Goal: Task Accomplishment & Management: Manage account settings

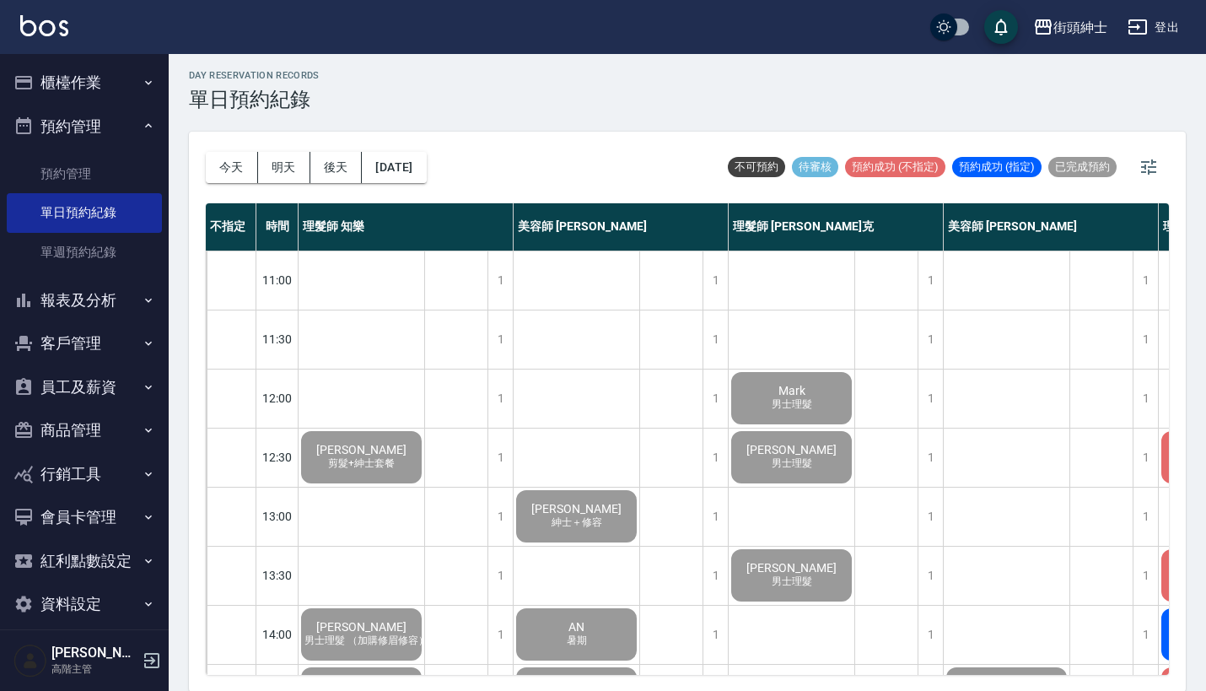
scroll to position [830, 176]
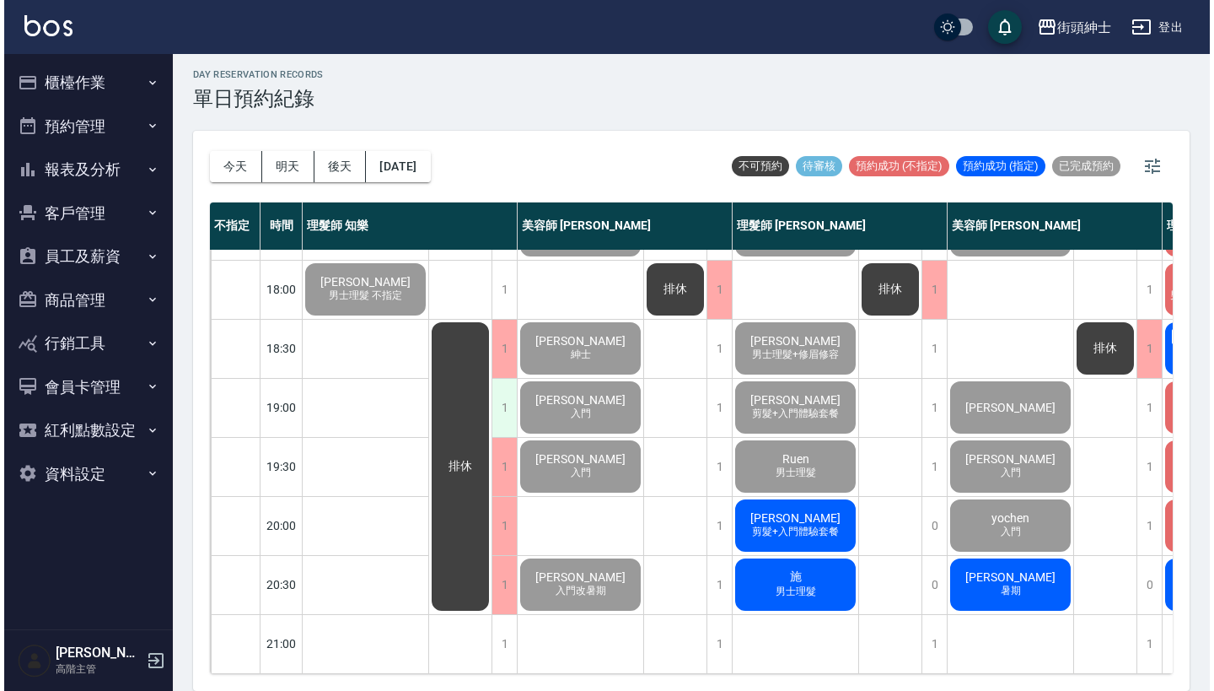
scroll to position [4, 0]
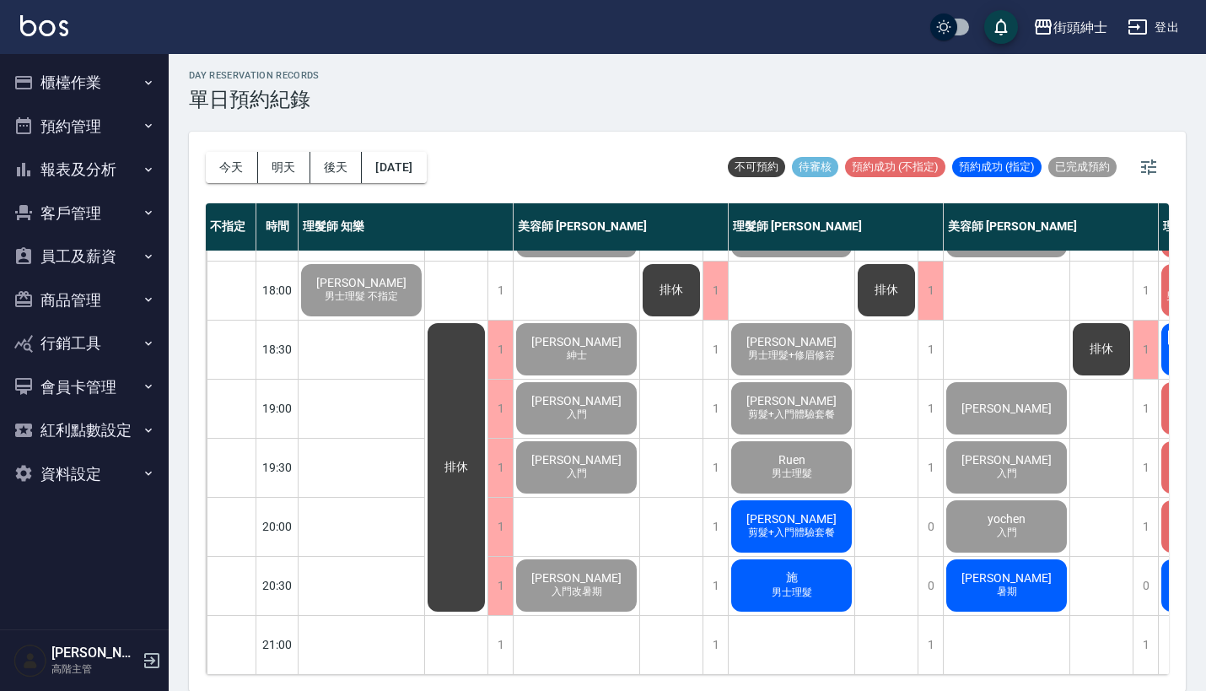
click at [819, 525] on span "剪髮+入門體驗套餐" at bounding box center [792, 532] width 94 height 14
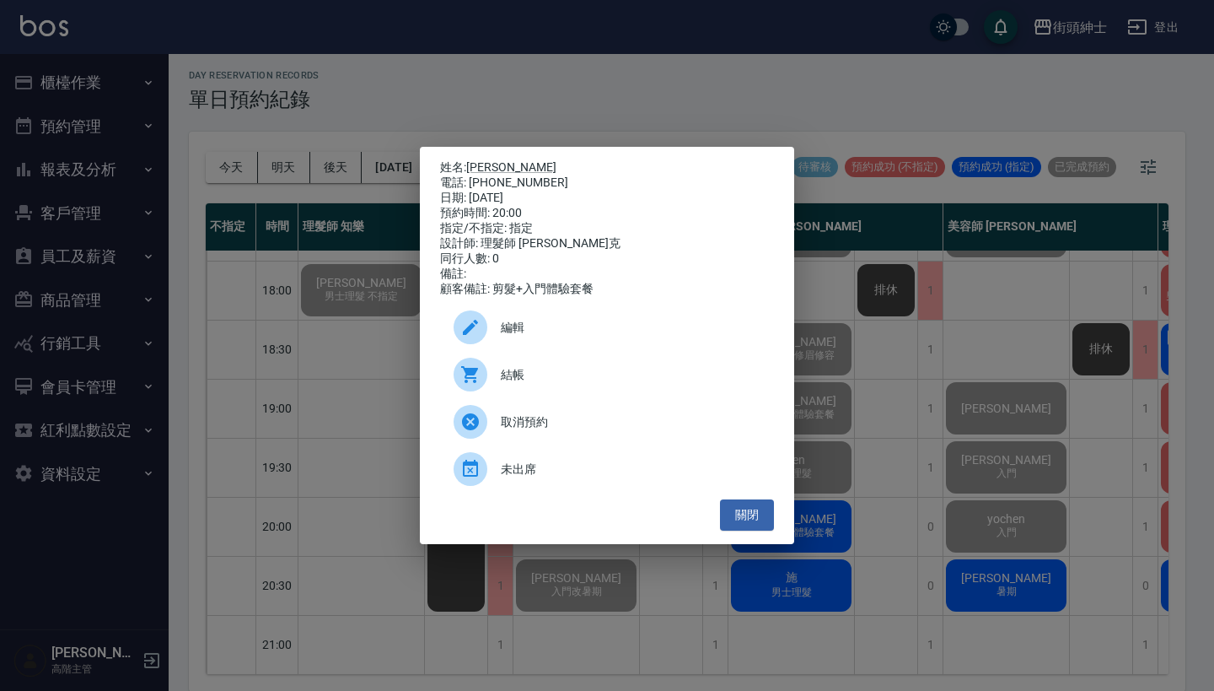
click at [611, 371] on div "結帳" at bounding box center [607, 374] width 334 height 47
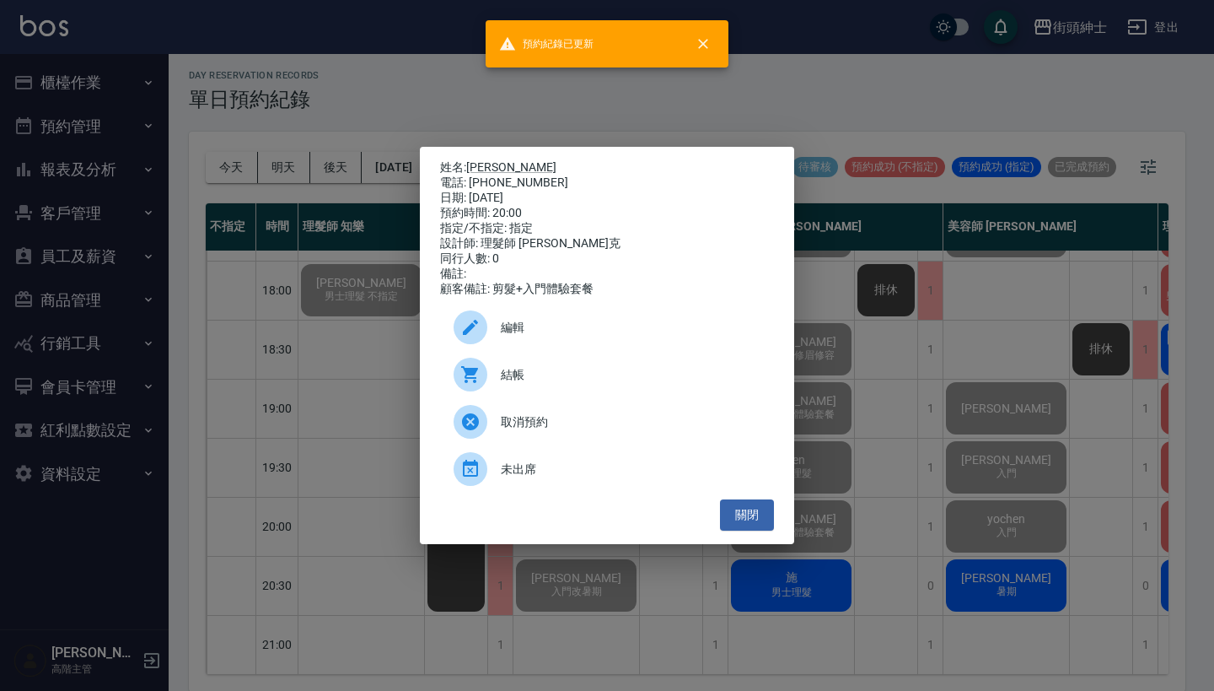
click at [347, 369] on div "姓名: 陳睿詮 電話: 0978607292 日期: 2025/09/05 預約時間: 20:00 指定/不指定: 指定 設計師: 理髮師 Vic 維克 同行…" at bounding box center [607, 345] width 1214 height 691
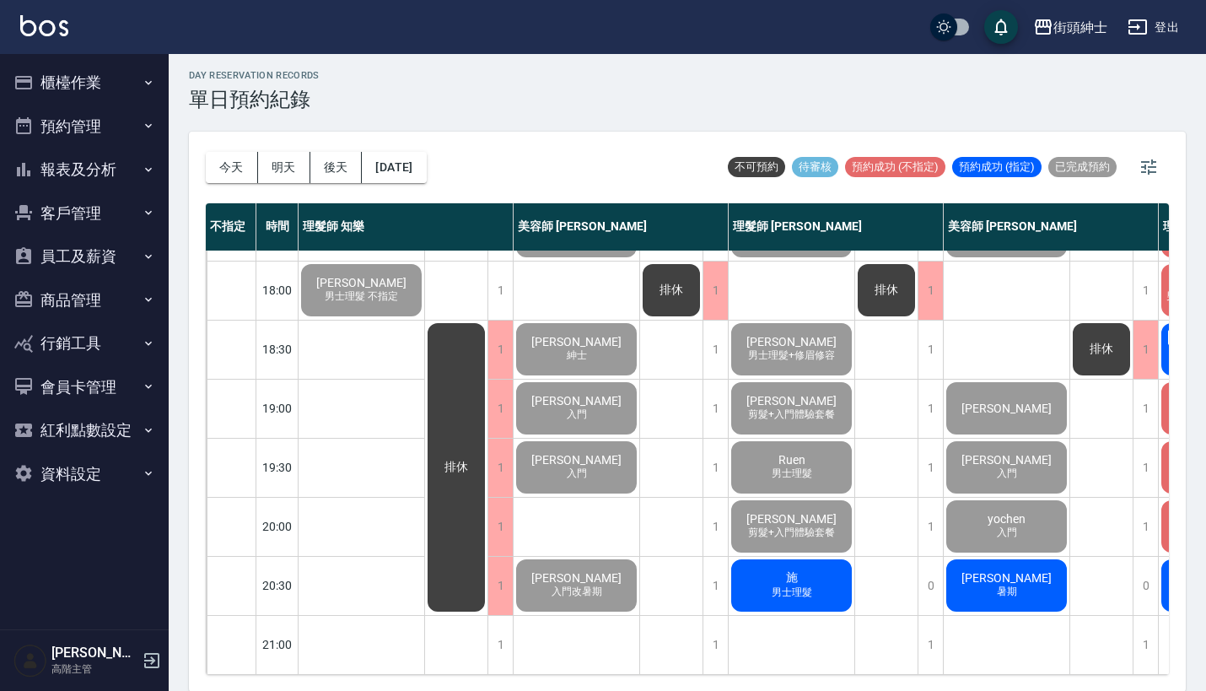
click at [794, 570] on span "施" at bounding box center [792, 577] width 19 height 15
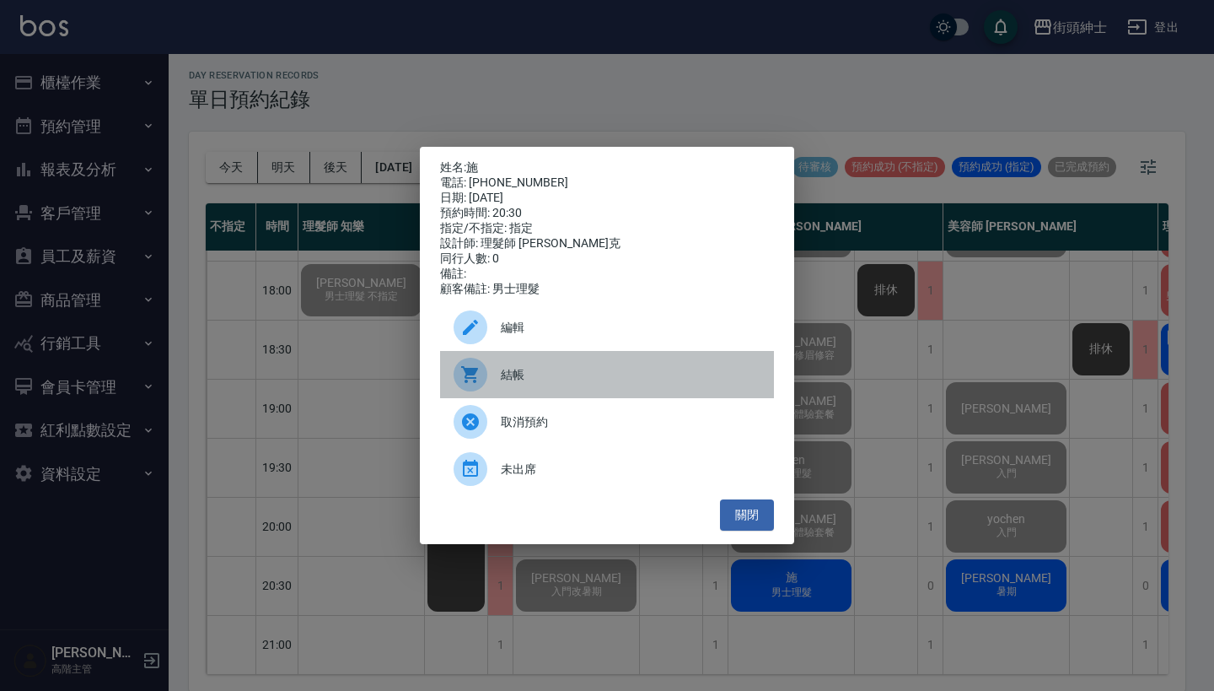
click at [561, 384] on span "結帳" at bounding box center [631, 375] width 260 height 18
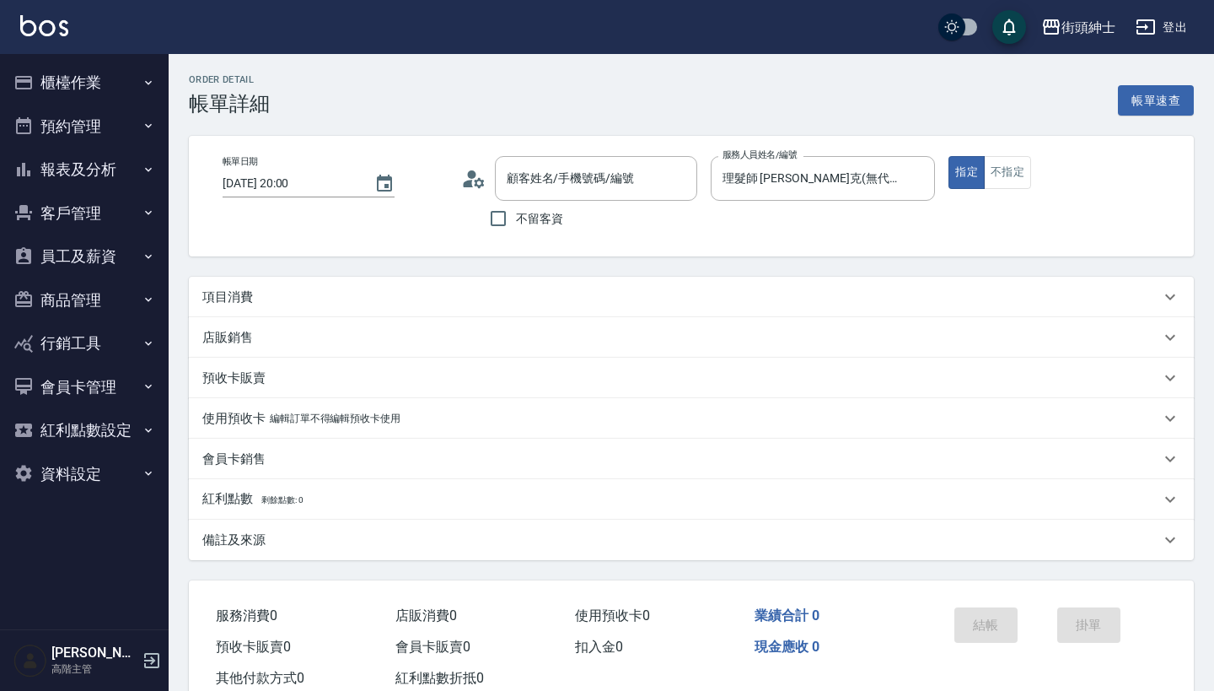
type input "[DATE] 20:00"
type input "理髮師 Vic 維克(無代號)"
type input "陳睿詮/0978607292/null"
click at [326, 289] on div "項目消費" at bounding box center [681, 297] width 958 height 18
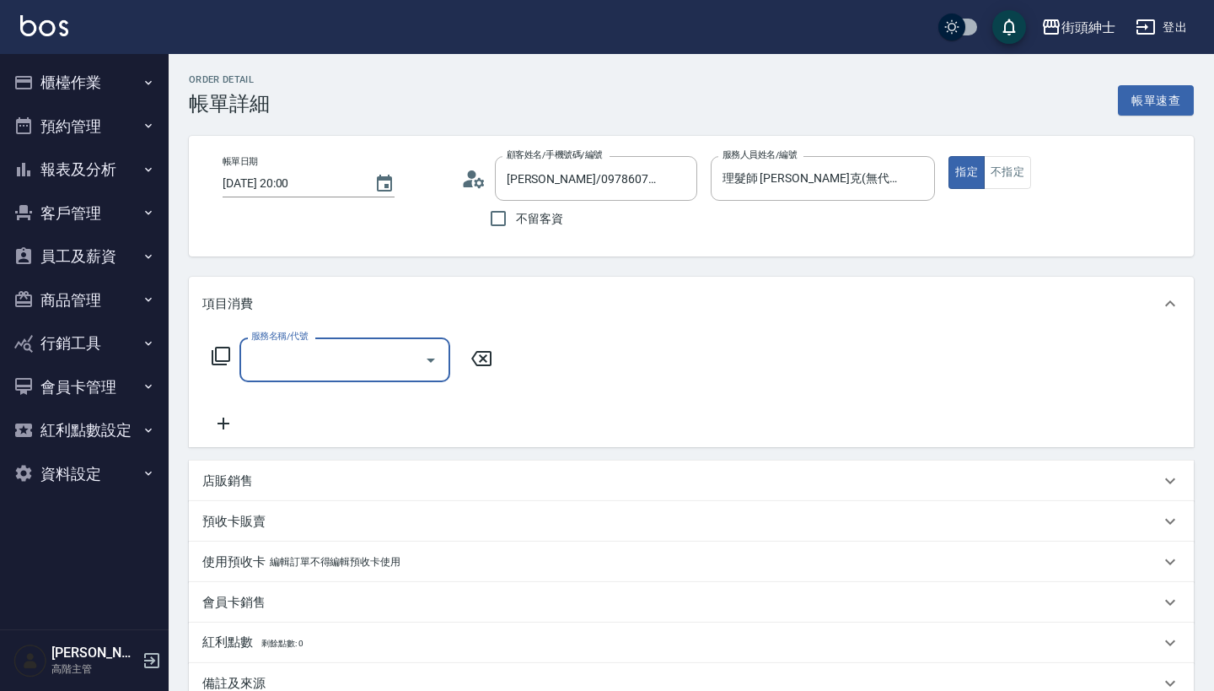
click at [320, 375] on div "服務名稱/代號" at bounding box center [344, 359] width 211 height 45
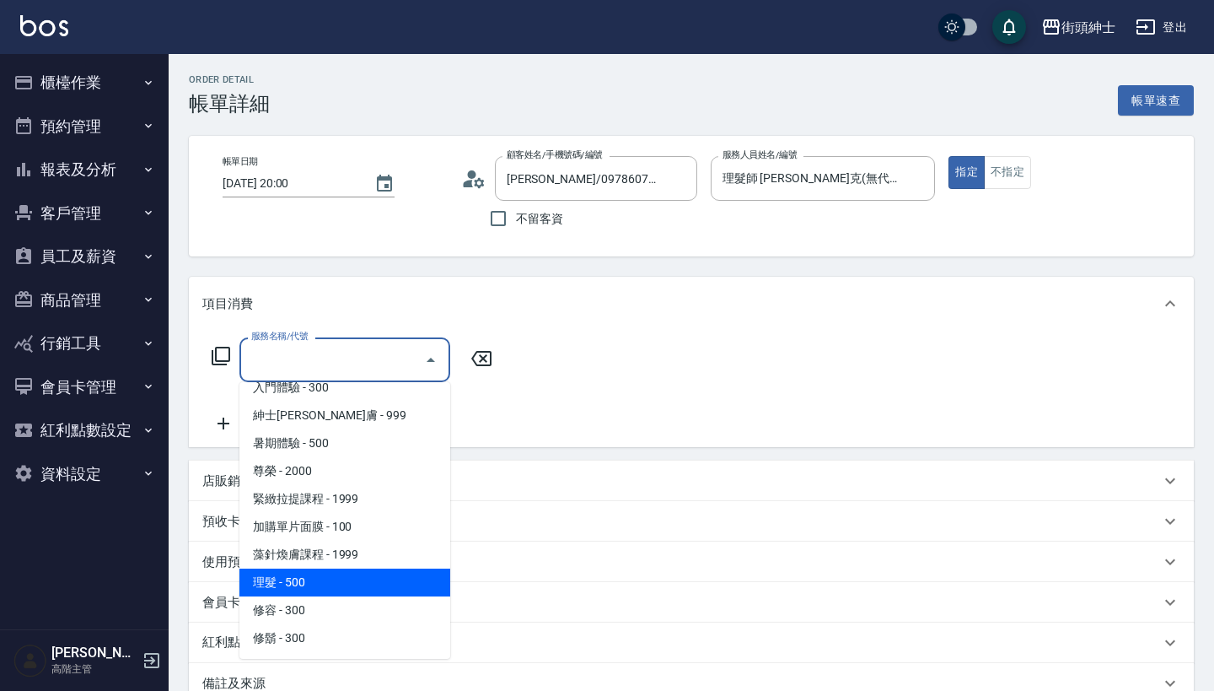
scroll to position [126, 0]
click at [325, 569] on span "理髮 - 500" at bounding box center [344, 582] width 211 height 28
type input "理髮(A02)"
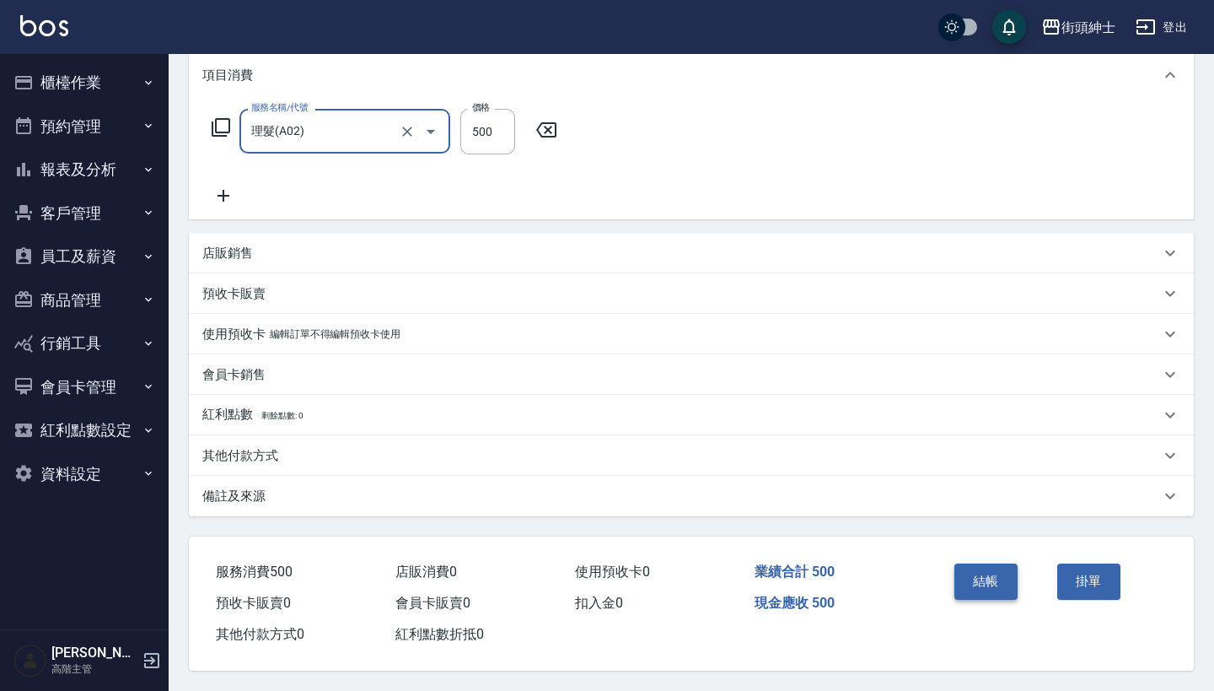
scroll to position [236, 0]
click at [999, 577] on button "結帳" at bounding box center [986, 580] width 63 height 35
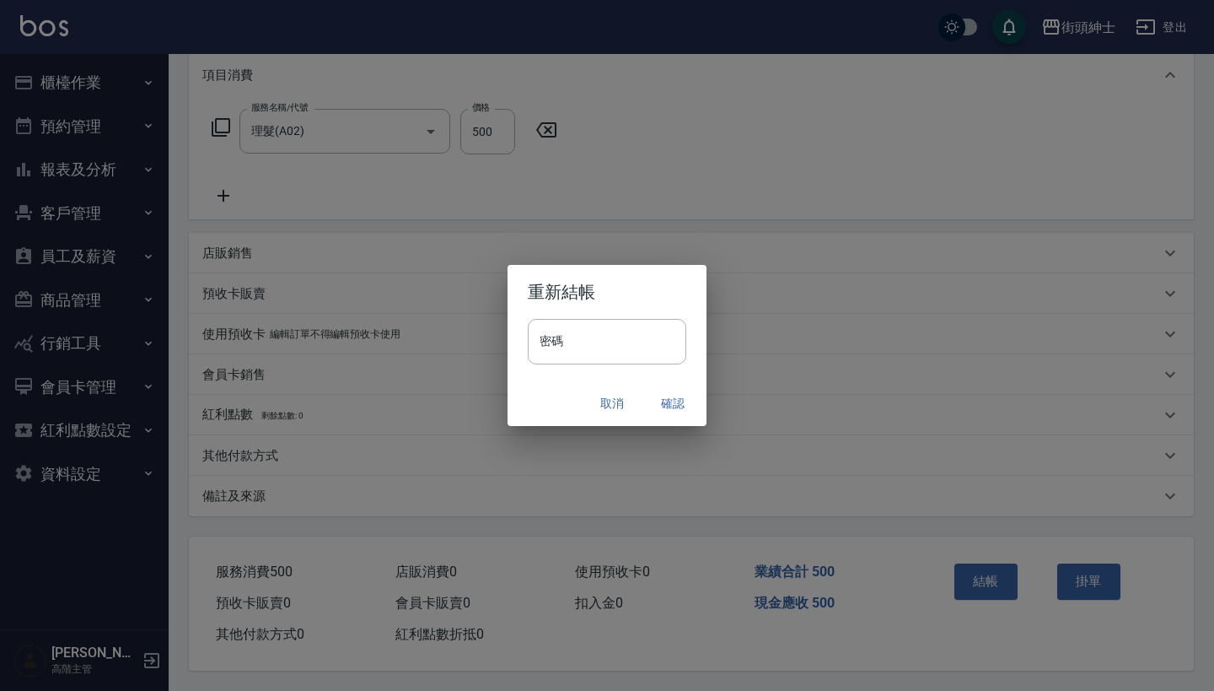
click at [671, 403] on button "確認" at bounding box center [673, 403] width 54 height 31
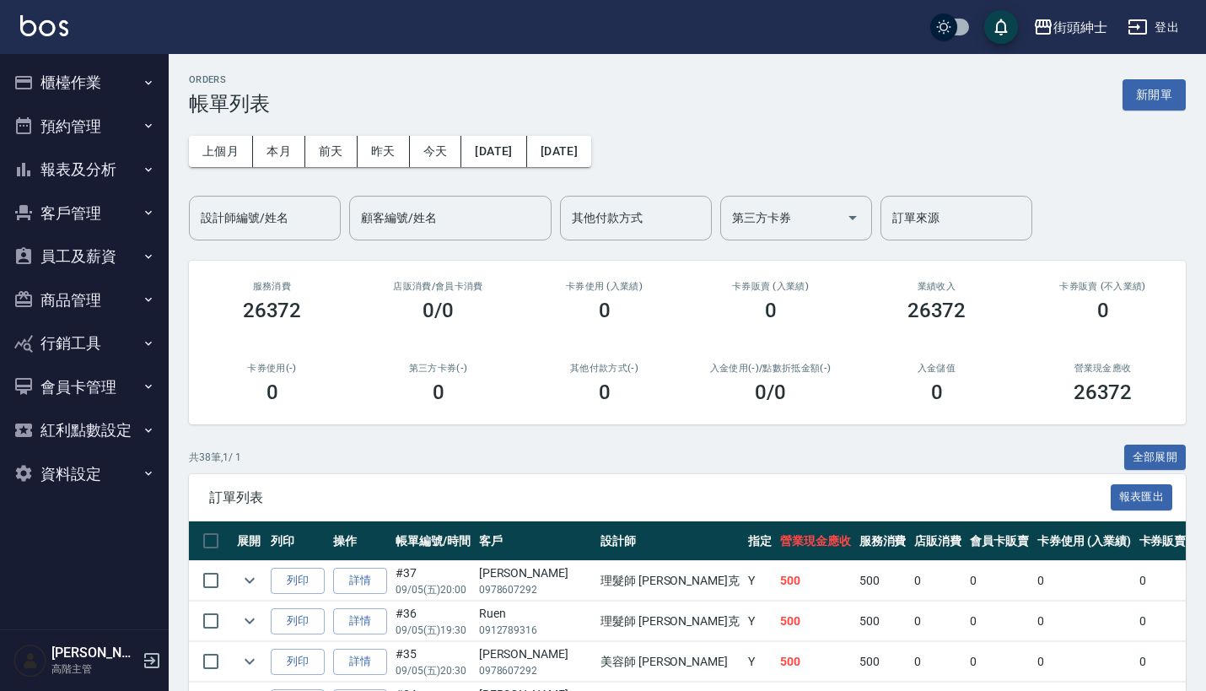
click at [87, 130] on button "預約管理" at bounding box center [84, 127] width 155 height 44
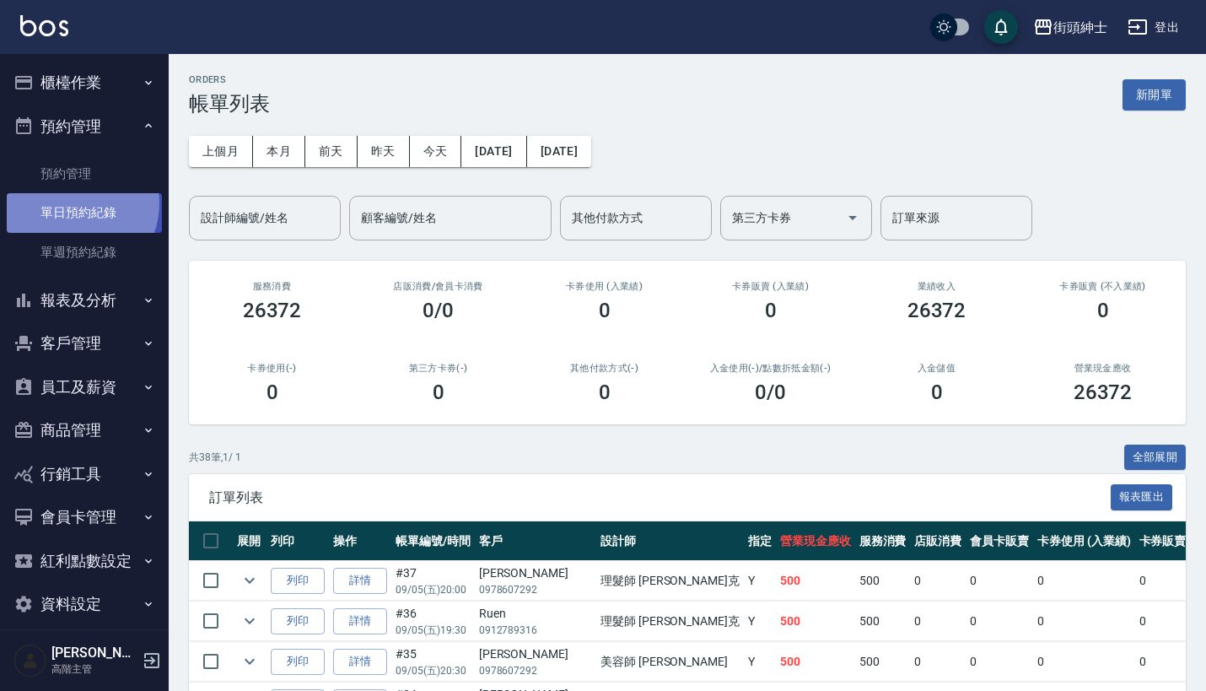
click at [71, 197] on link "單日預約紀錄" at bounding box center [84, 212] width 155 height 39
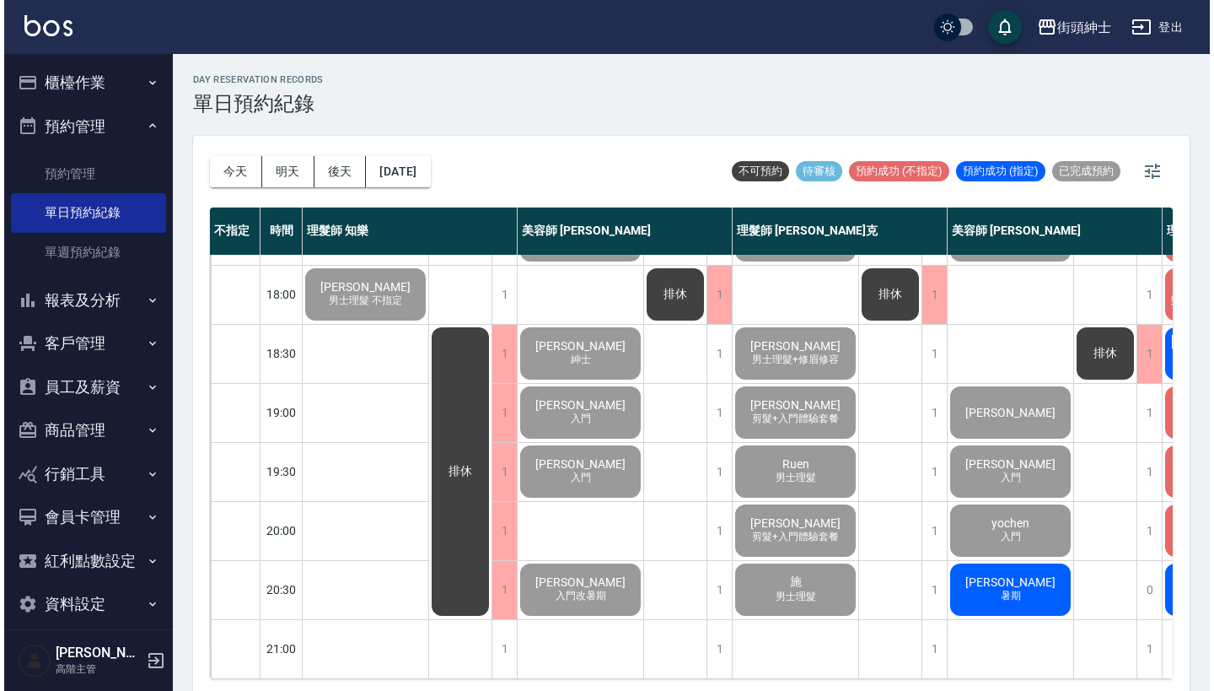
scroll to position [830, 0]
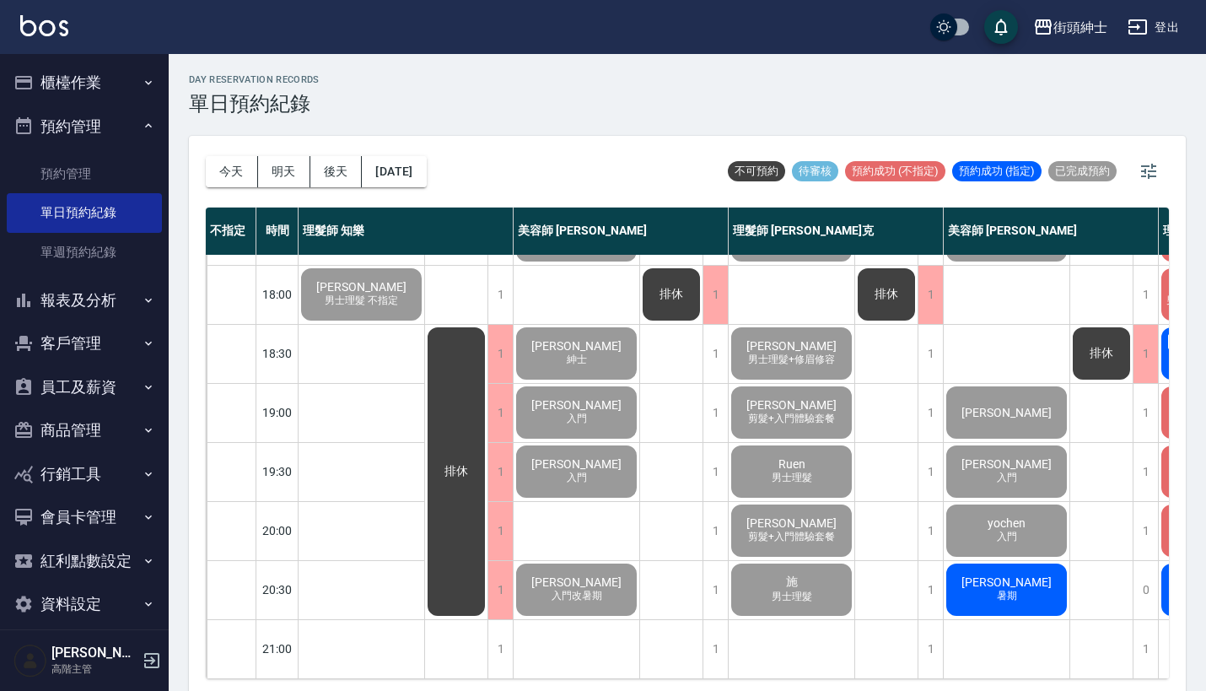
click at [1055, 561] on div "陳禹廷 暑期" at bounding box center [1007, 589] width 126 height 57
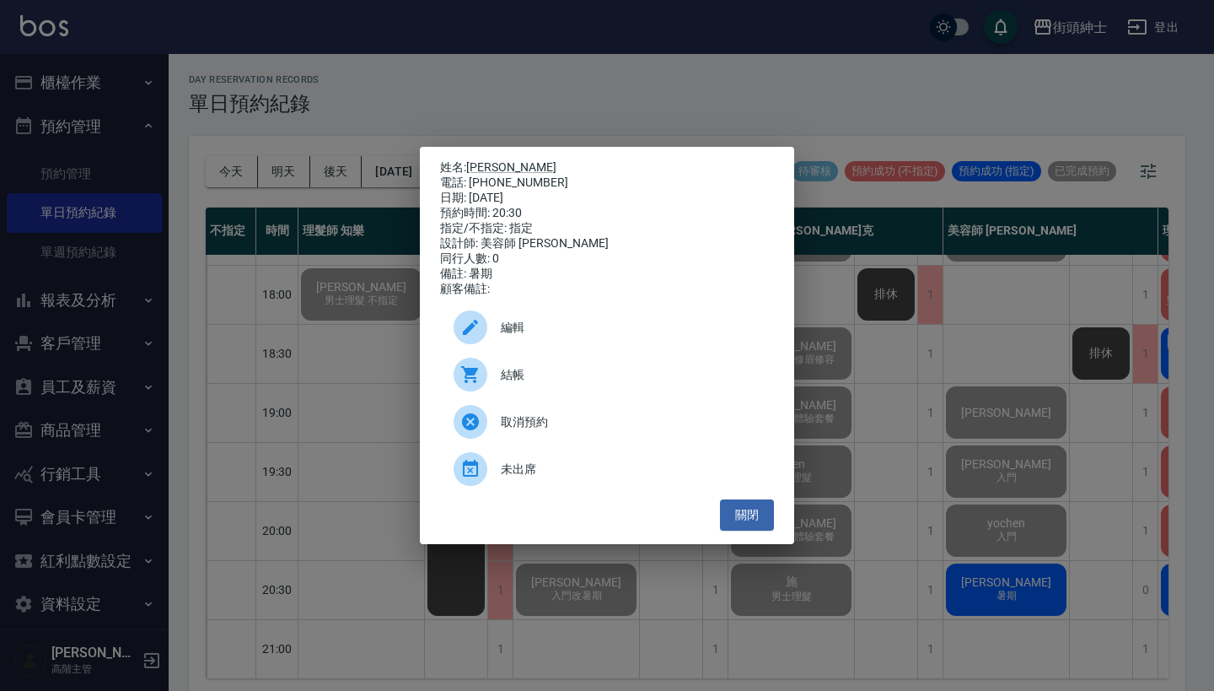
click at [622, 380] on span "結帳" at bounding box center [631, 375] width 260 height 18
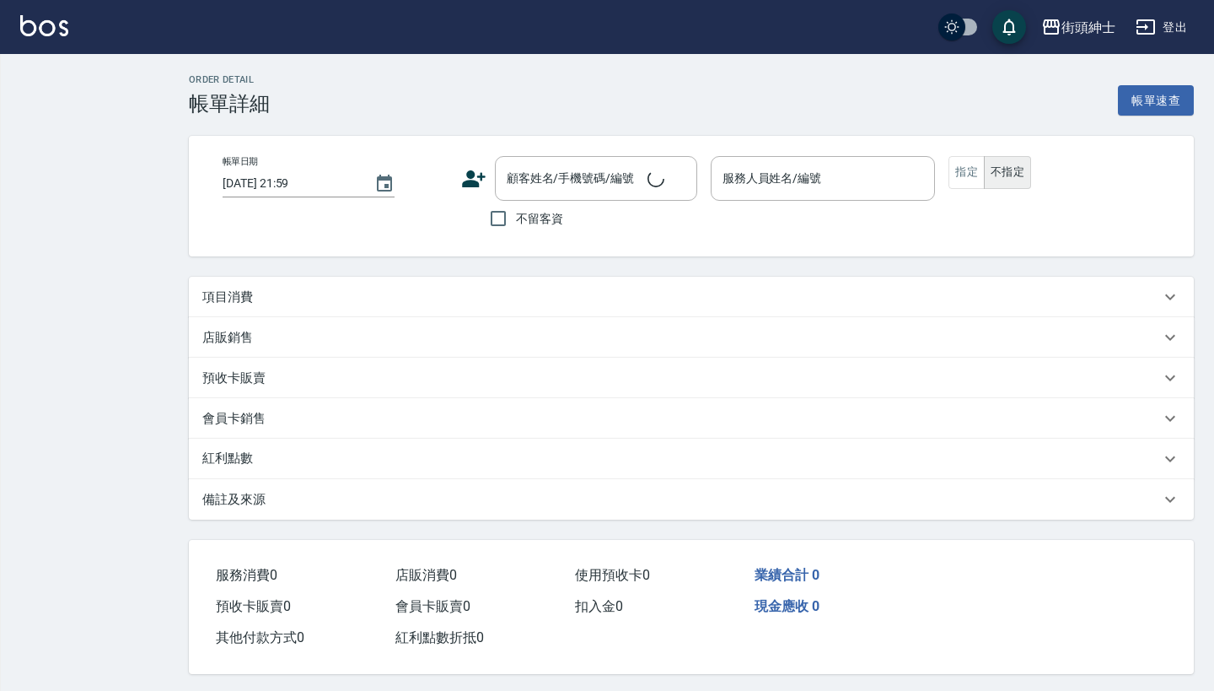
type input "2025/09/05 20:30"
type input "理髮師 Vic 維克(無代號)"
click at [255, 297] on div "項目消費" at bounding box center [681, 297] width 958 height 18
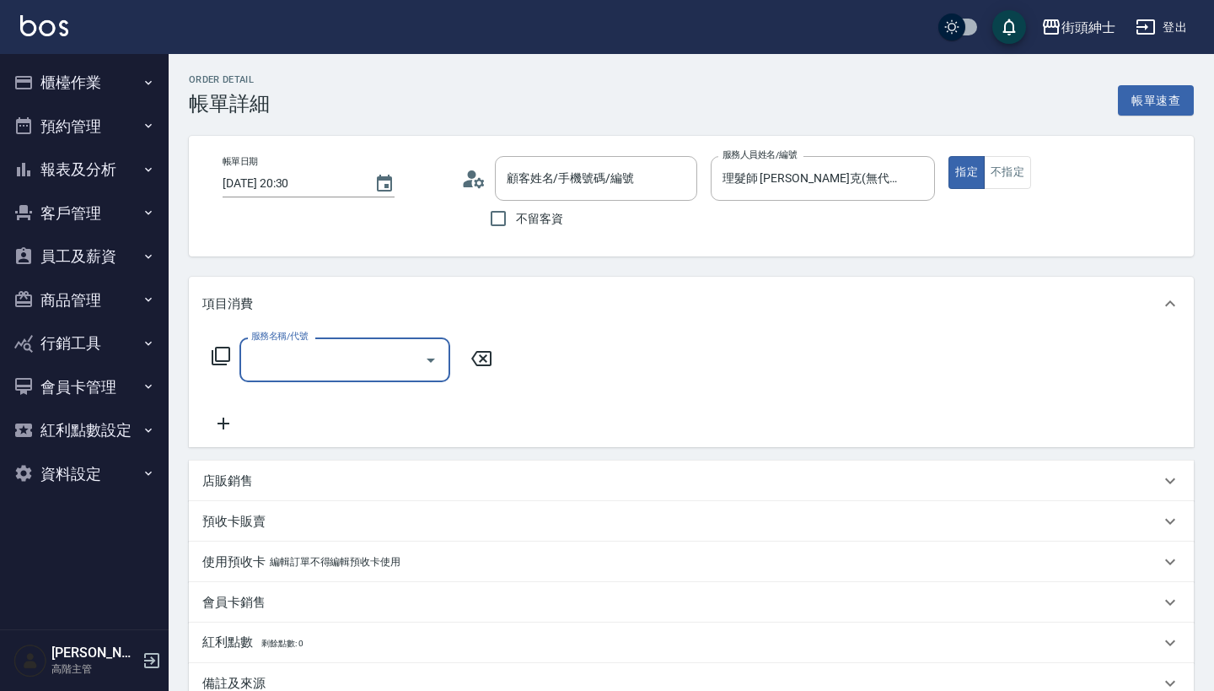
type input "施/0975278848/null"
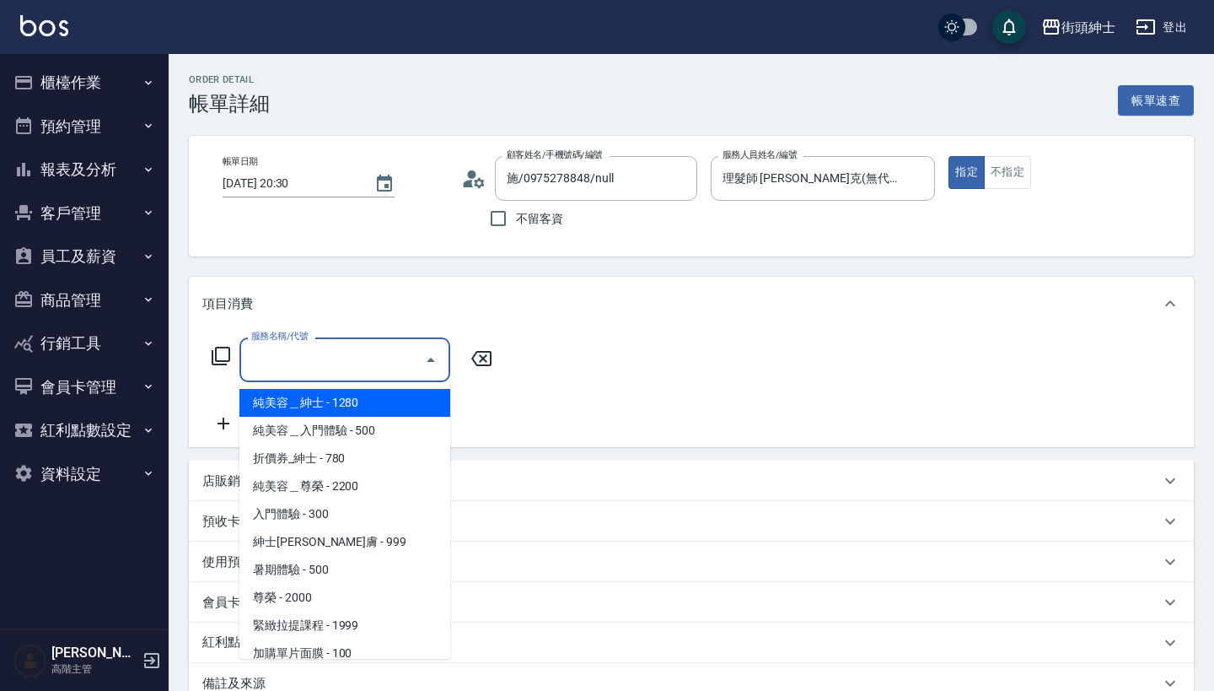
click at [304, 356] on input "服務名稱/代號" at bounding box center [332, 360] width 170 height 30
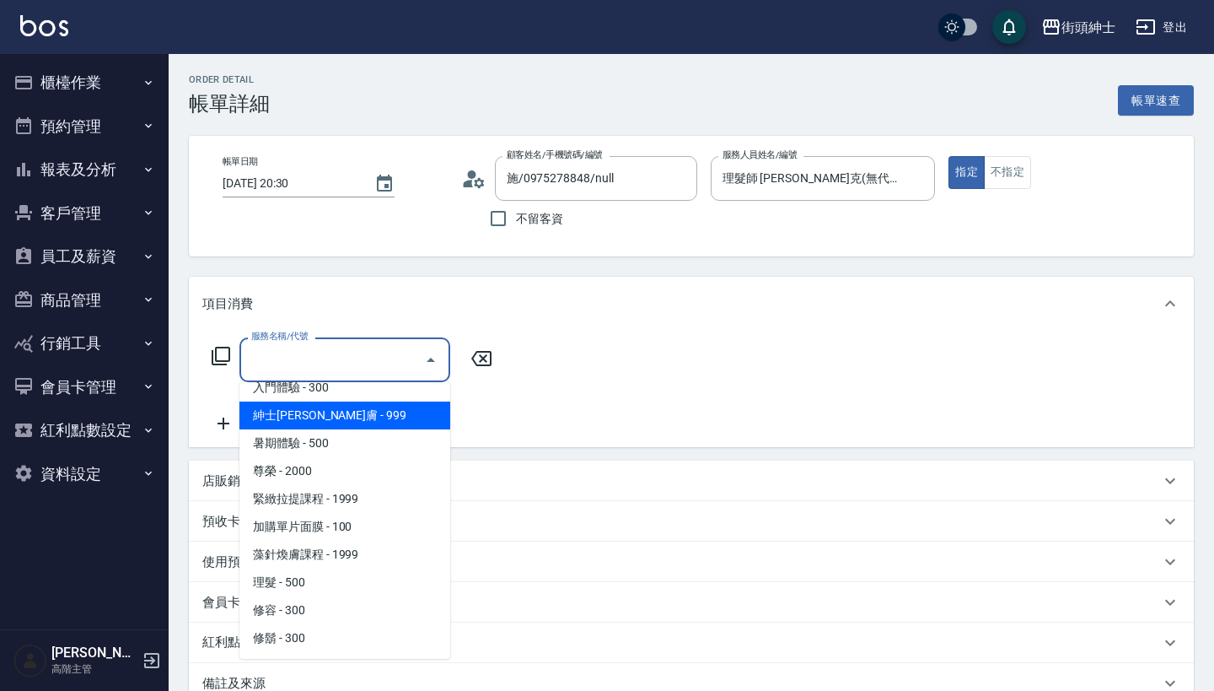
scroll to position [126, 0]
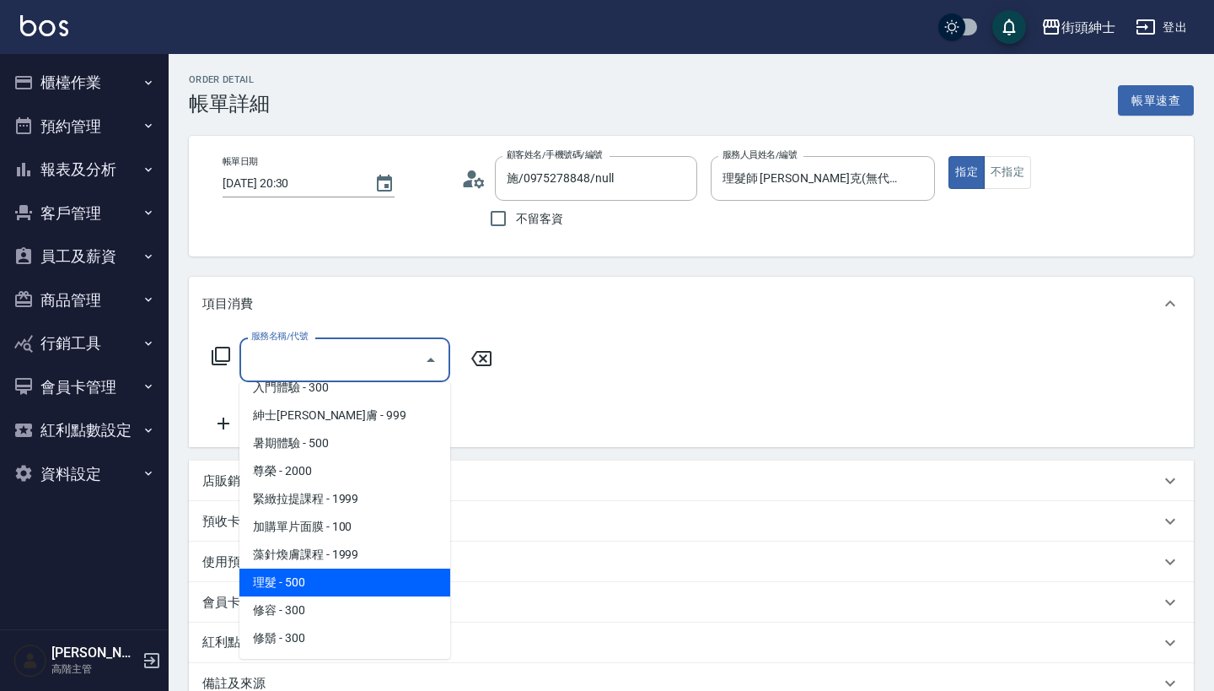
click at [334, 584] on span "理髮 - 500" at bounding box center [344, 582] width 211 height 28
type input "理髮(A02)"
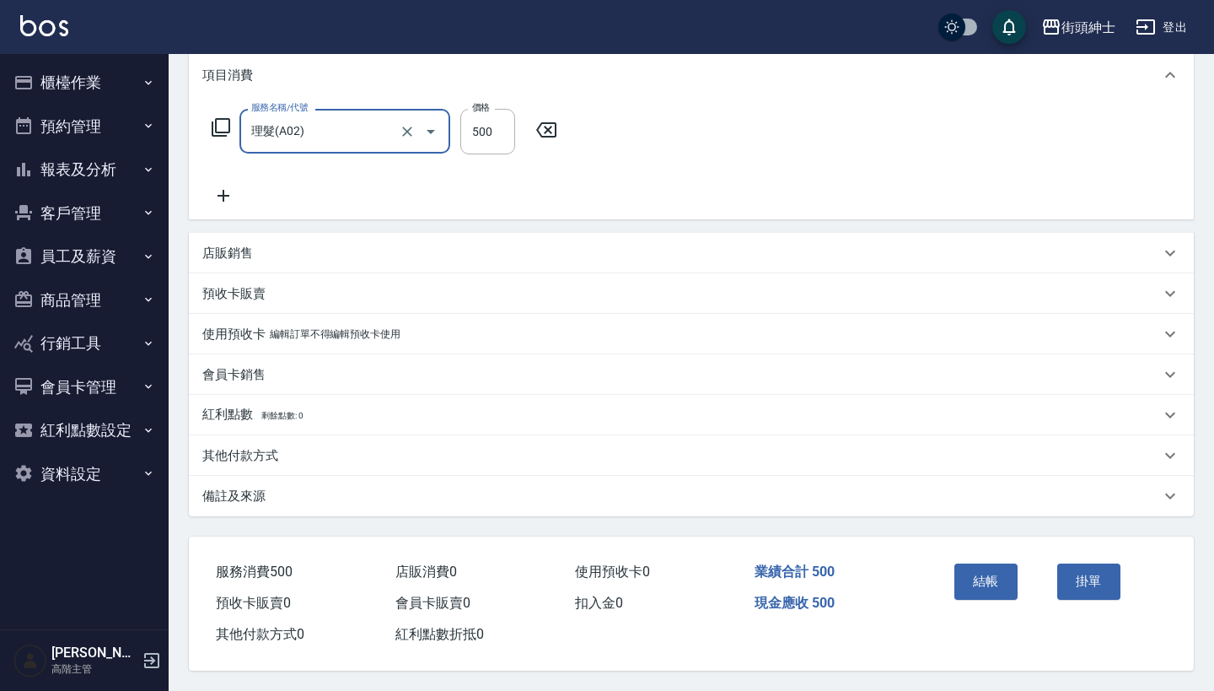
scroll to position [236, 0]
click at [998, 572] on button "結帳" at bounding box center [986, 580] width 63 height 35
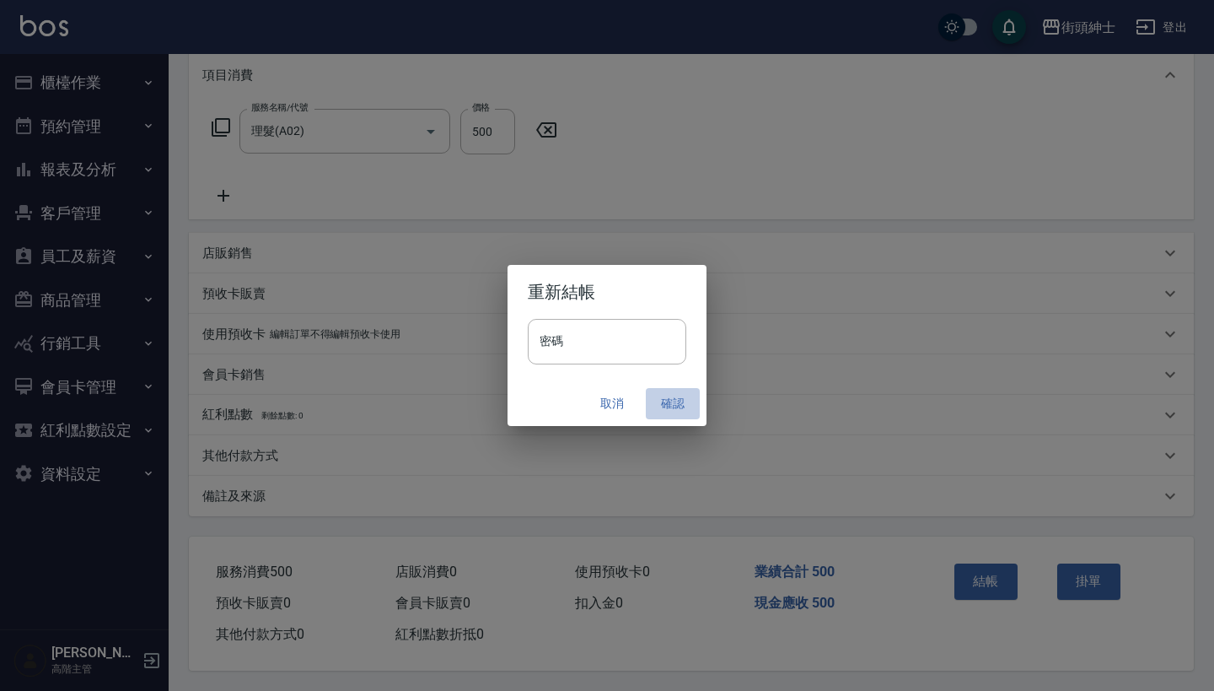
click at [670, 401] on button "確認" at bounding box center [673, 403] width 54 height 31
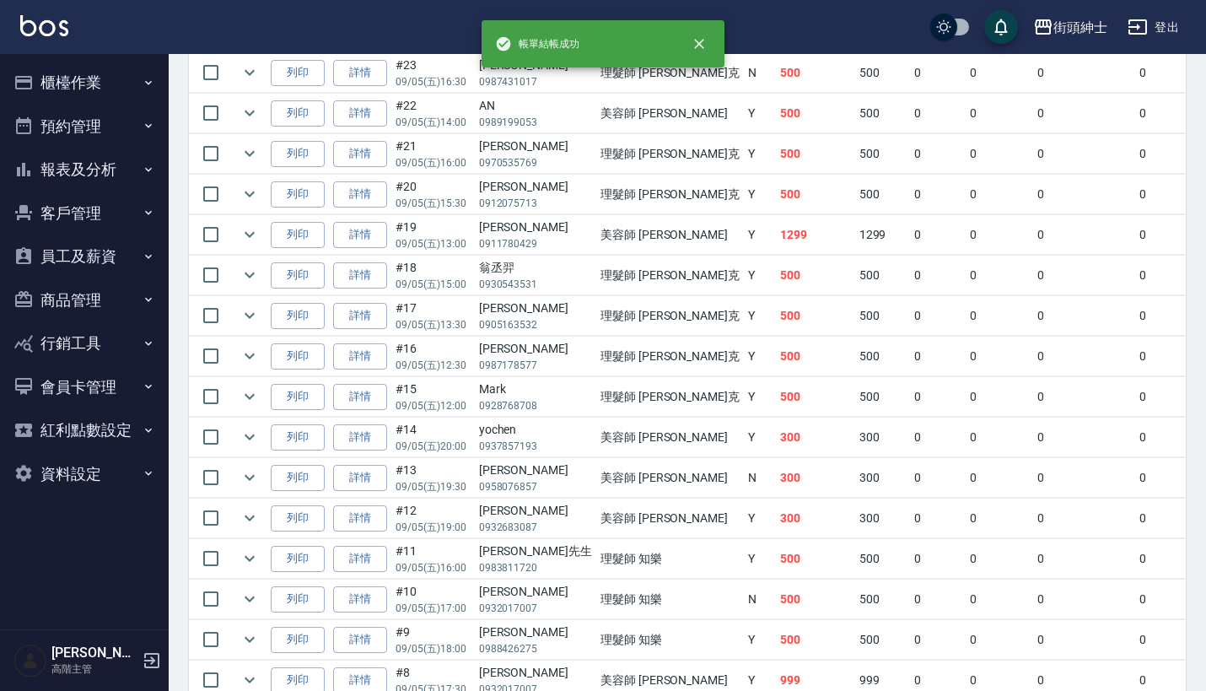
scroll to position [1197, 0]
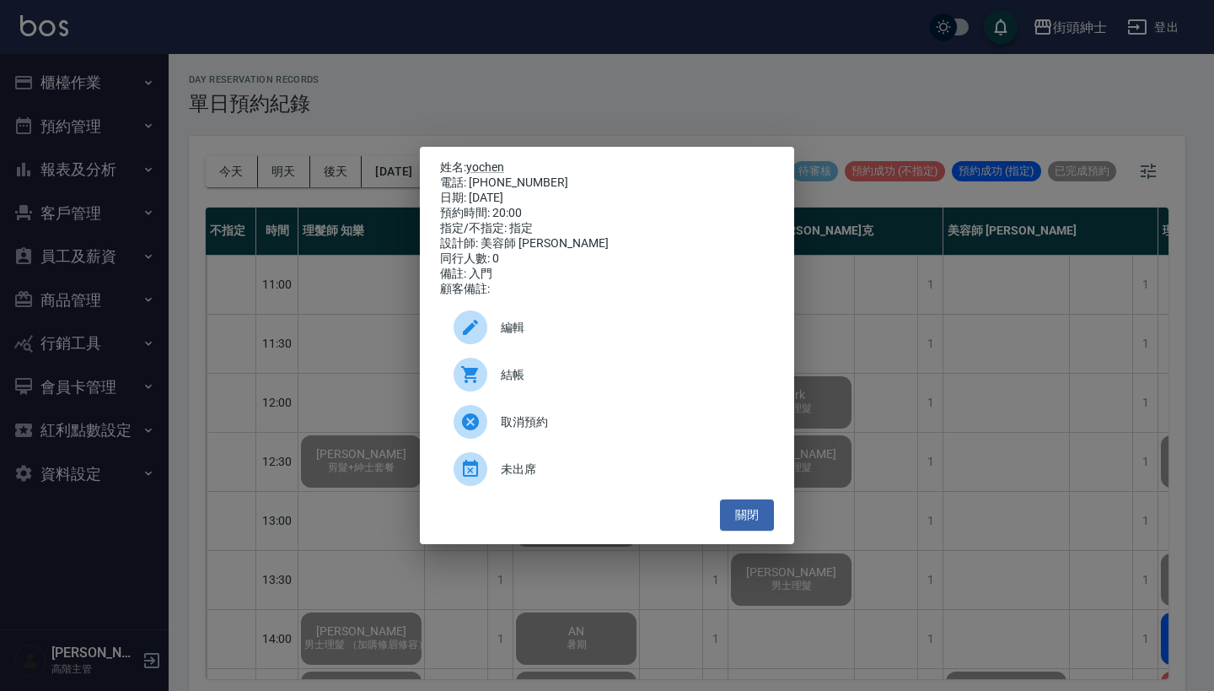
scroll to position [4, 0]
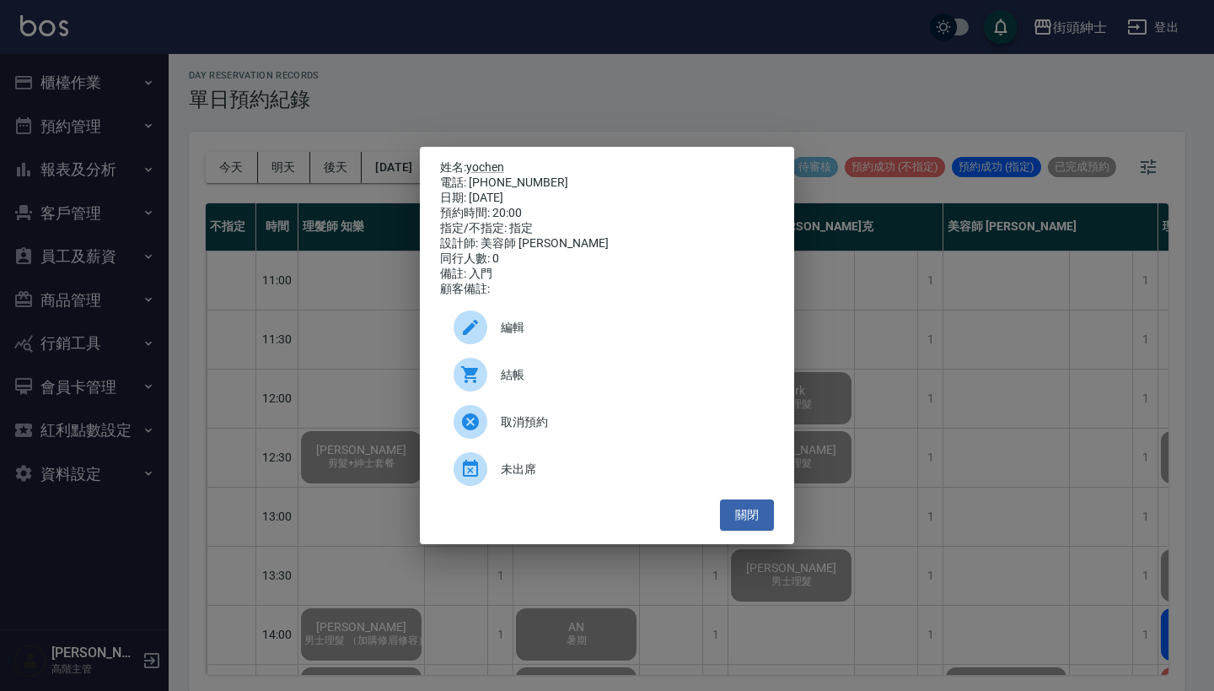
click at [326, 355] on div "姓名: yochen 電話: 0937857193 日期: 2025/09/05 預約時間: 20:00 指定/不指定: 指定 設計師: 美容師 小戴 同行人…" at bounding box center [607, 345] width 1214 height 691
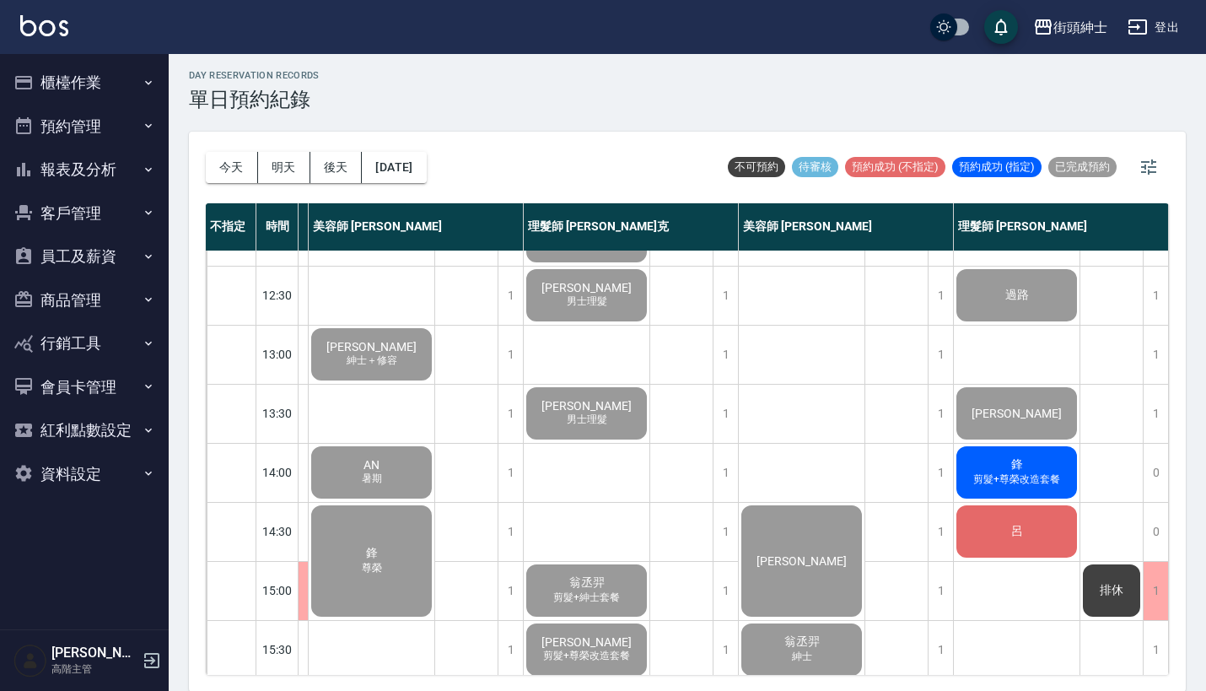
scroll to position [106, 205]
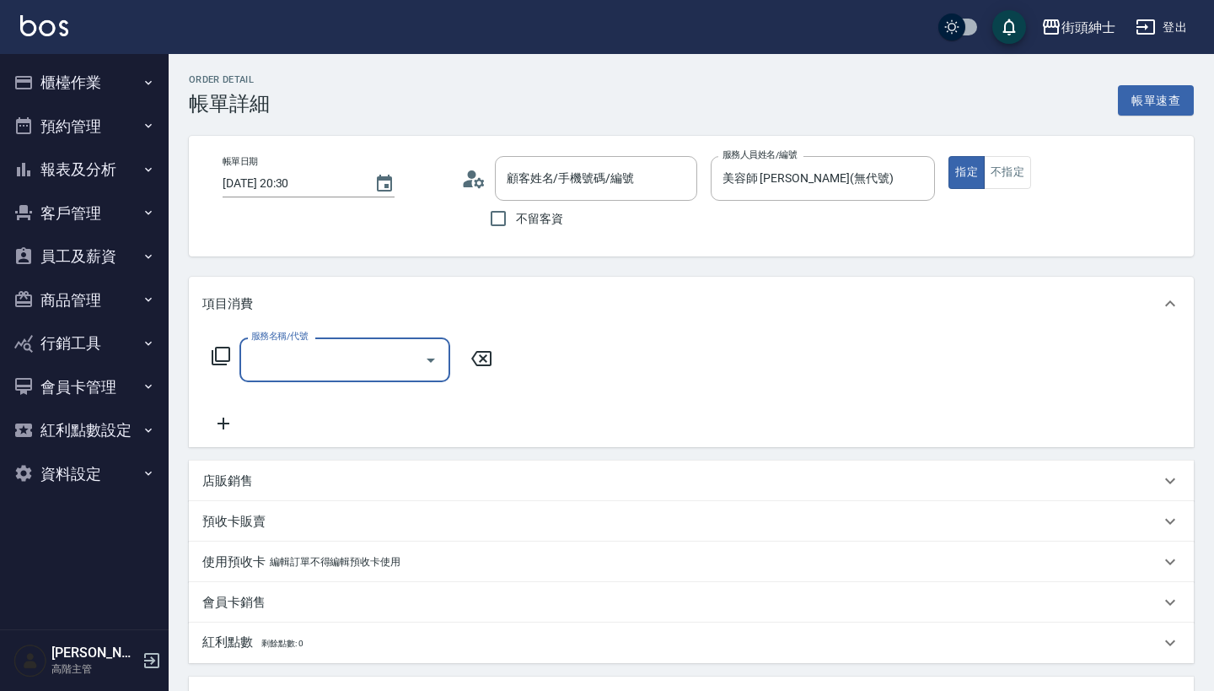
type input "陳禹廷/0909062327/null"
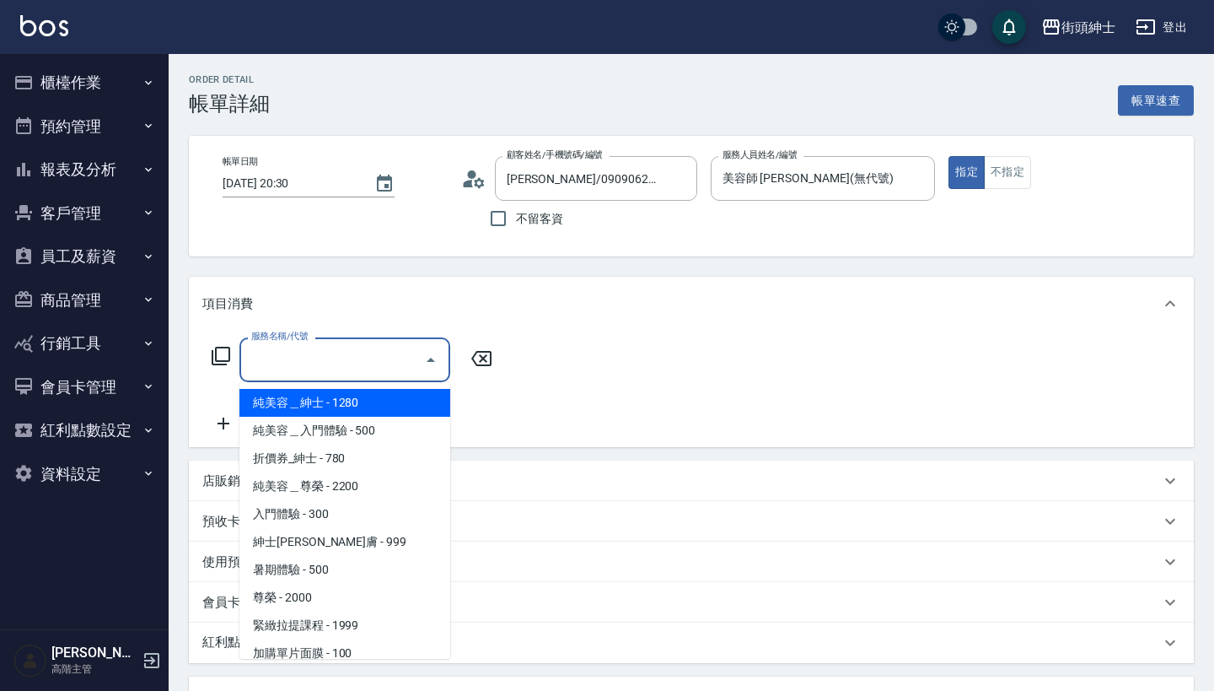
click at [337, 371] on input "服務名稱/代號" at bounding box center [332, 360] width 170 height 30
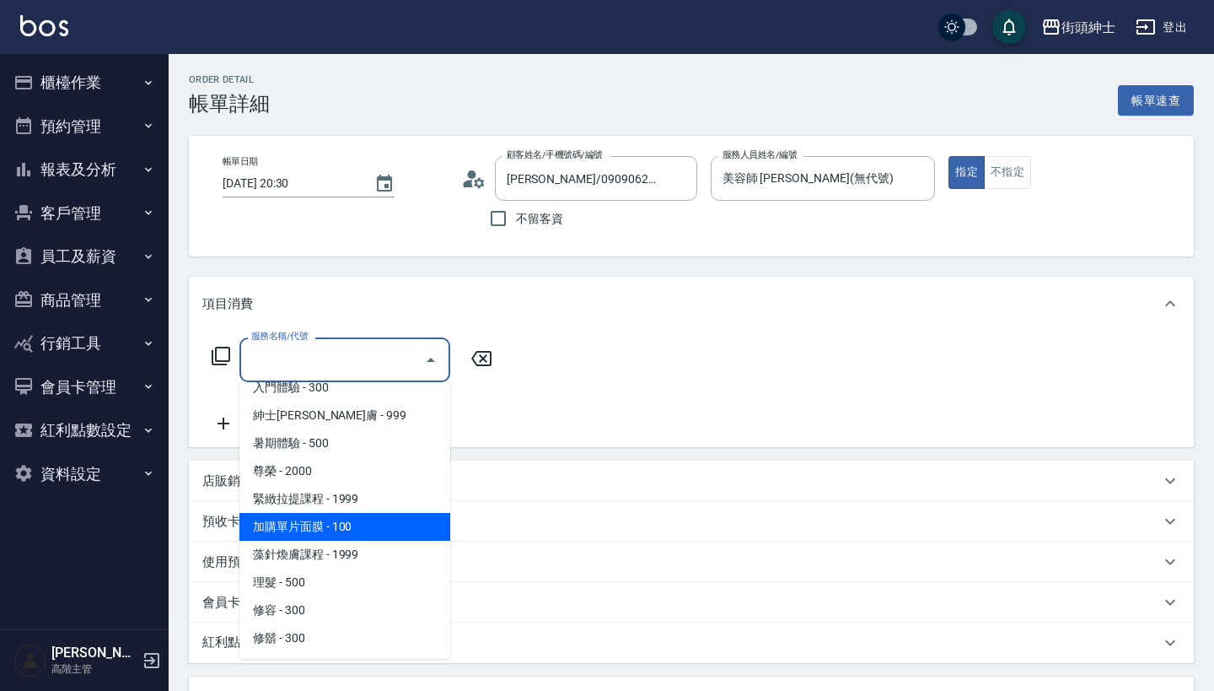
scroll to position [126, 0]
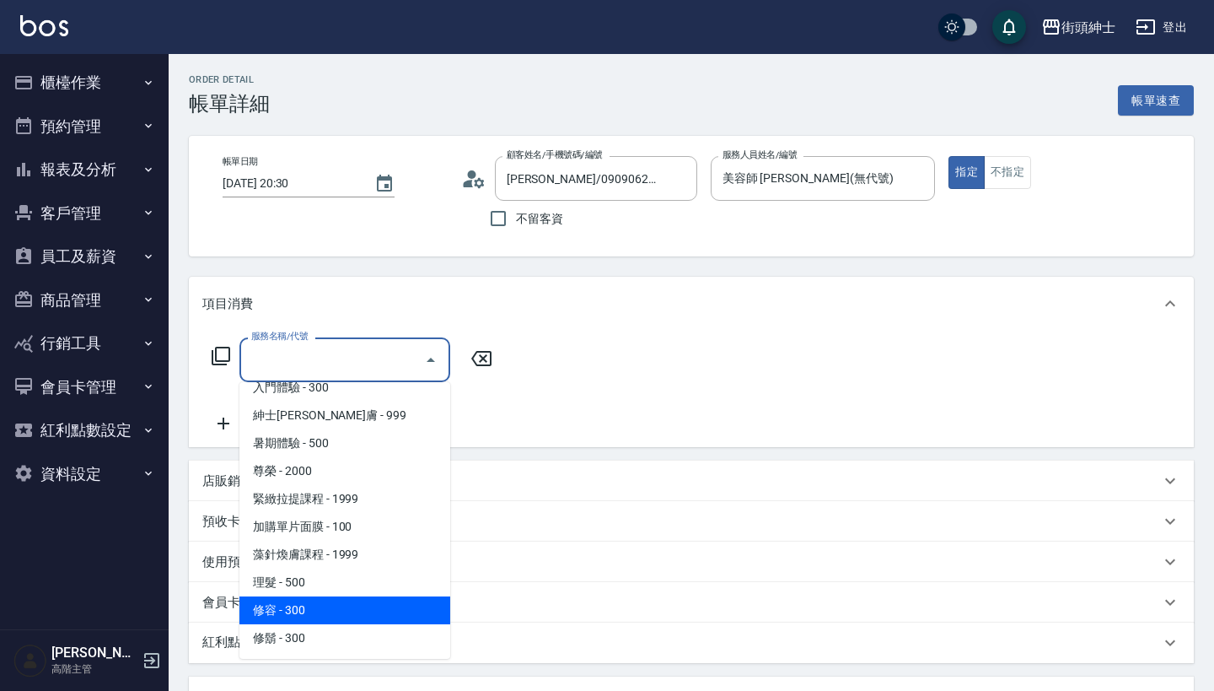
click at [328, 608] on span "修容 - 300" at bounding box center [344, 610] width 211 height 28
type input "修容(A03)"
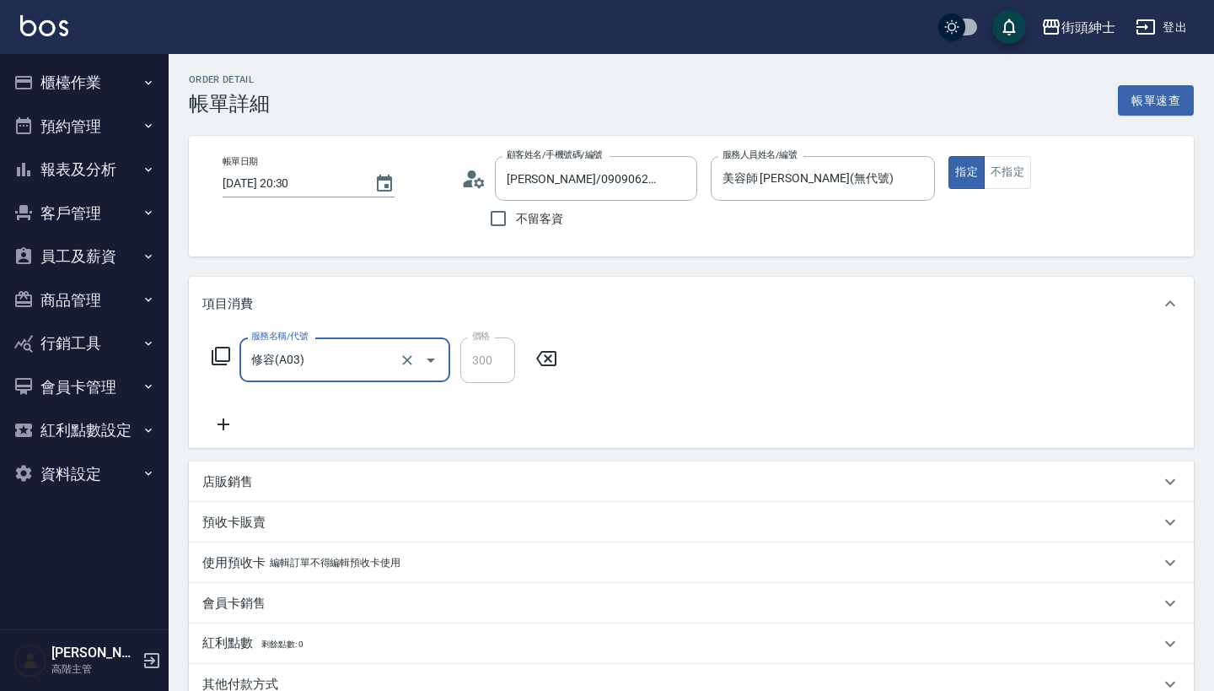
click at [229, 422] on icon at bounding box center [223, 424] width 42 height 20
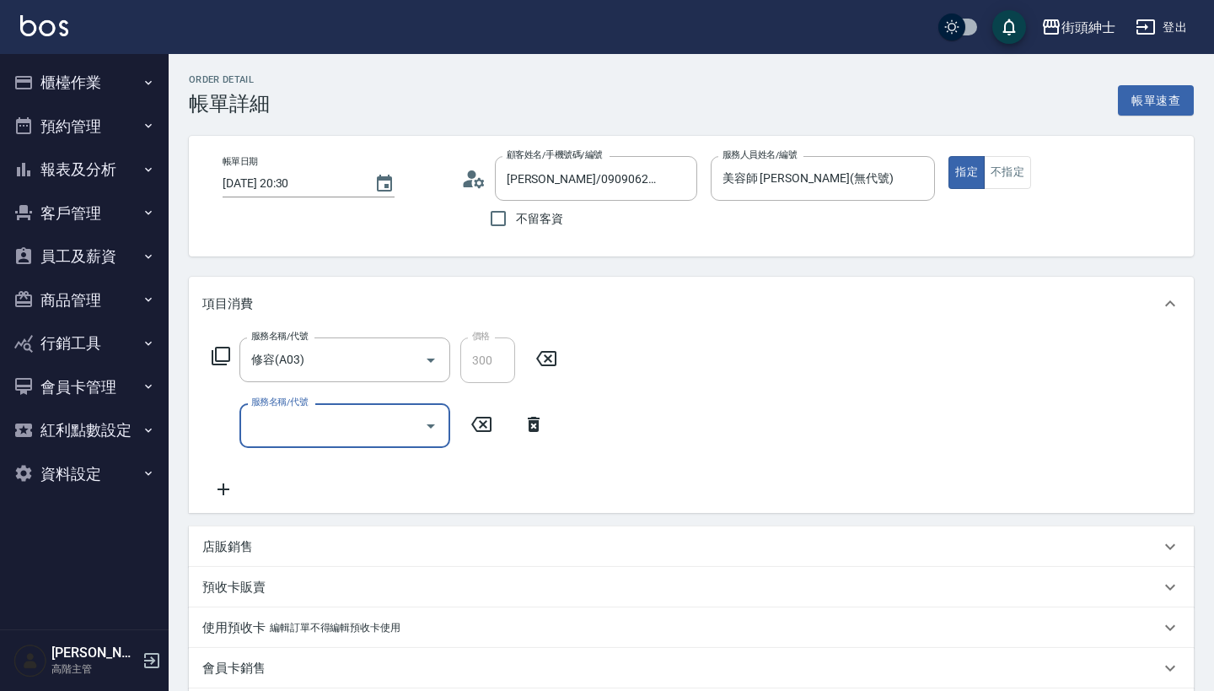
click at [317, 423] on input "服務名稱/代號" at bounding box center [332, 426] width 170 height 30
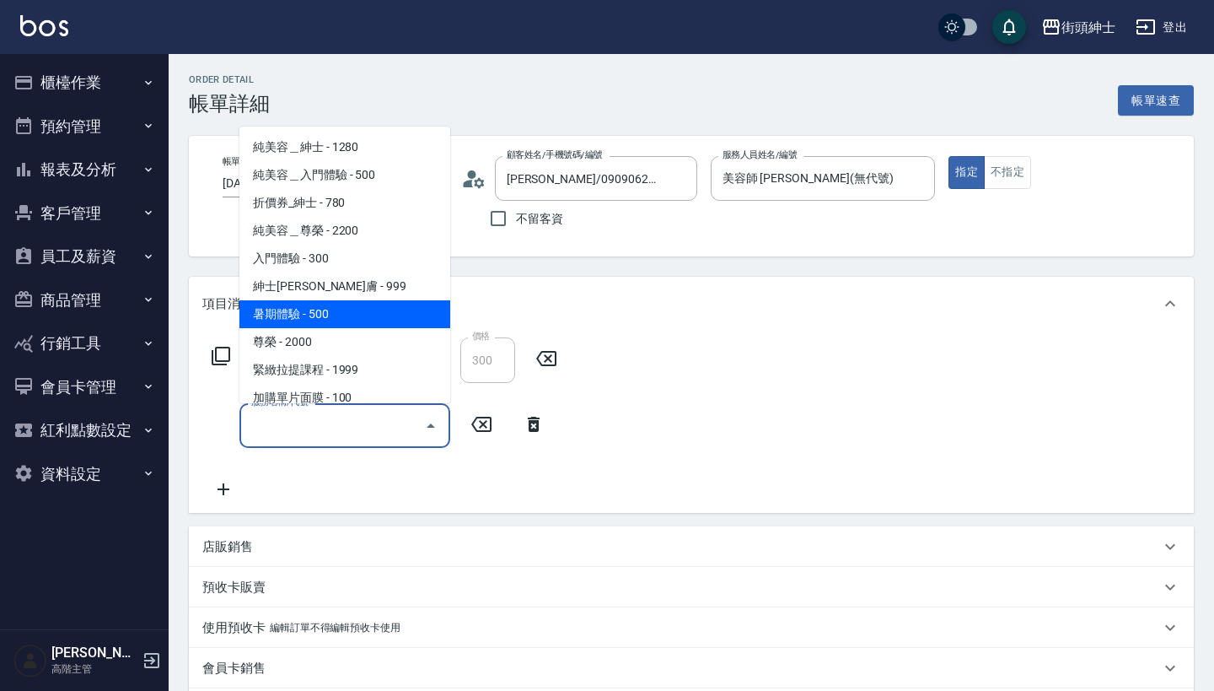
scroll to position [0, 0]
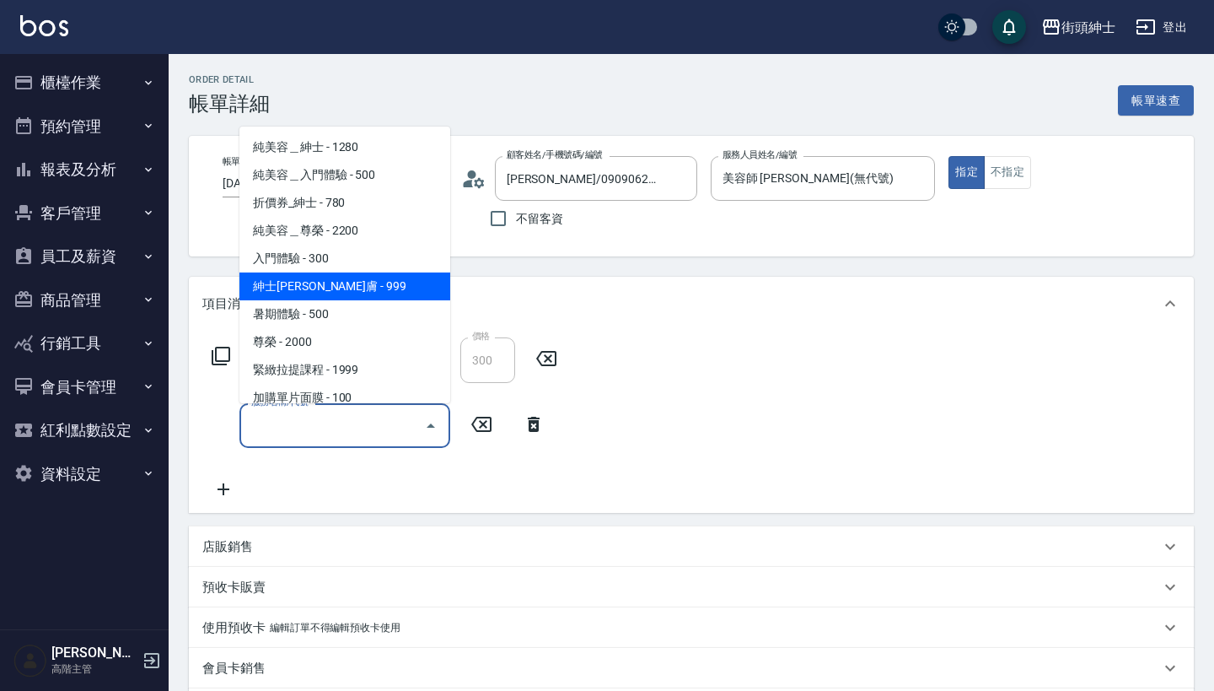
click at [315, 291] on span "紳士全效煥膚 - 999" at bounding box center [344, 286] width 211 height 28
type input "紳士全效煥膚"
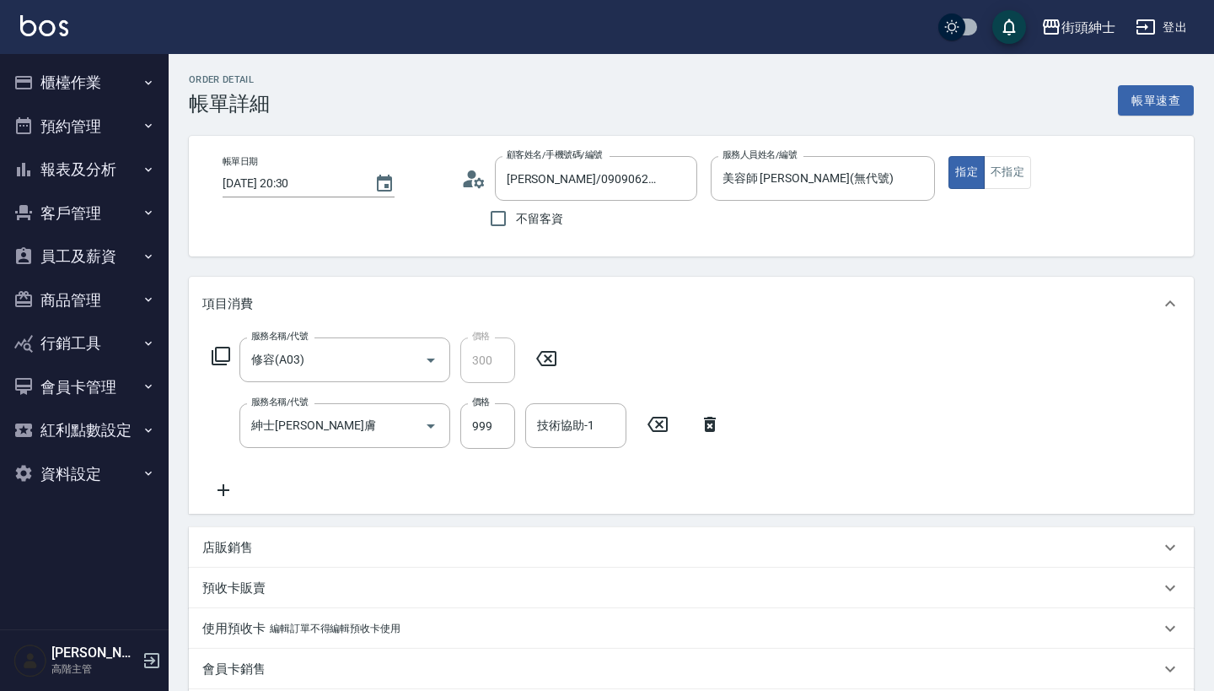
click at [409, 493] on div "服務名稱/代號 修容(A03) 服務名稱/代號 價格 300 價格 服務名稱/代號 紳士全效煥膚 服務名稱/代號 價格 999 價格 技術協助-1 技術協助-1" at bounding box center [466, 418] width 529 height 163
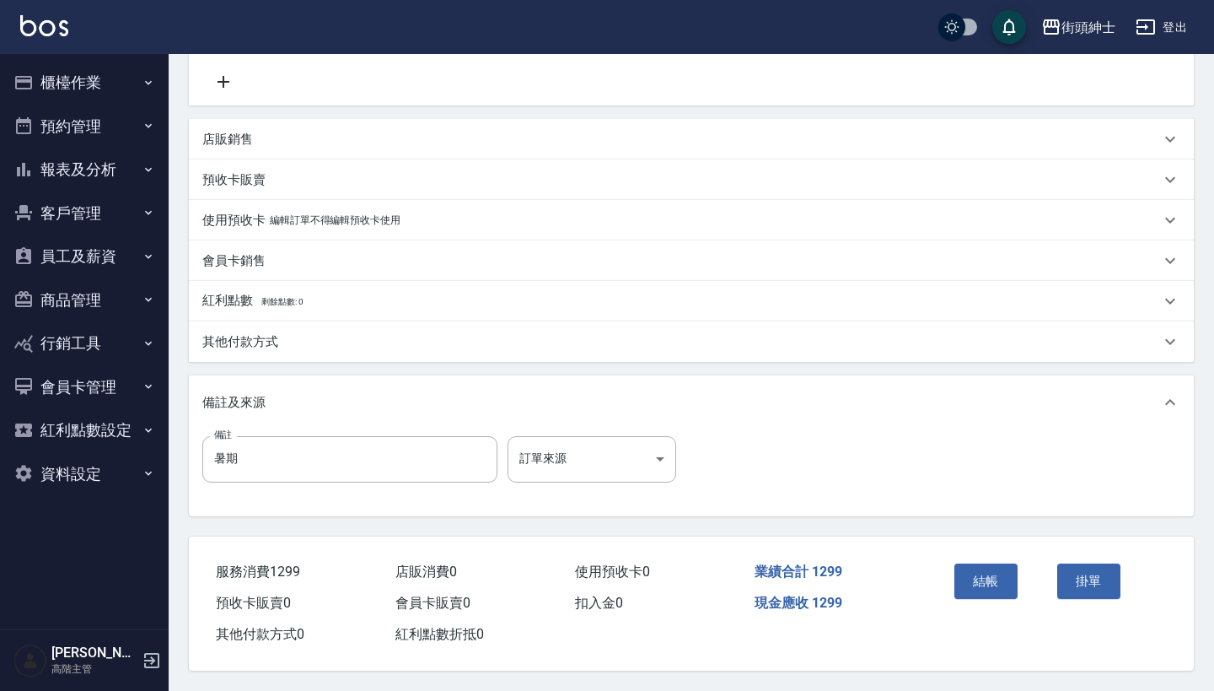
scroll to position [415, 0]
click at [982, 563] on button "結帳" at bounding box center [986, 580] width 63 height 35
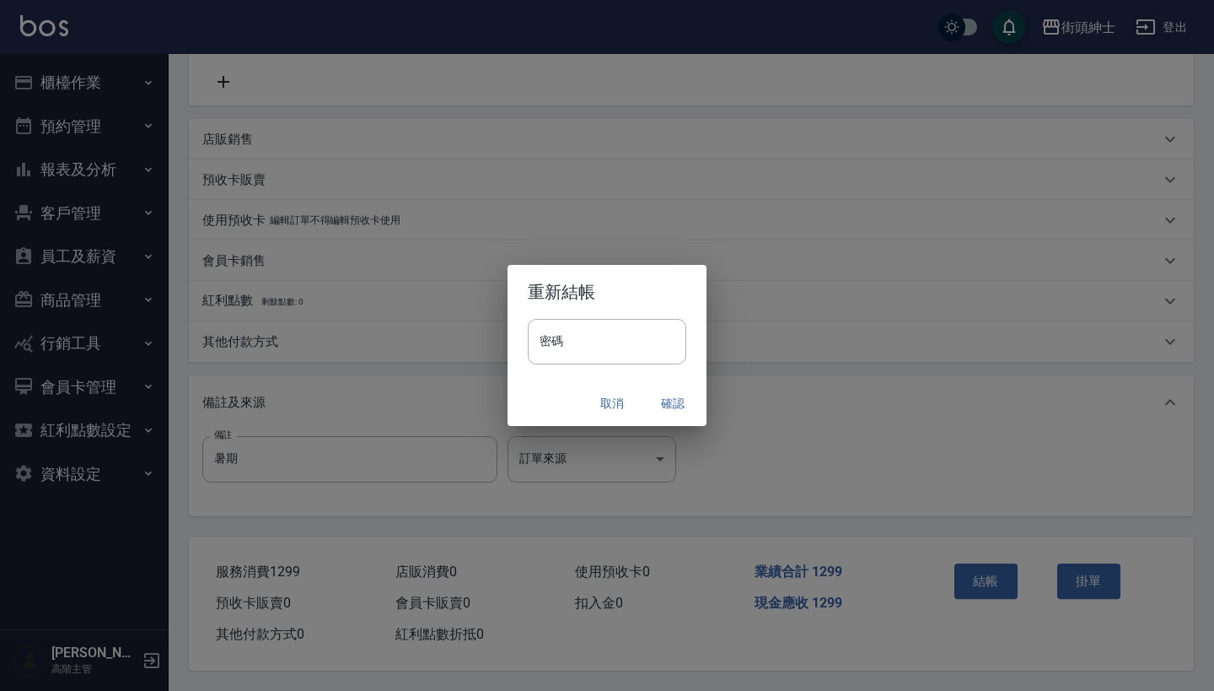
click at [673, 405] on button "確認" at bounding box center [673, 403] width 54 height 31
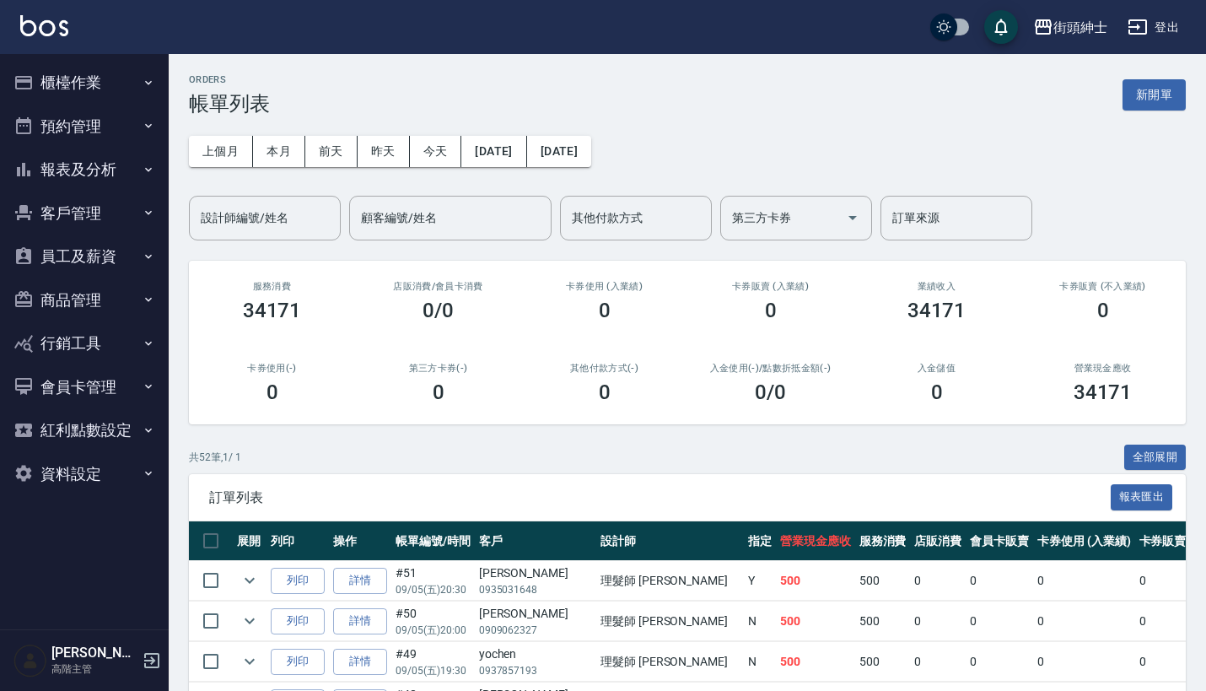
click at [105, 128] on button "預約管理" at bounding box center [84, 127] width 155 height 44
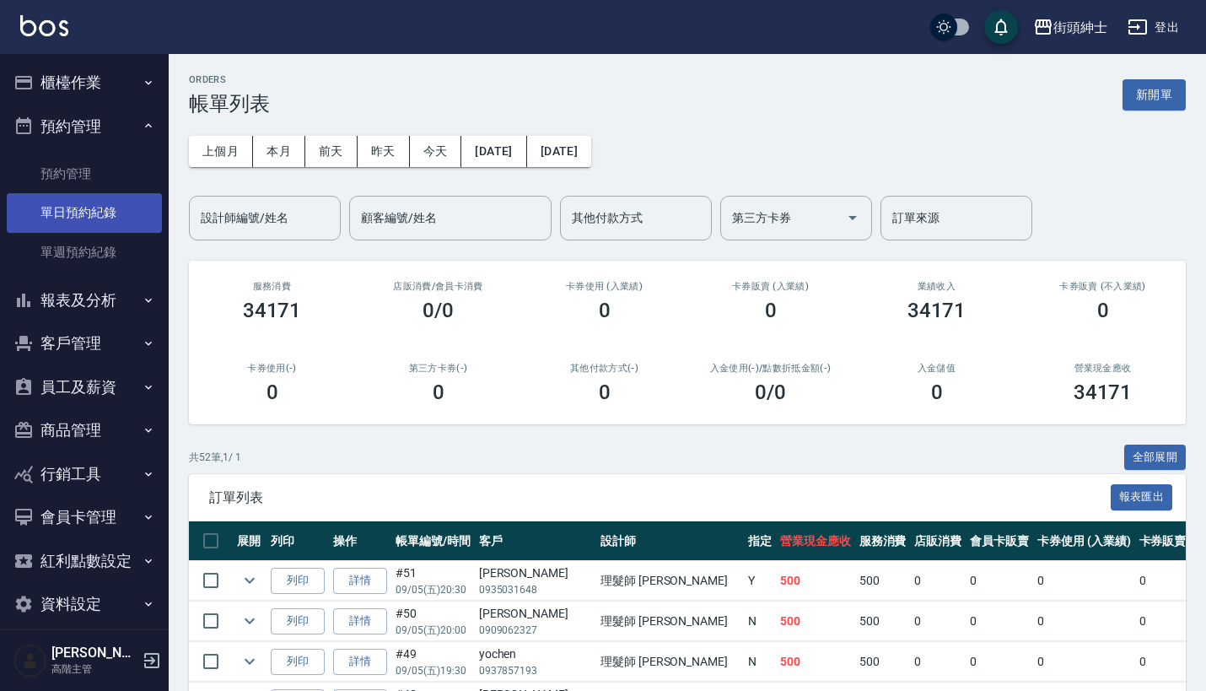
click at [102, 207] on link "單日預約紀錄" at bounding box center [84, 212] width 155 height 39
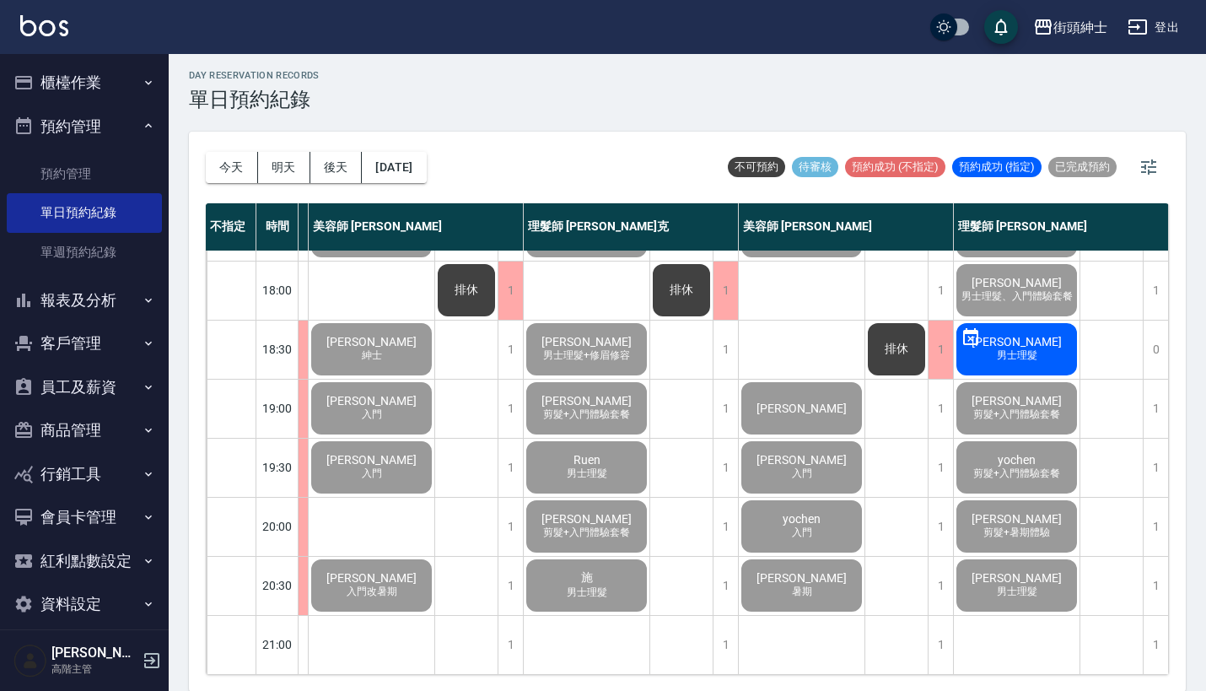
scroll to position [830, 213]
click at [798, 571] on span "陳禹廷" at bounding box center [801, 577] width 97 height 13
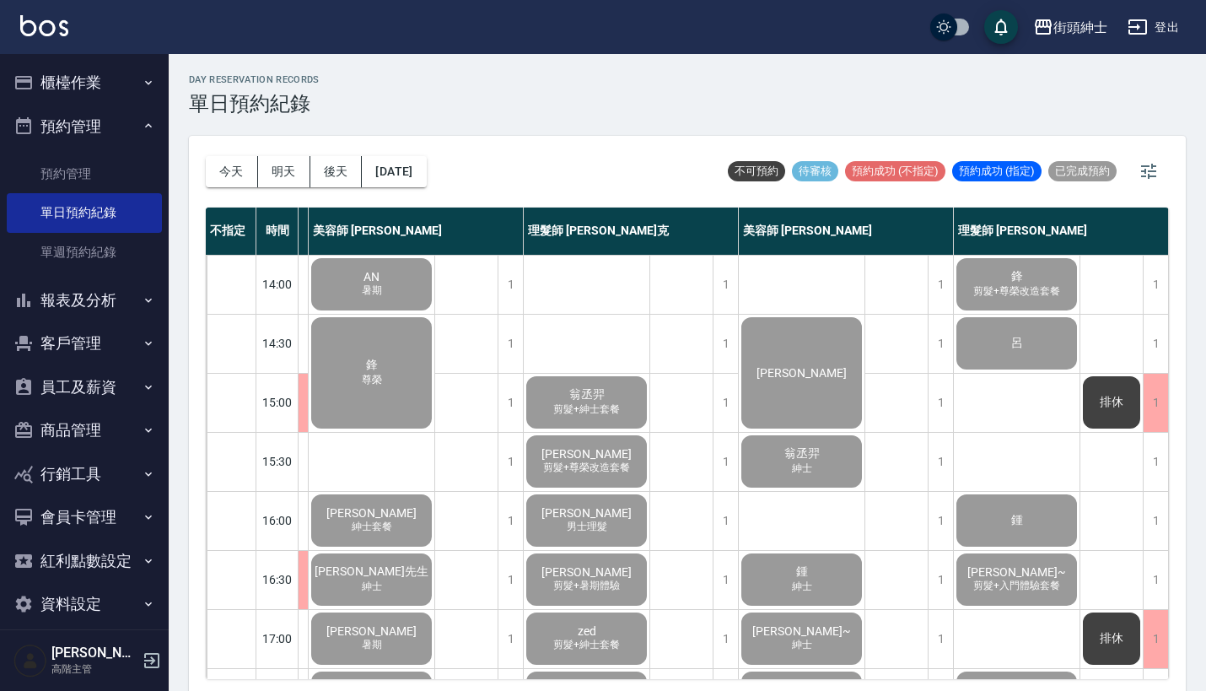
scroll to position [353, 213]
click at [799, 358] on div "董家豪" at bounding box center [802, 373] width 126 height 116
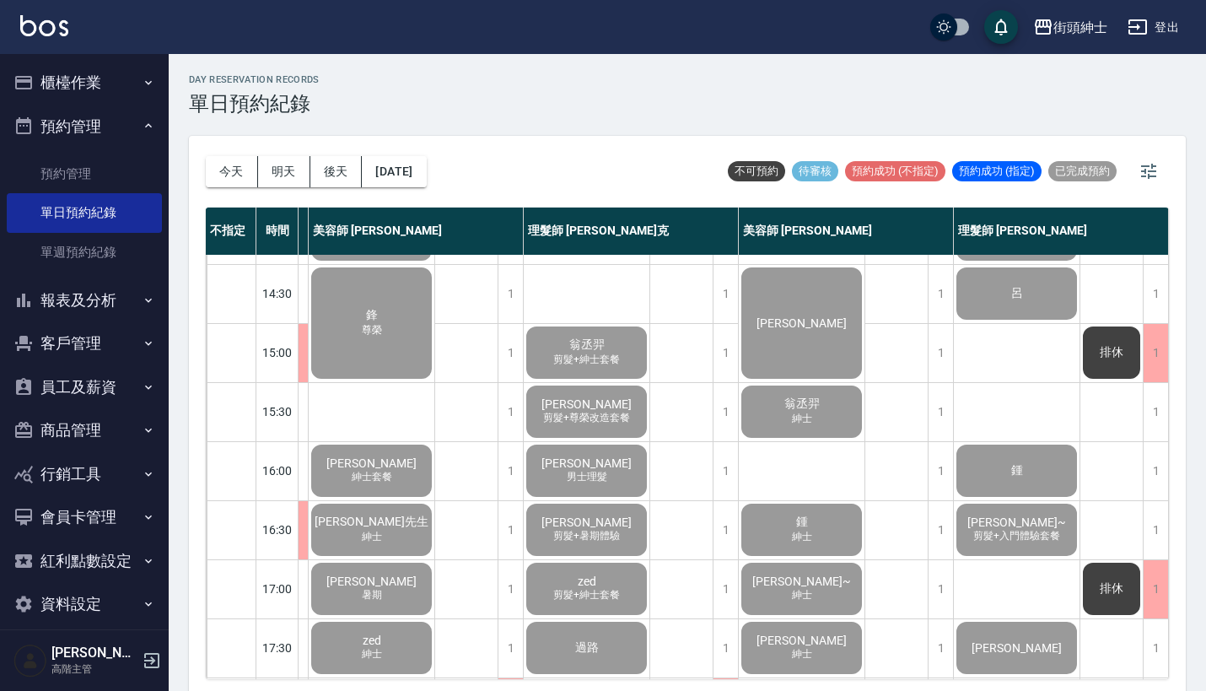
scroll to position [370, 213]
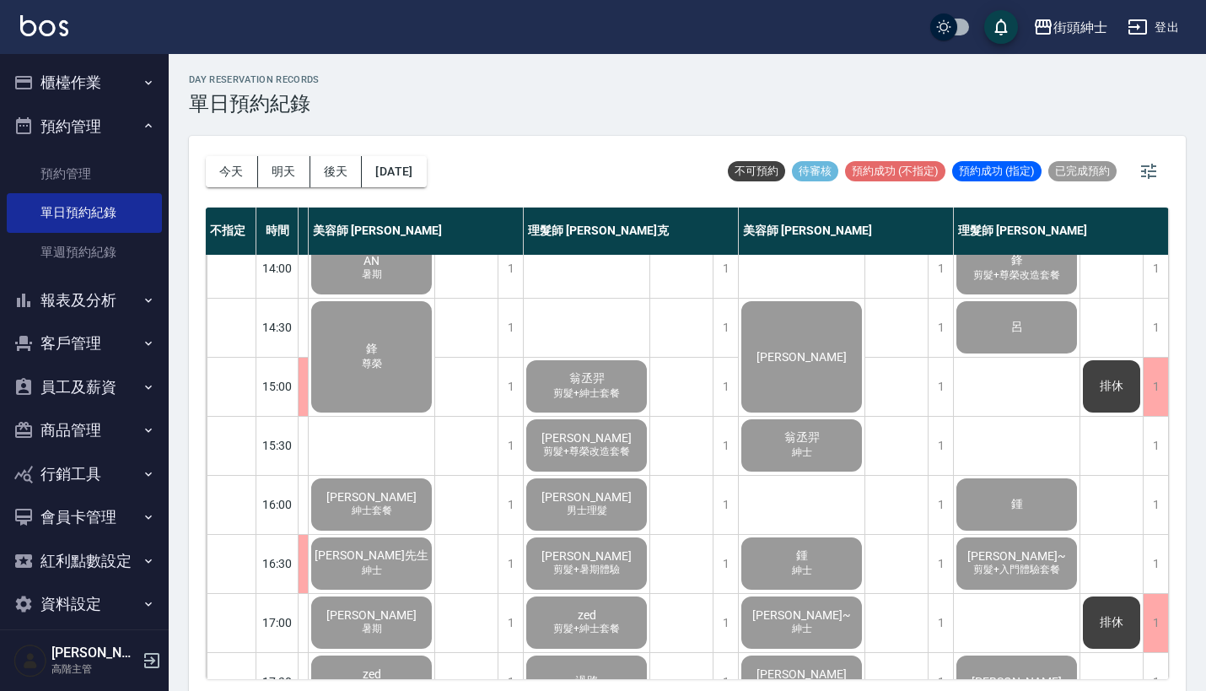
click at [345, 331] on div "鋒 尊榮" at bounding box center [372, 357] width 126 height 116
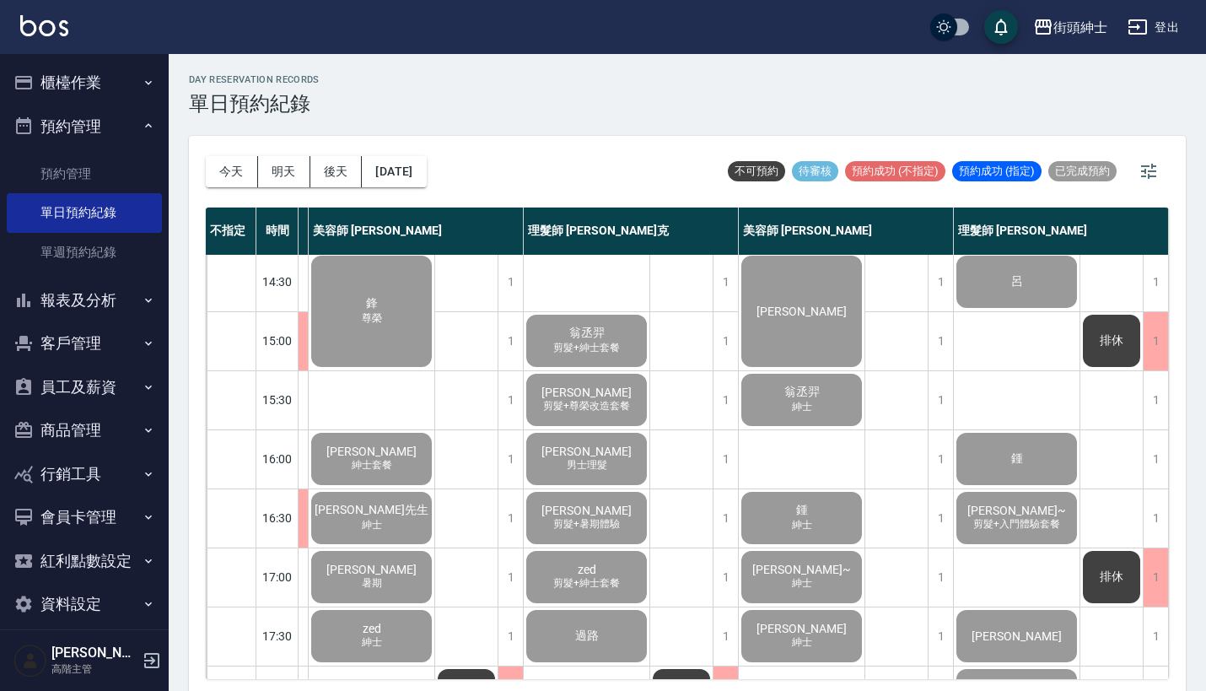
scroll to position [433, 213]
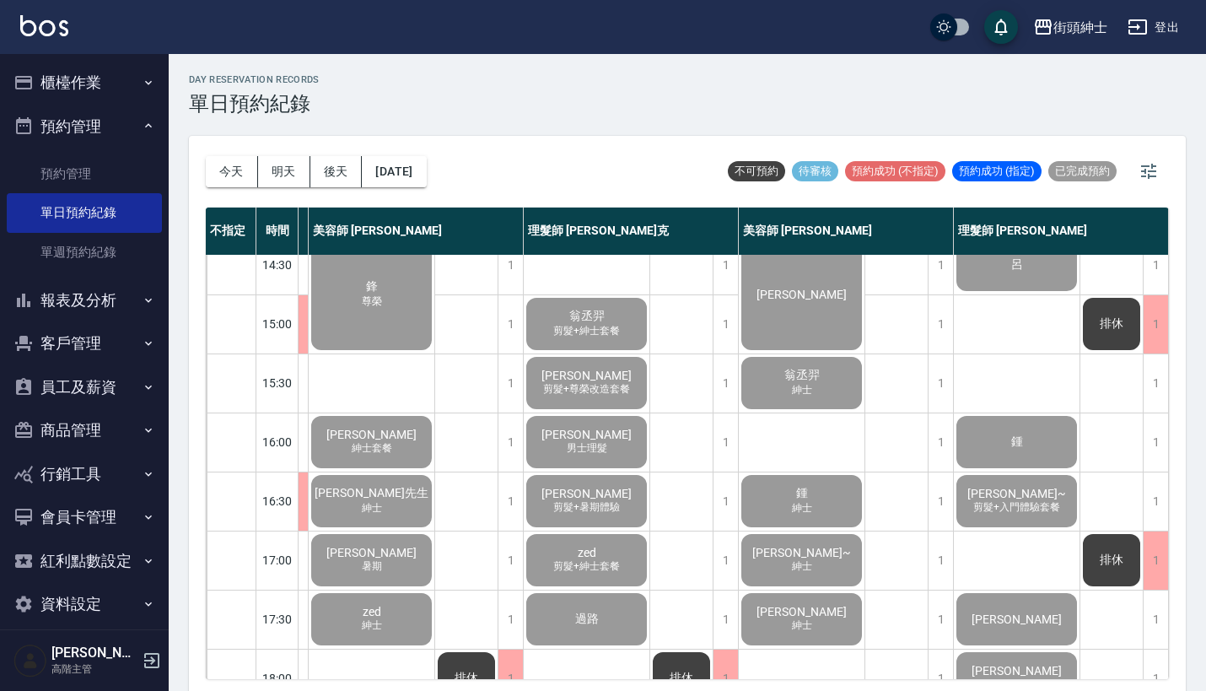
click at [750, 391] on div "翁丞羿 紳士" at bounding box center [802, 382] width 126 height 57
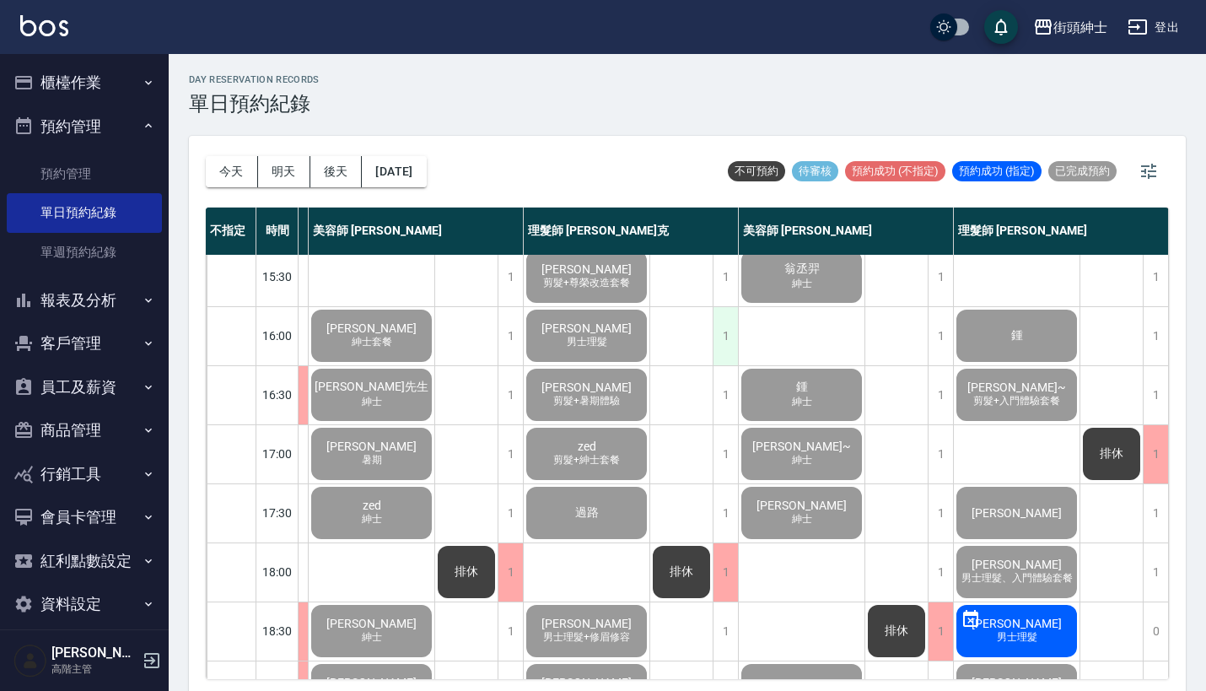
scroll to position [541, 213]
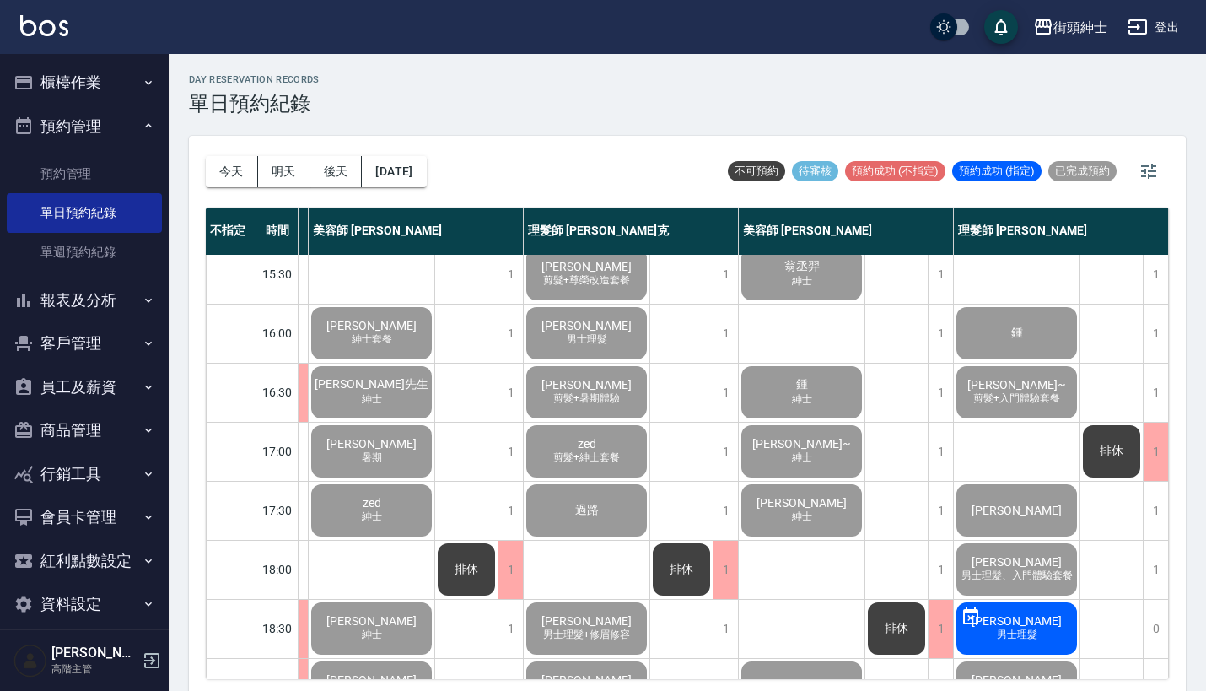
click at [791, 406] on span "紳士" at bounding box center [801, 399] width 27 height 14
click at [811, 460] on div "Vic Shih~ 紳士" at bounding box center [802, 450] width 126 height 57
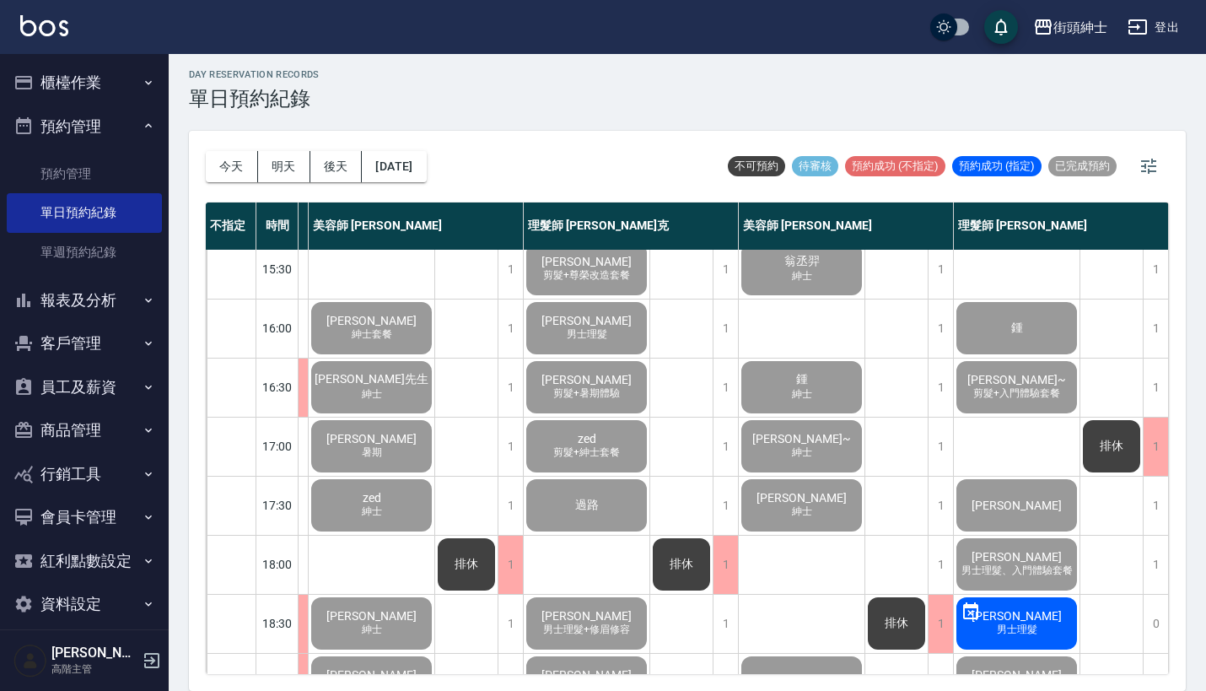
scroll to position [4, 0]
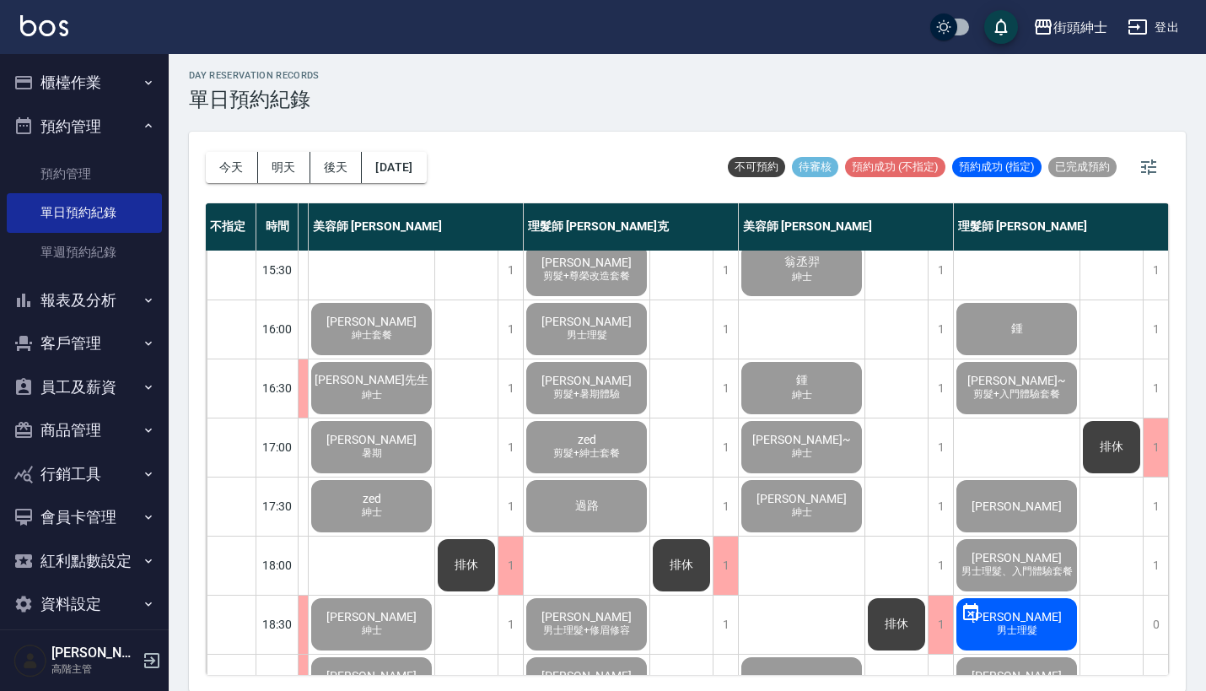
click at [803, 498] on span "許志鈺" at bounding box center [801, 498] width 97 height 13
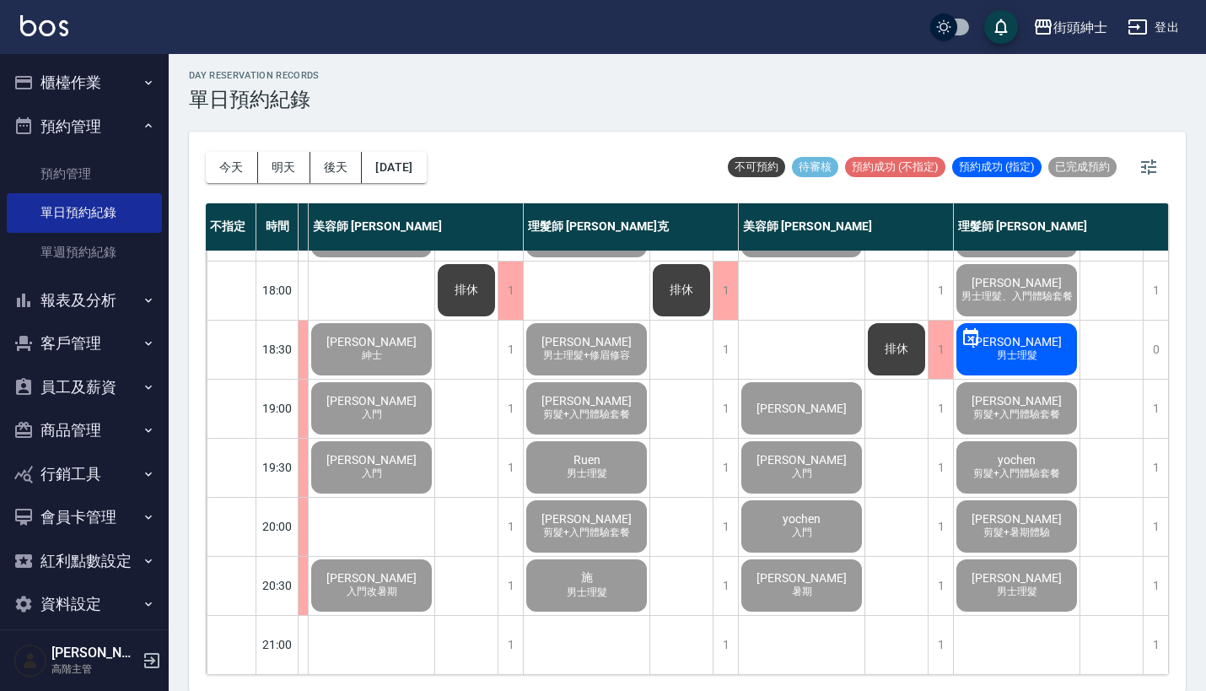
scroll to position [830, 213]
click at [824, 390] on div "楊學皓" at bounding box center [802, 407] width 126 height 57
click at [788, 466] on span "入門" at bounding box center [801, 473] width 27 height 14
click at [787, 512] on span "yochen" at bounding box center [801, 518] width 45 height 13
click at [762, 563] on div "陳禹廷 暑期" at bounding box center [802, 585] width 126 height 57
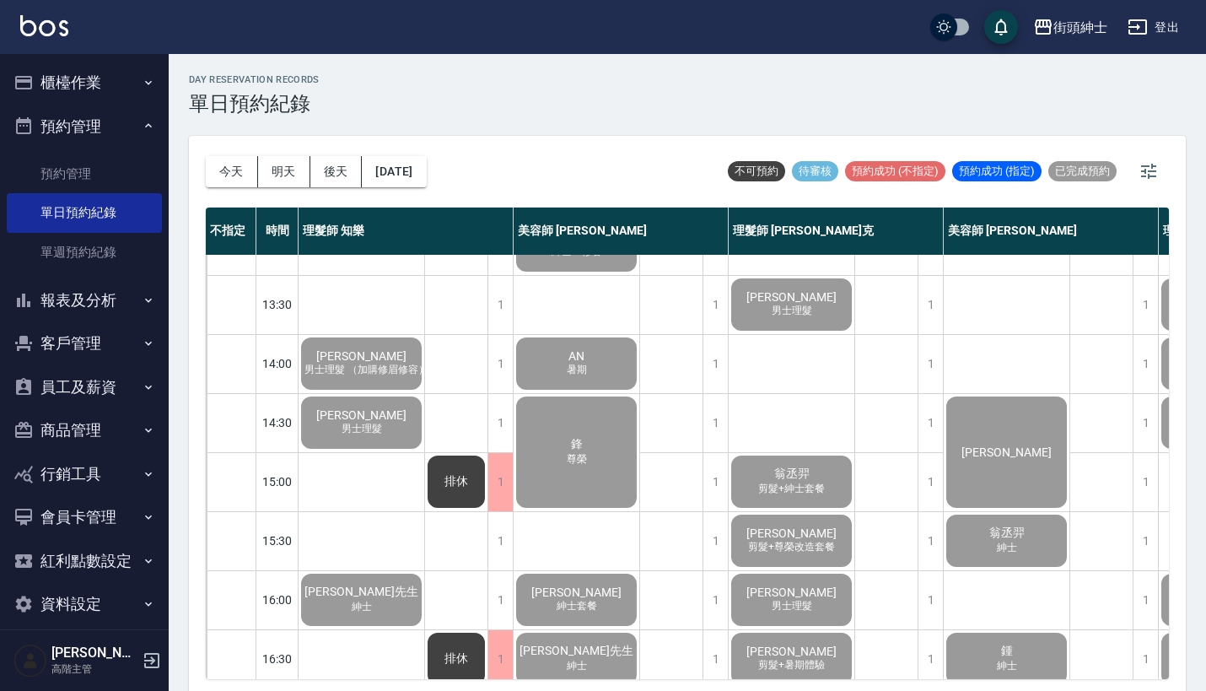
scroll to position [273, 0]
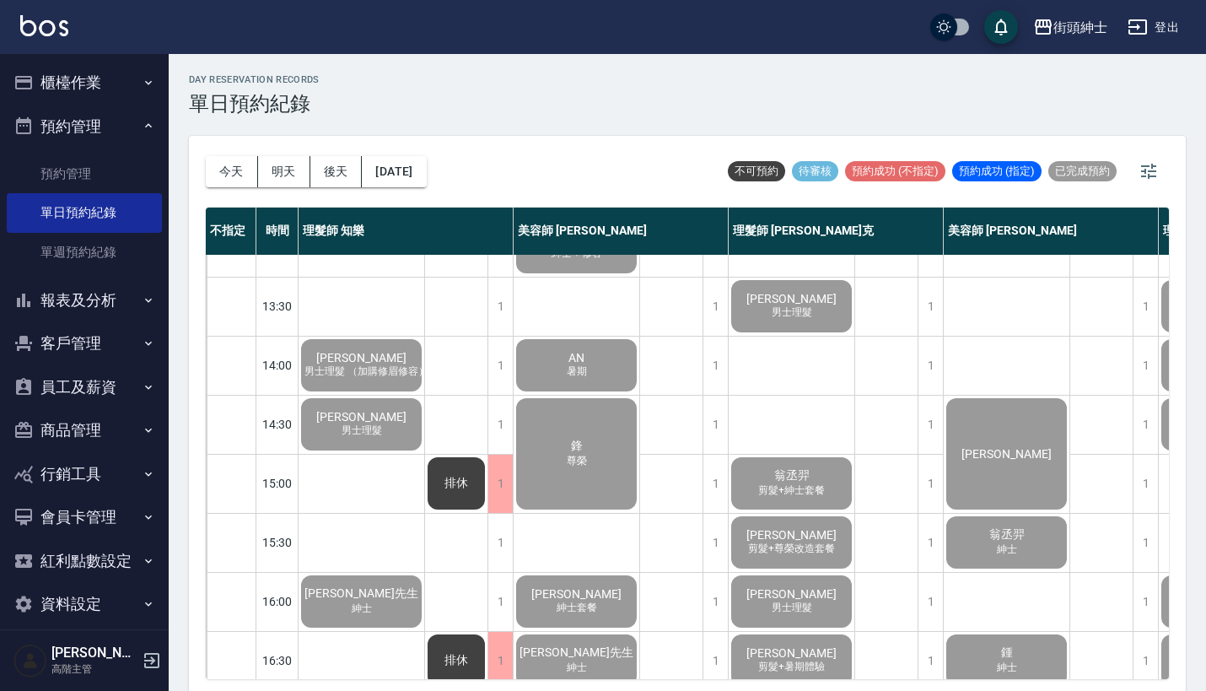
click at [371, 351] on span "何柏毅" at bounding box center [361, 357] width 97 height 13
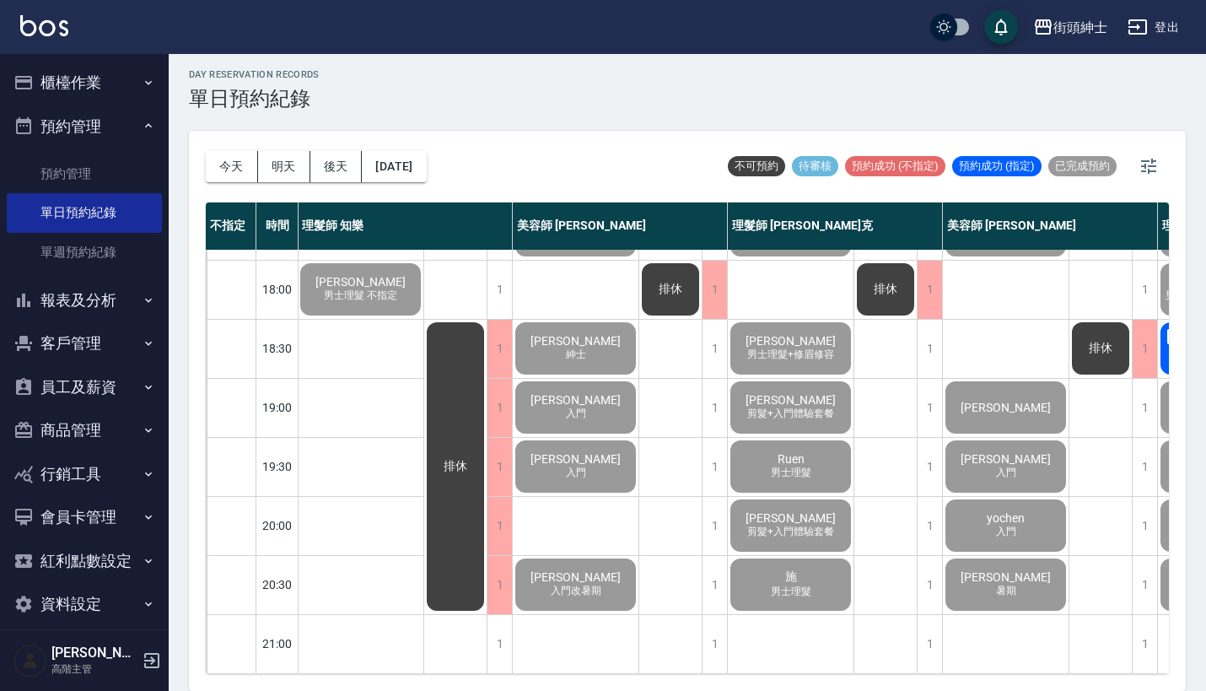
scroll to position [4, 0]
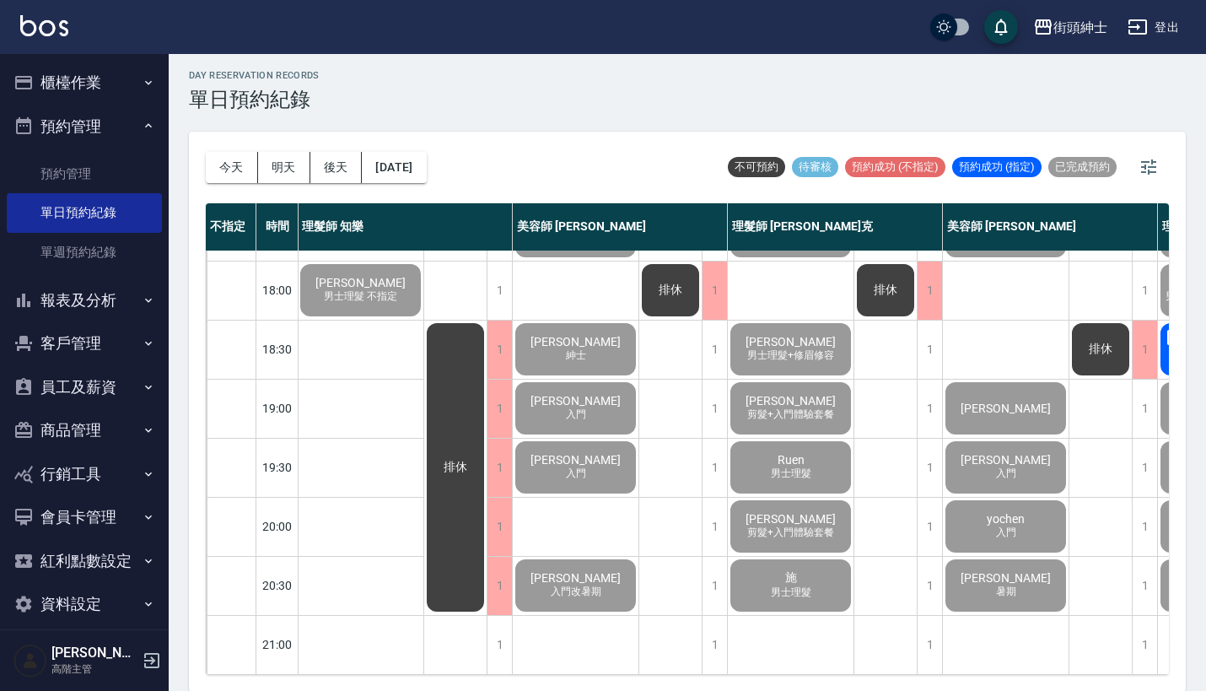
click at [579, 584] on span "入門改暑期" at bounding box center [575, 591] width 57 height 14
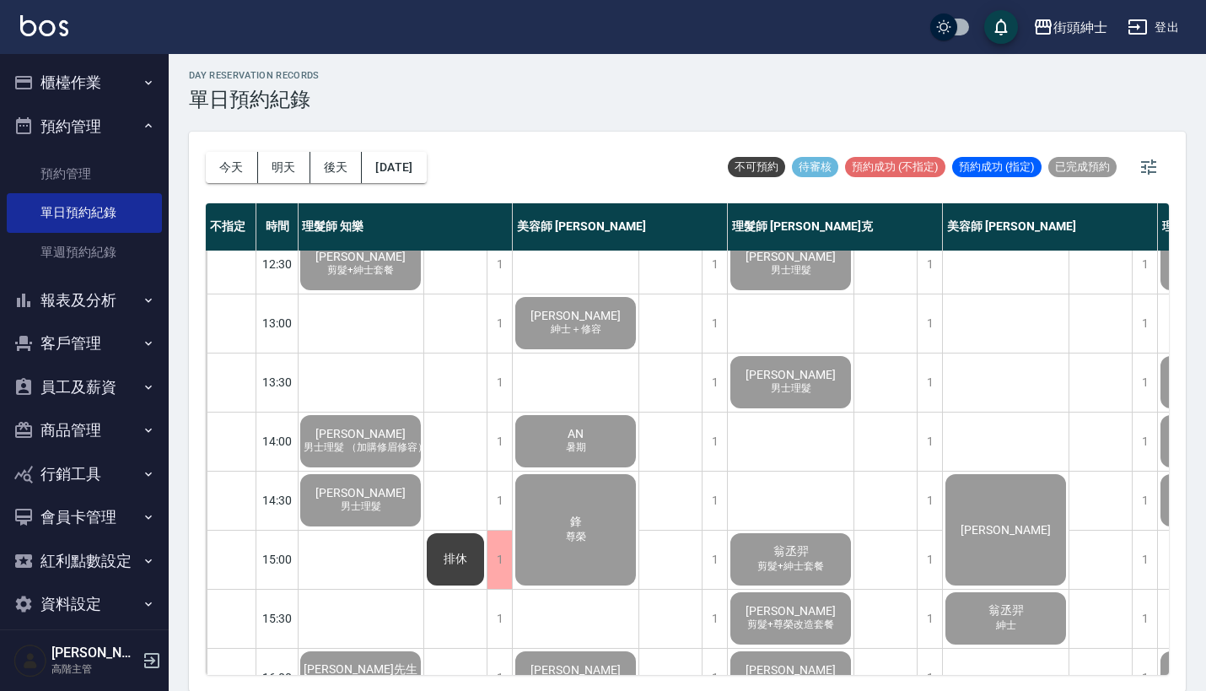
scroll to position [187, 1]
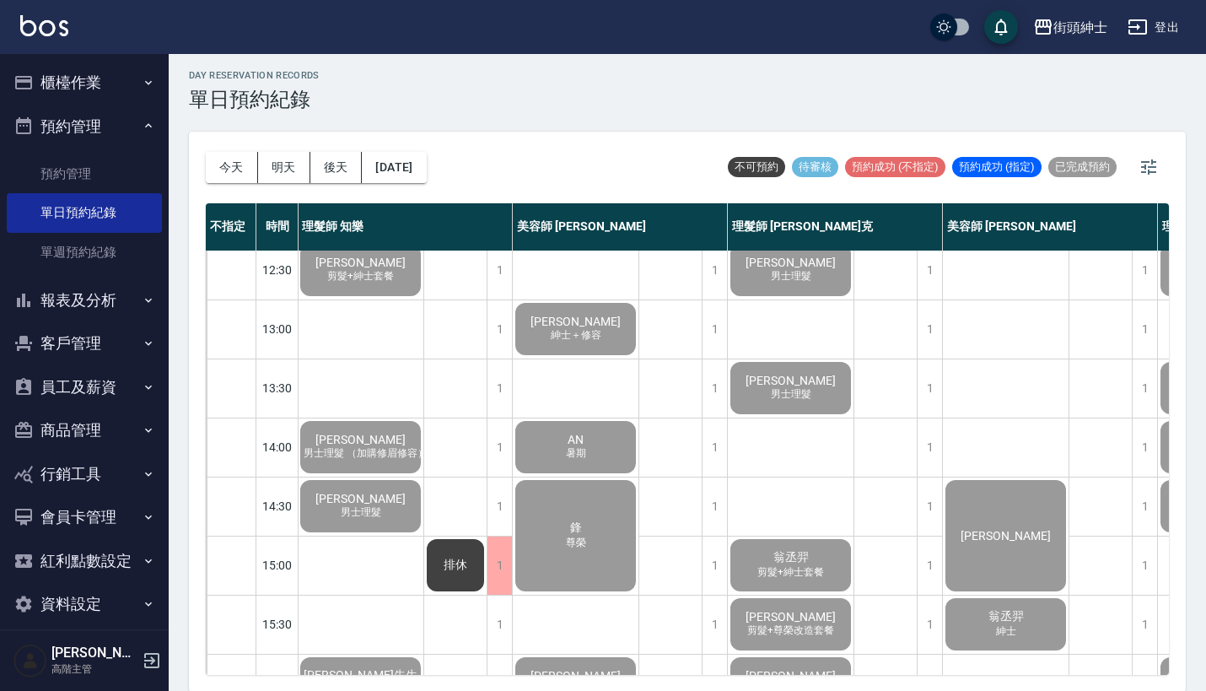
click at [598, 455] on div "AN 暑期" at bounding box center [576, 446] width 126 height 57
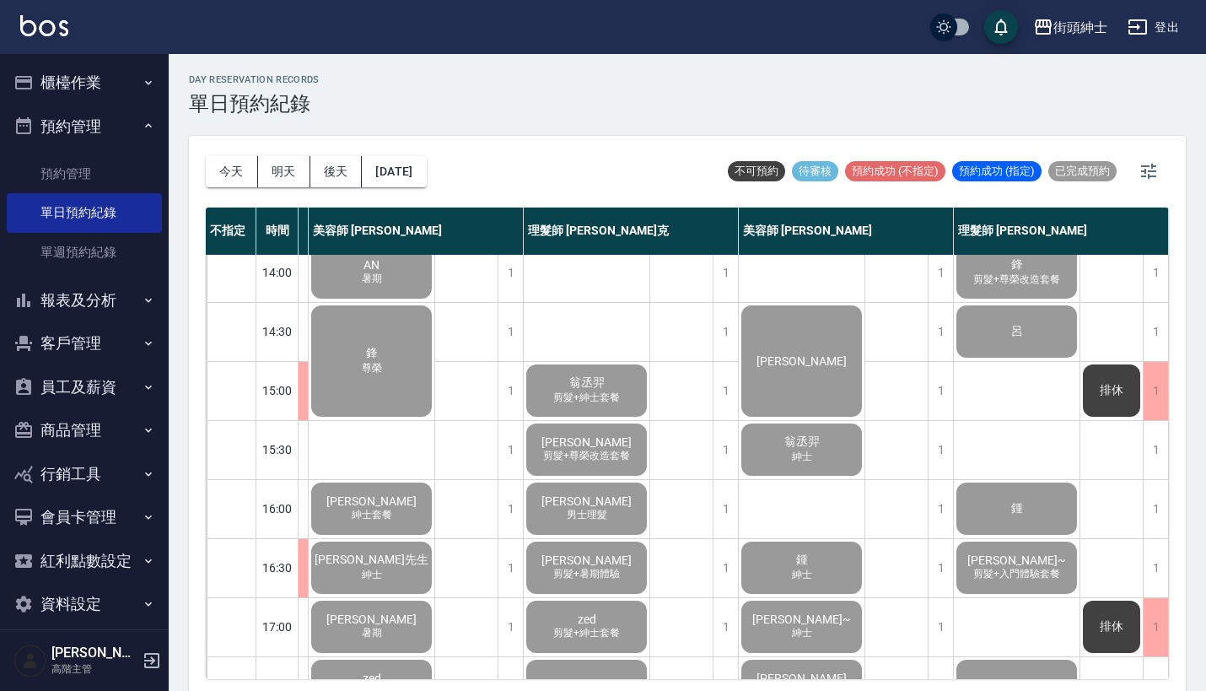
scroll to position [364, 213]
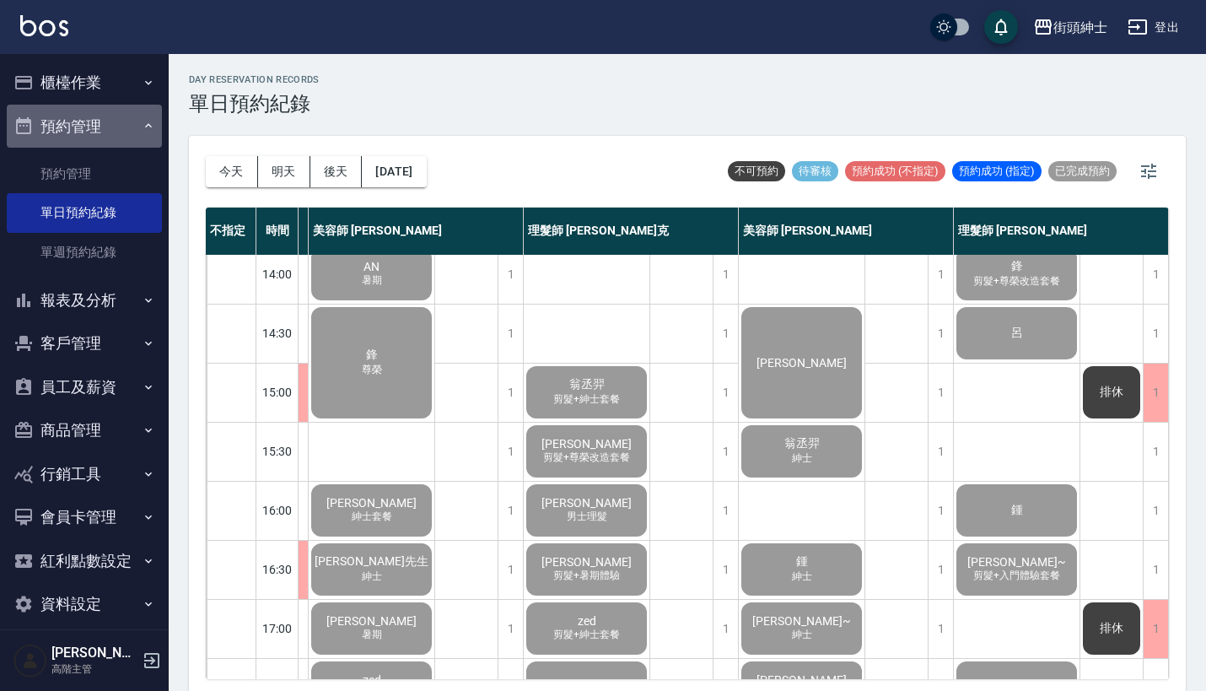
click at [132, 135] on button "預約管理" at bounding box center [84, 127] width 155 height 44
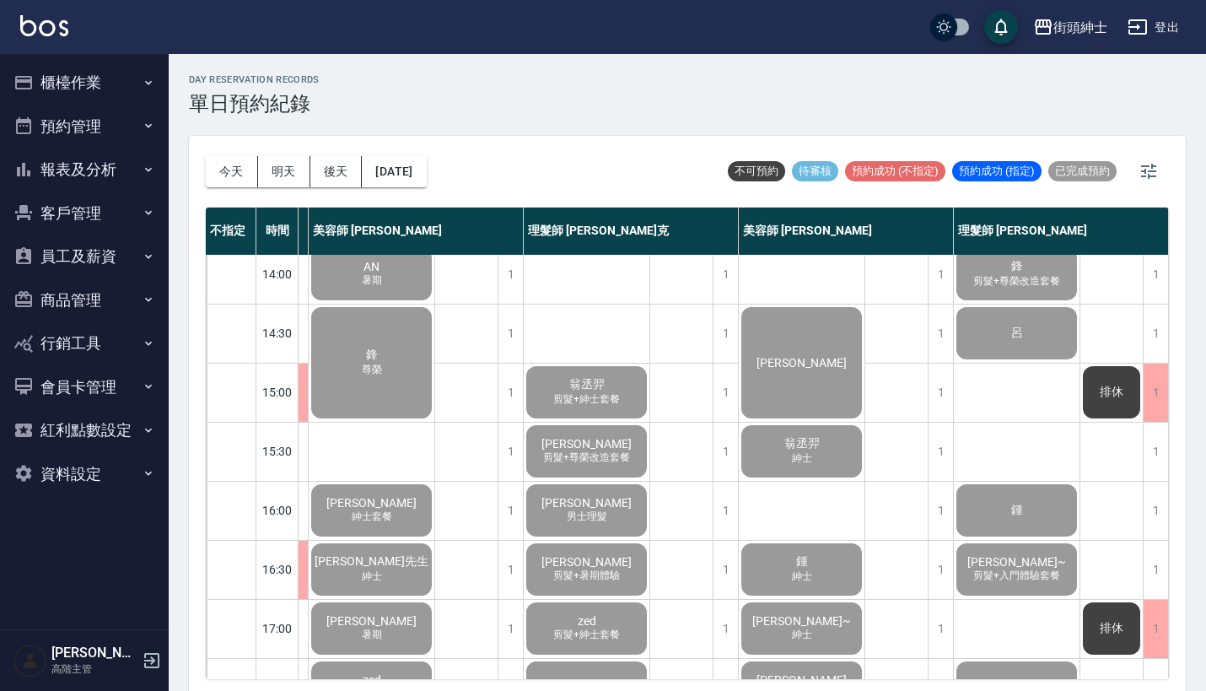
click at [136, 87] on button "櫃檯作業" at bounding box center [84, 83] width 155 height 44
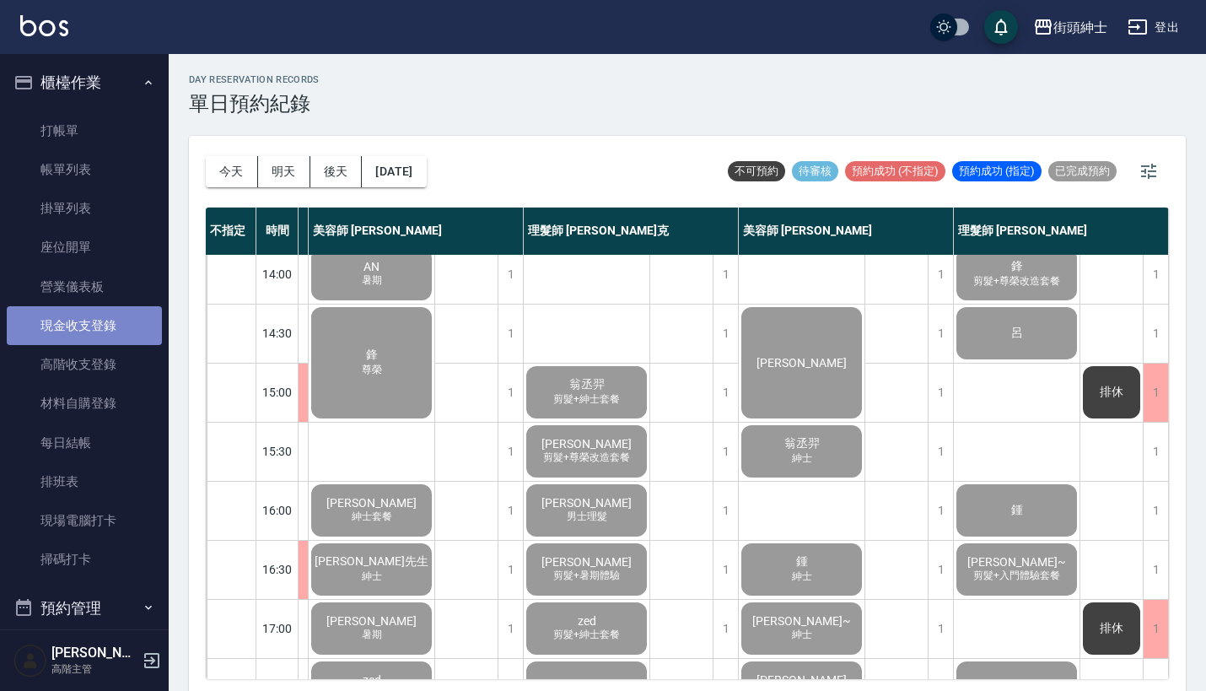
click at [91, 325] on link "現金收支登錄" at bounding box center [84, 325] width 155 height 39
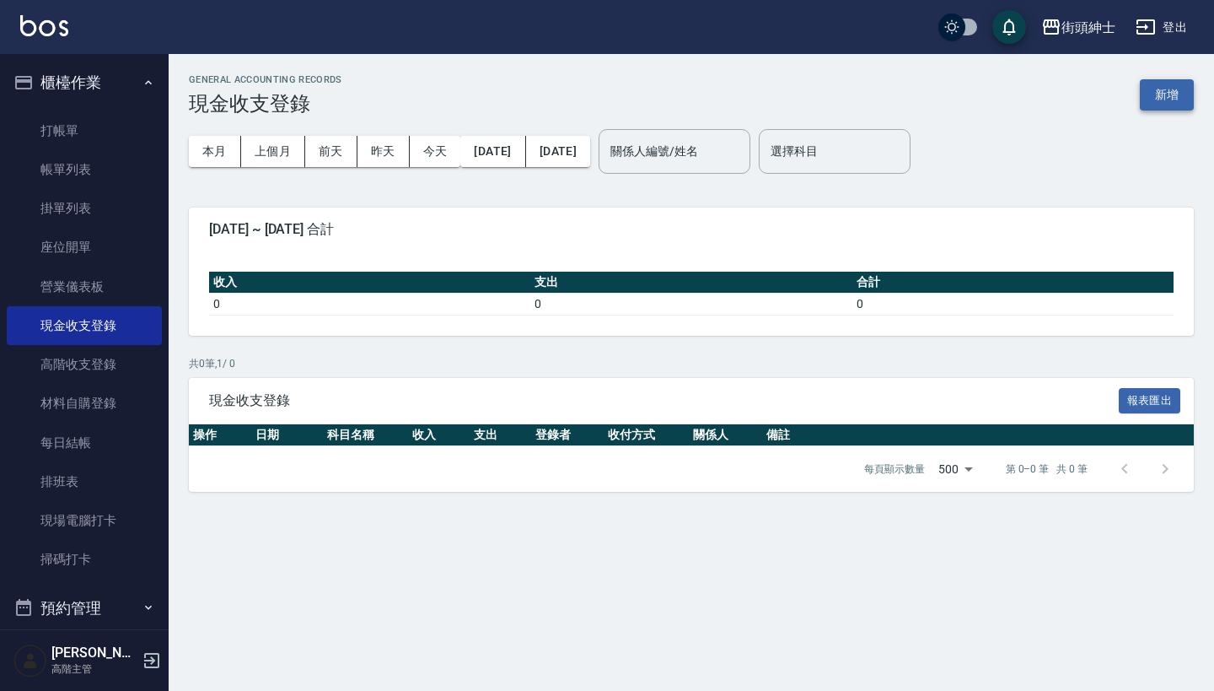
click at [1163, 84] on button "新增" at bounding box center [1167, 94] width 54 height 31
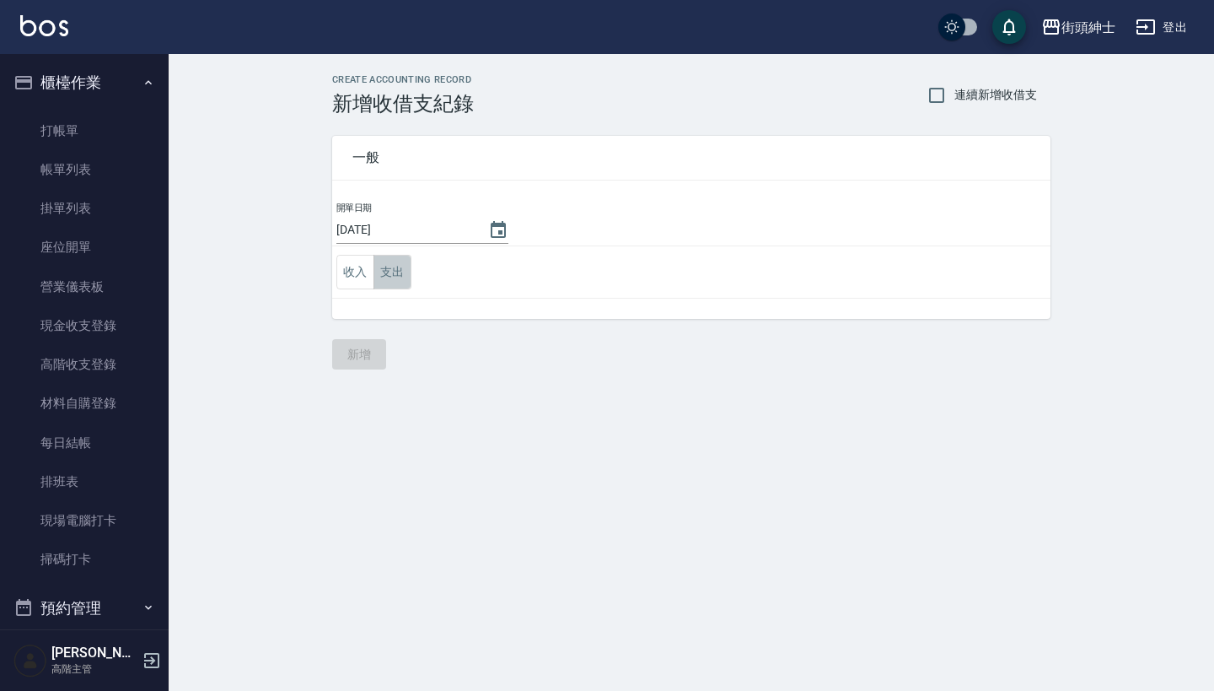
click at [387, 277] on button "支出" at bounding box center [393, 272] width 38 height 35
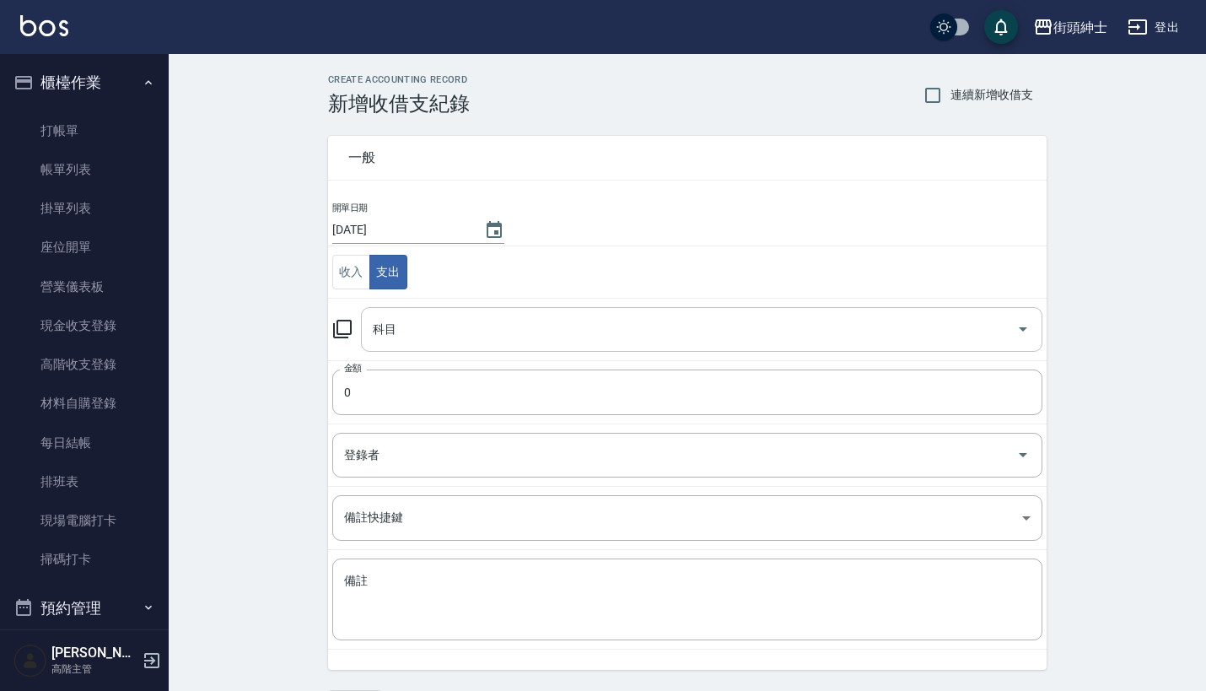
click at [482, 331] on input "科目" at bounding box center [689, 330] width 641 height 30
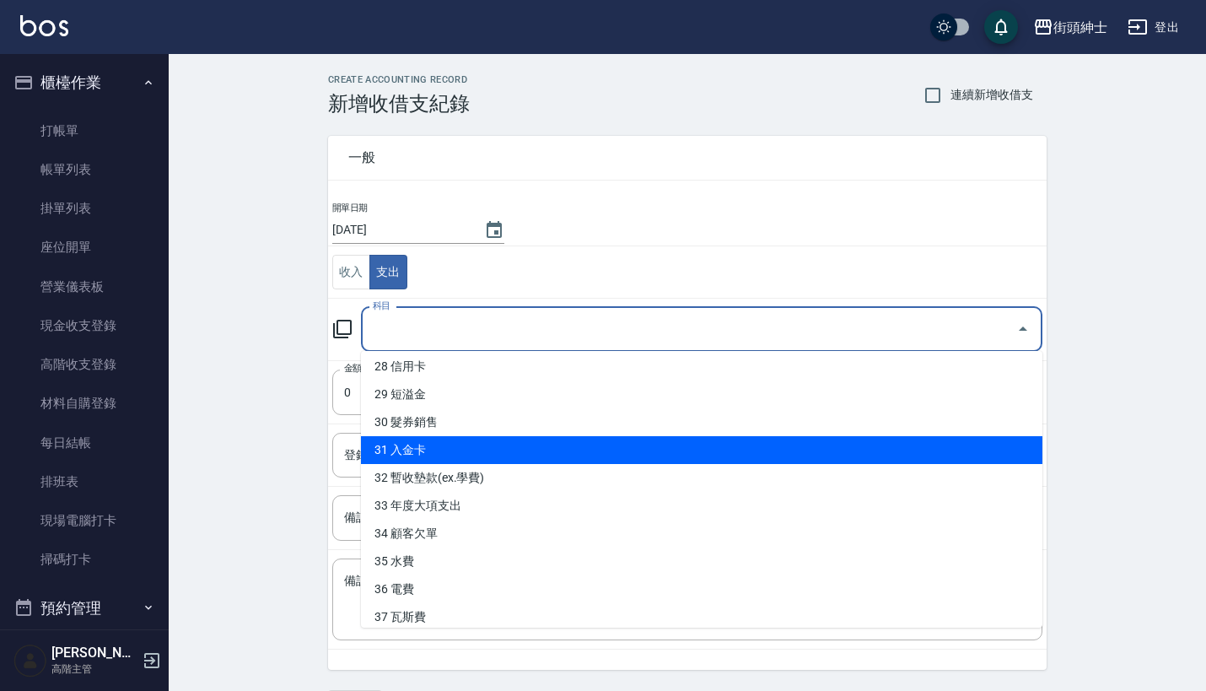
scroll to position [783, 0]
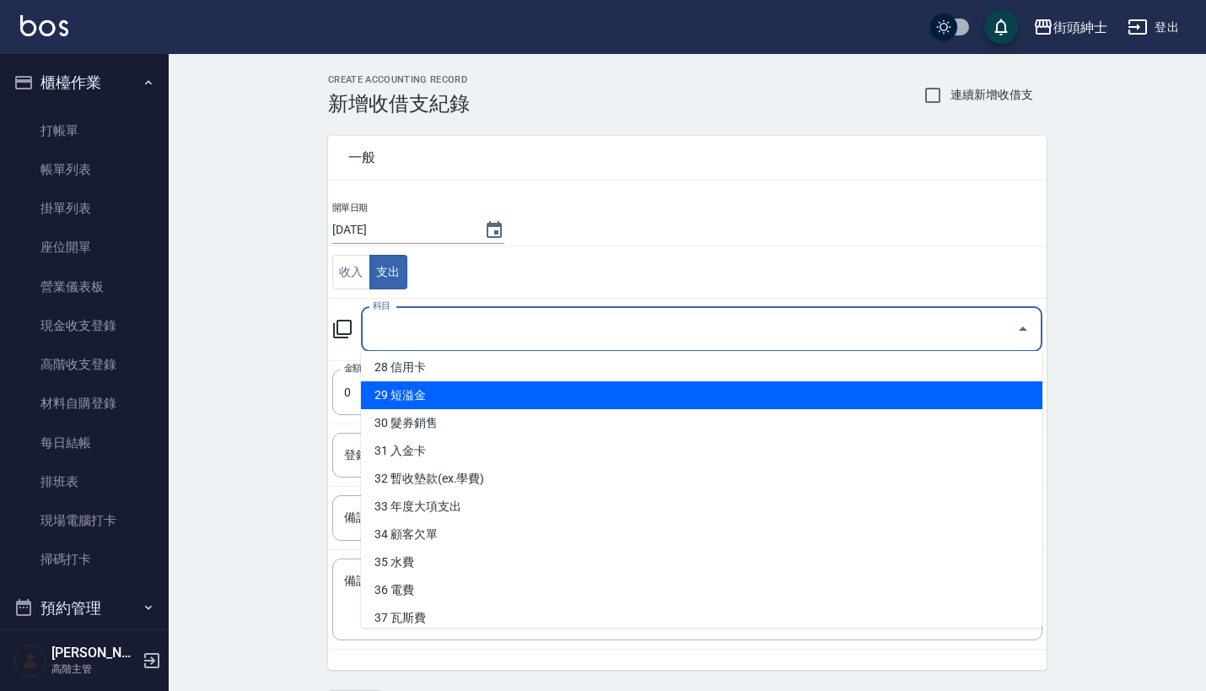
click at [472, 393] on li "29 短溢金" at bounding box center [701, 395] width 681 height 28
type input "29 短溢金"
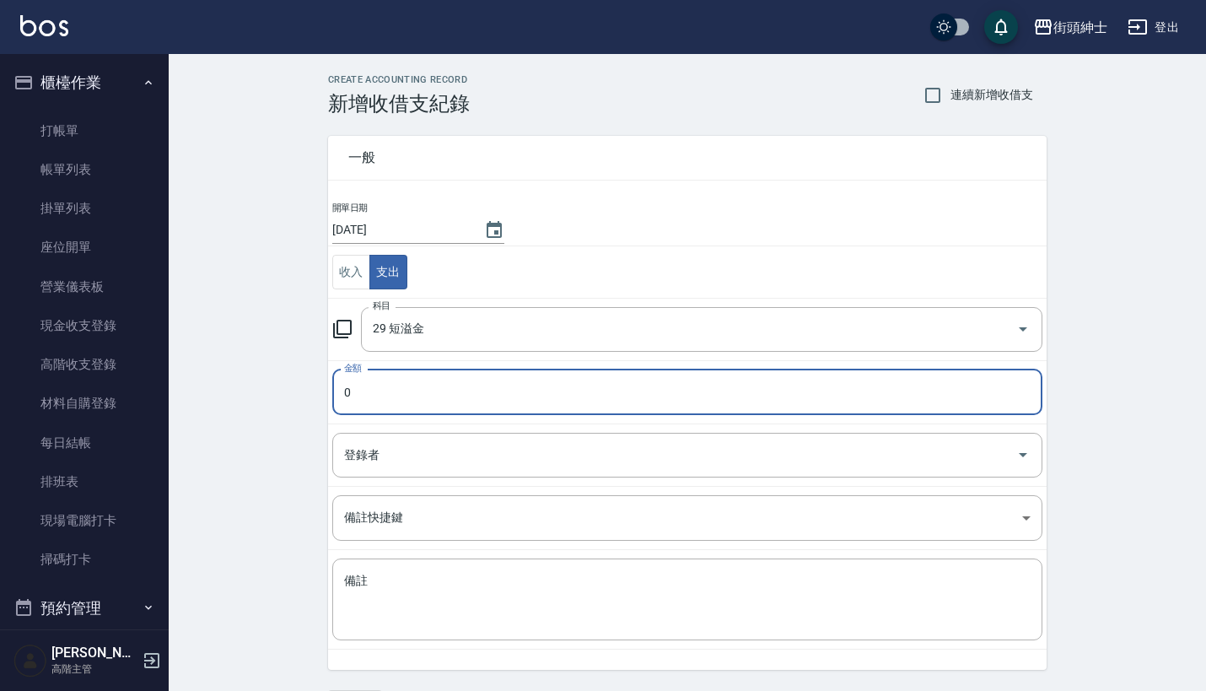
click at [411, 400] on input "0" at bounding box center [687, 392] width 710 height 46
type input "0500"
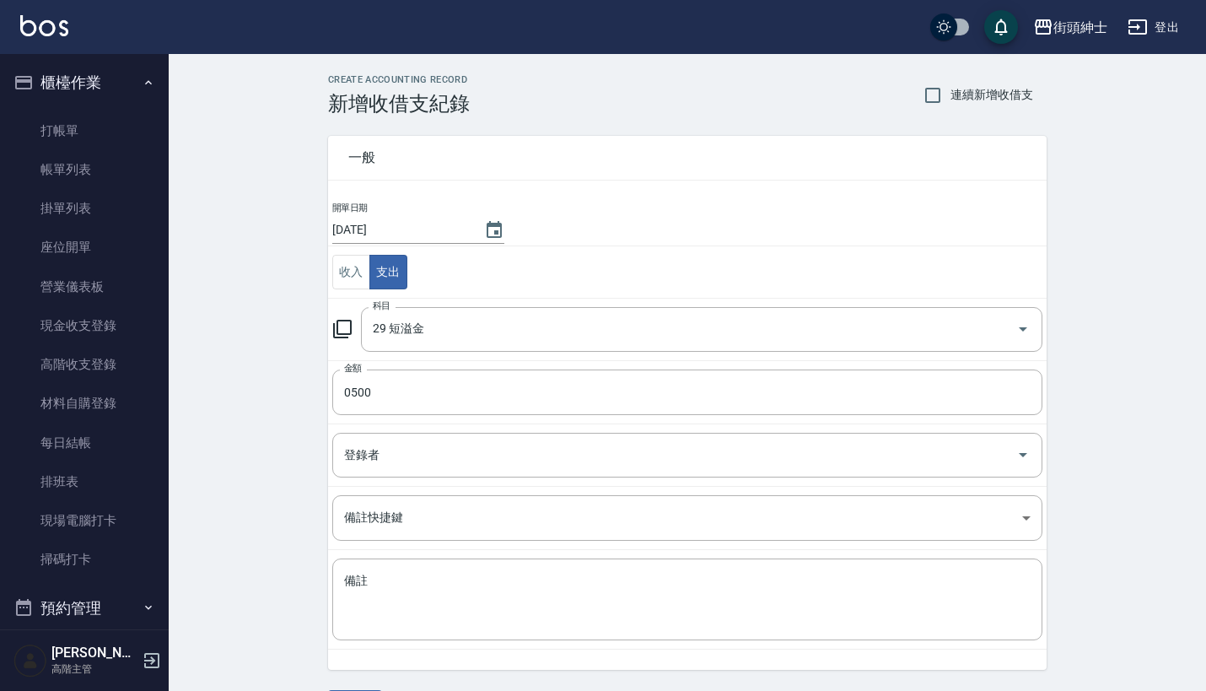
click at [508, 427] on td "登錄者 登錄者" at bounding box center [687, 454] width 718 height 62
click at [508, 467] on input "登錄者" at bounding box center [675, 455] width 670 height 30
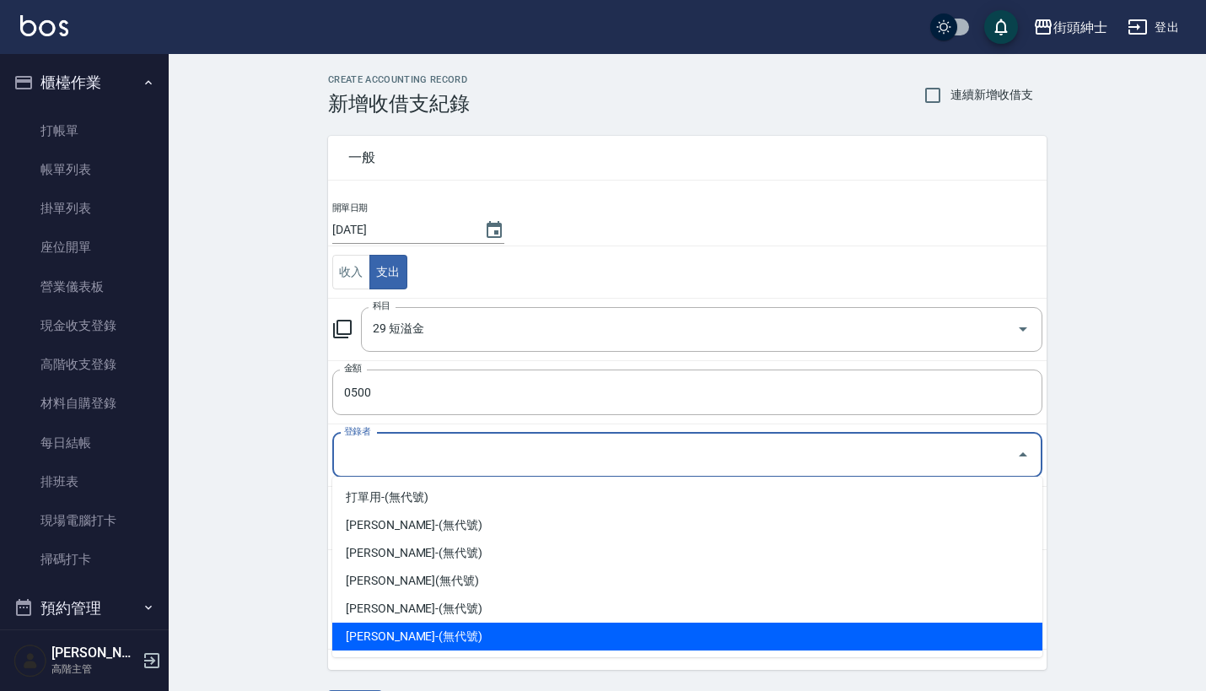
click at [374, 633] on li "蔡朝欽-(無代號)" at bounding box center [687, 636] width 710 height 28
type input "蔡朝欽-(無代號)"
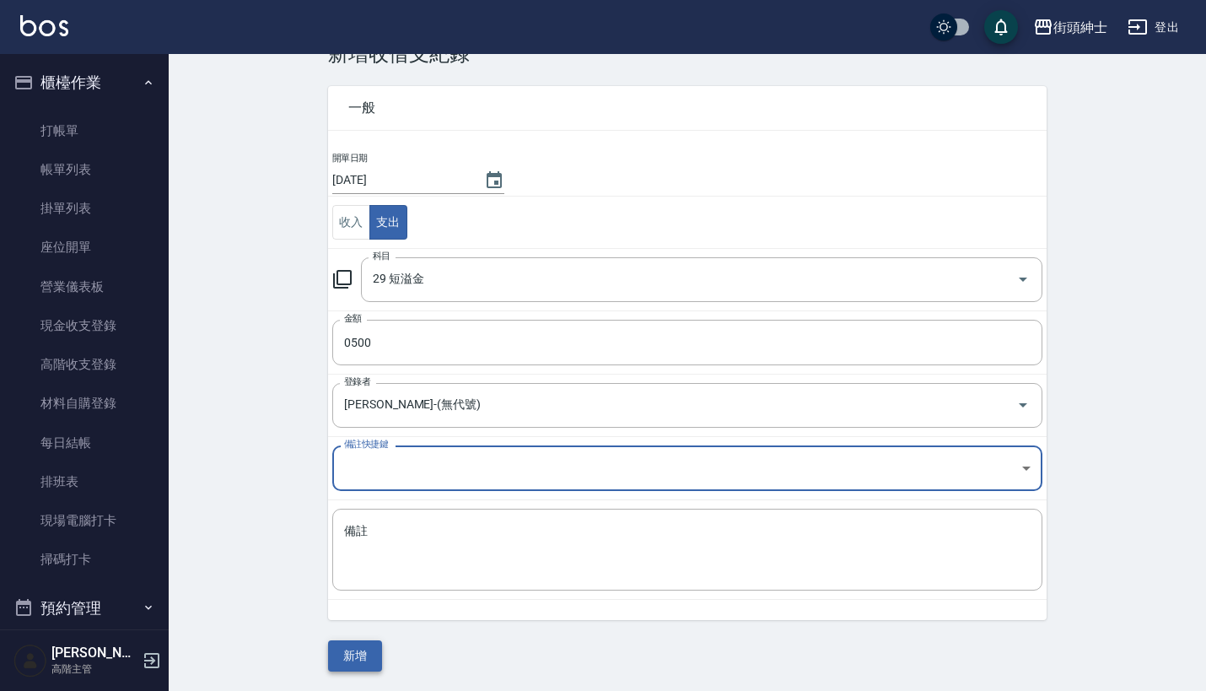
scroll to position [49, 0]
click at [362, 641] on button "新增" at bounding box center [355, 656] width 54 height 31
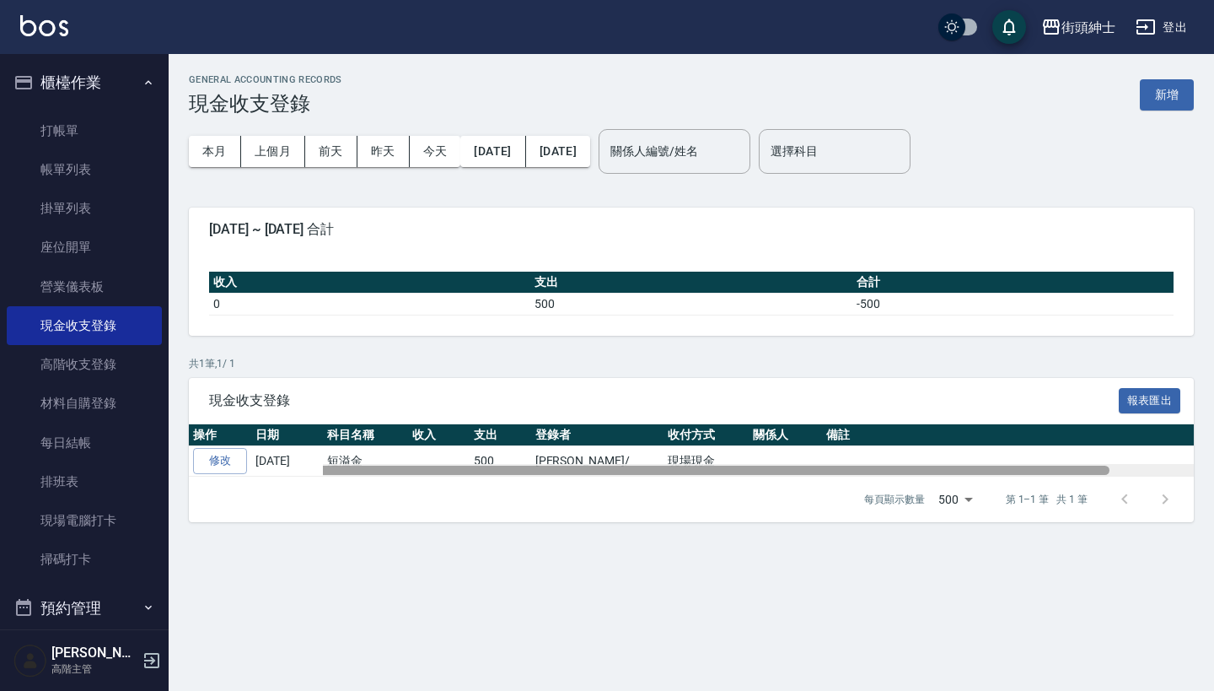
drag, startPoint x: 564, startPoint y: 472, endPoint x: 465, endPoint y: 473, distance: 98.7
click at [465, 472] on div at bounding box center [649, 469] width 921 height 9
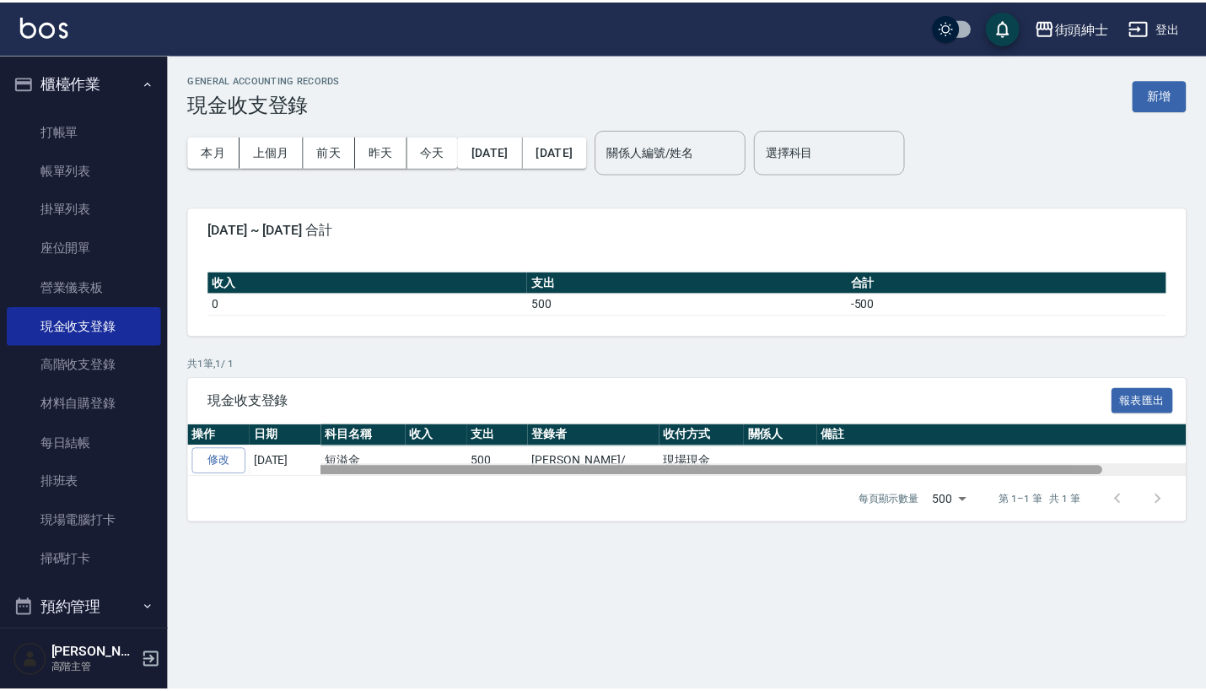
scroll to position [0, 91]
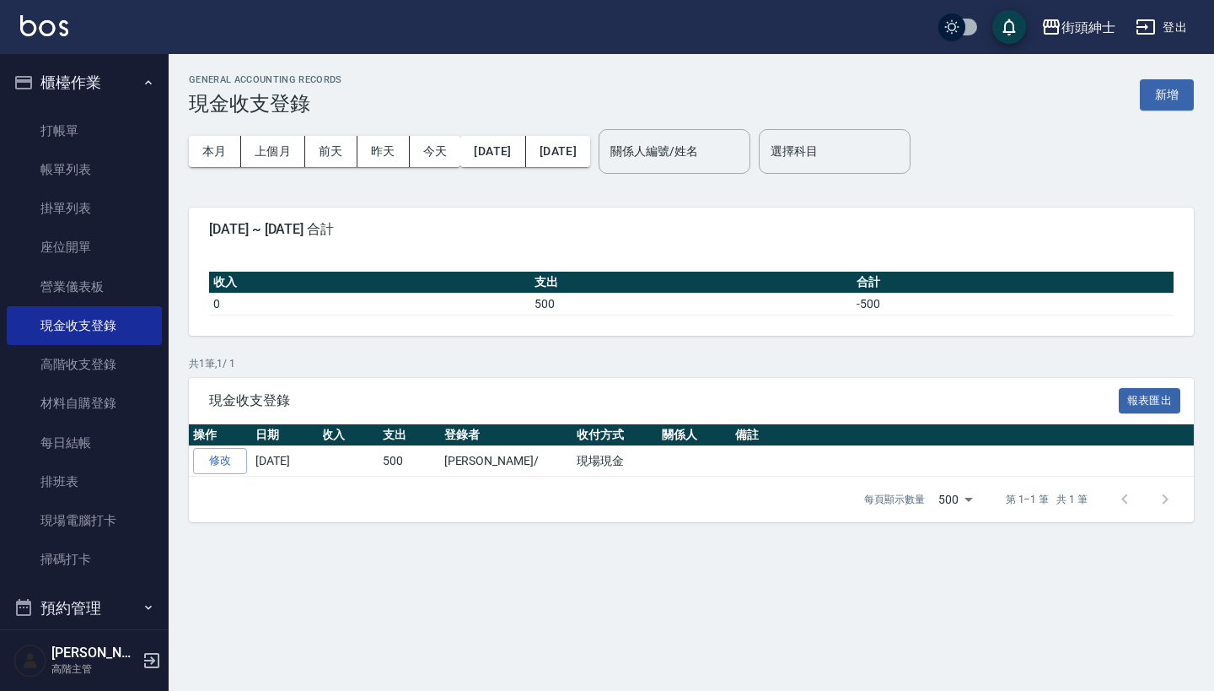
drag, startPoint x: 481, startPoint y: 463, endPoint x: 559, endPoint y: 488, distance: 82.4
click at [559, 488] on div "現金收支登錄 報表匯出 操作 日期 科目名稱 收入 支出 登錄者 收付方式 關係人 備註 修改 2025-09-05 短溢金 500 蔡朝欽/ 現場現金 每頁…" at bounding box center [691, 450] width 1005 height 145
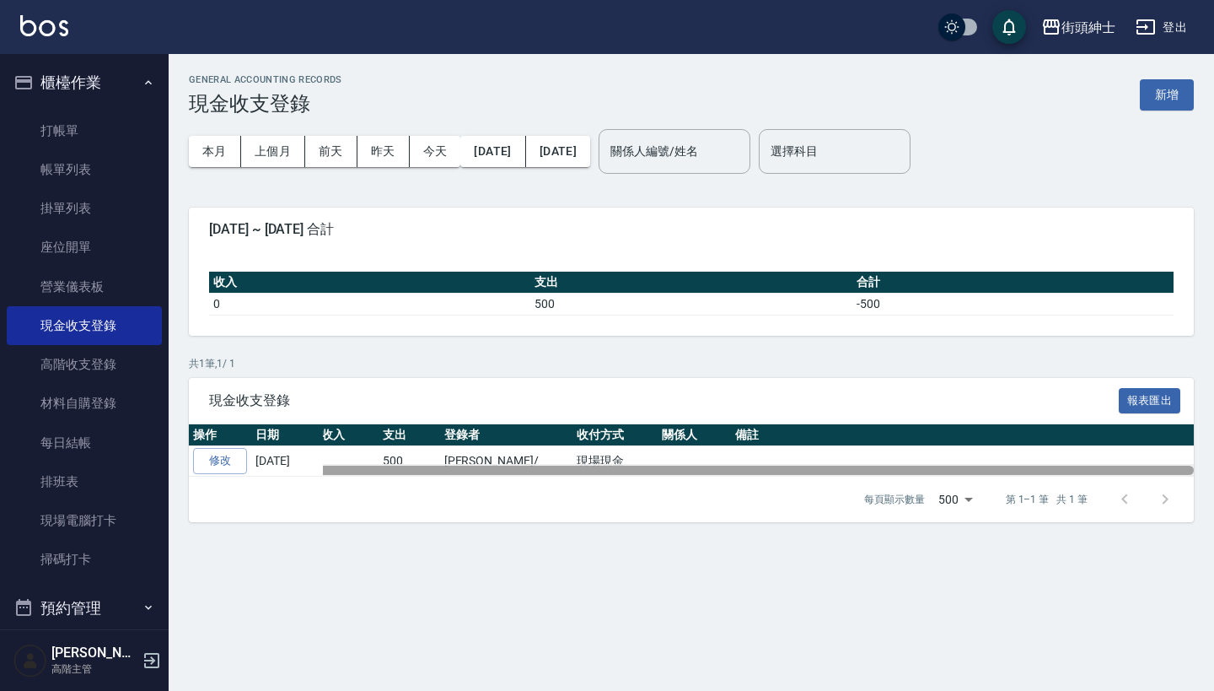
click at [611, 468] on div at bounding box center [733, 469] width 921 height 9
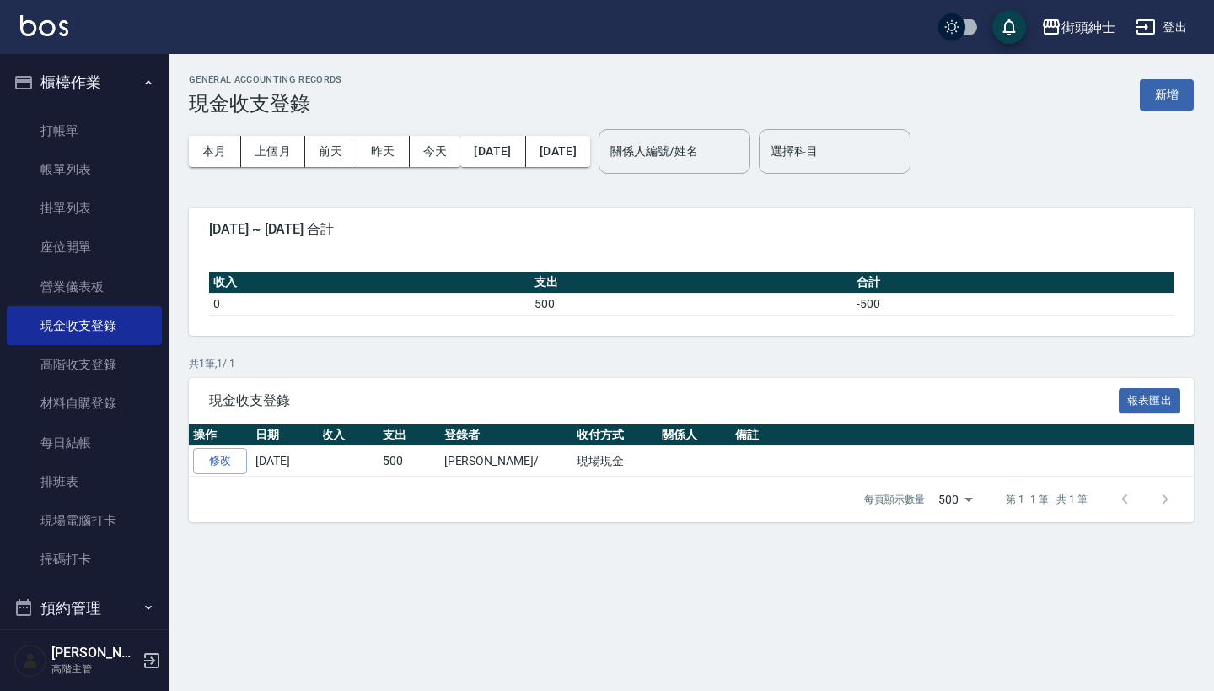
click at [751, 634] on div "GENERAL ACCOUNTING RECORDS 現金收支登錄 新增 本月 上個月 前天 昨天 今天 2025/09/01 2025/09/05 關係人編…" at bounding box center [607, 345] width 1214 height 691
click at [114, 78] on button "櫃檯作業" at bounding box center [84, 83] width 155 height 44
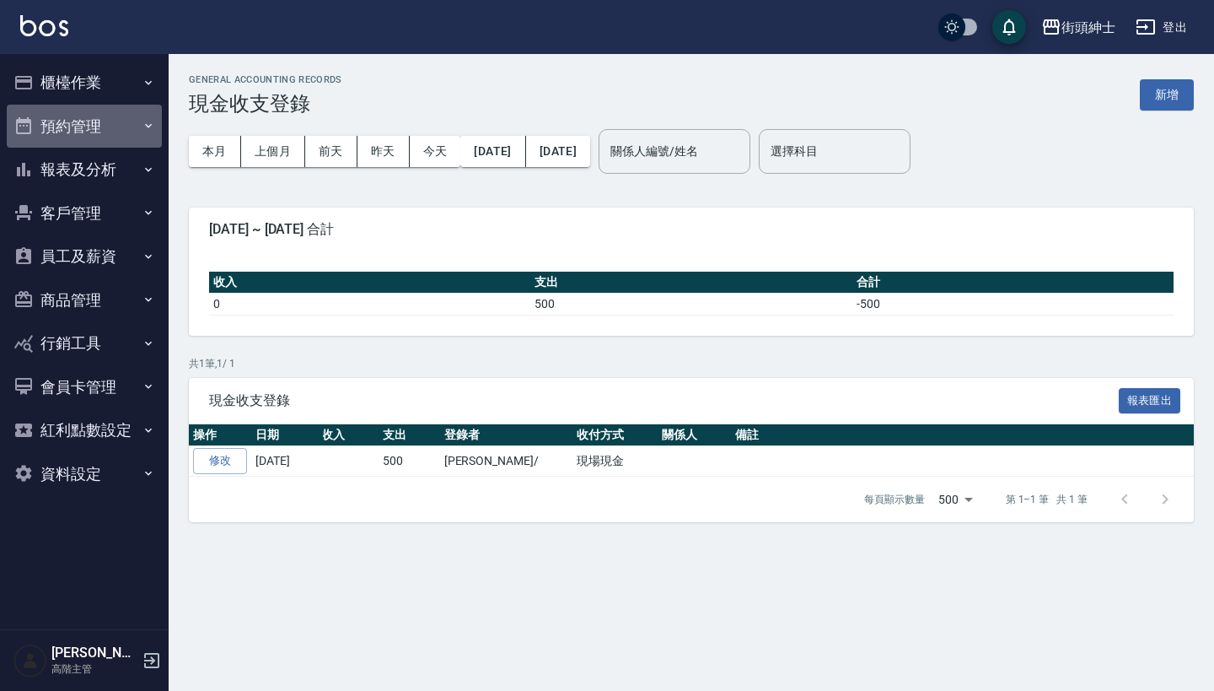
click at [117, 137] on button "預約管理" at bounding box center [84, 127] width 155 height 44
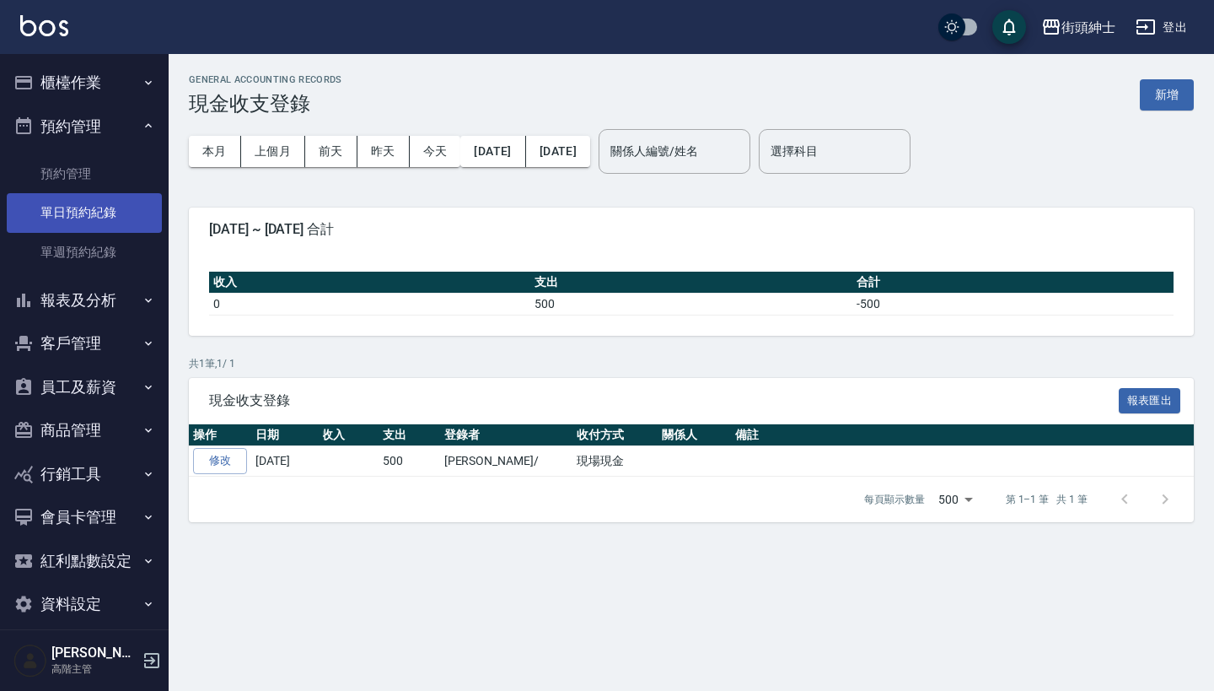
click at [119, 210] on link "單日預約紀錄" at bounding box center [84, 212] width 155 height 39
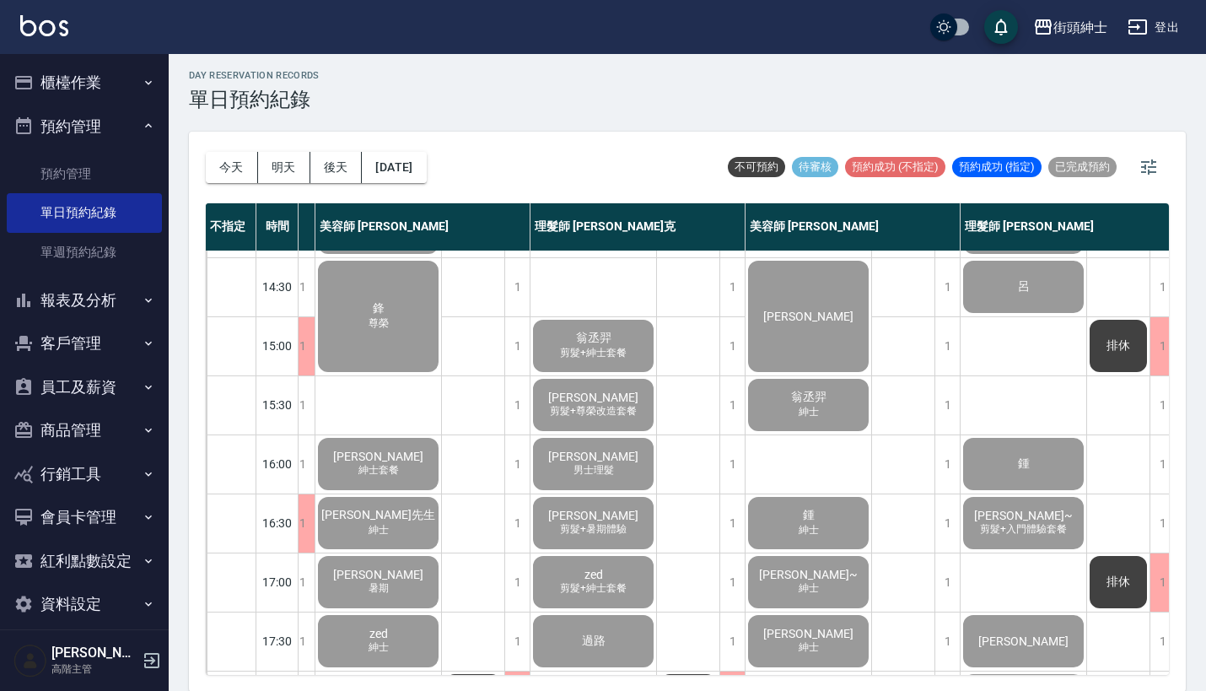
scroll to position [427, 196]
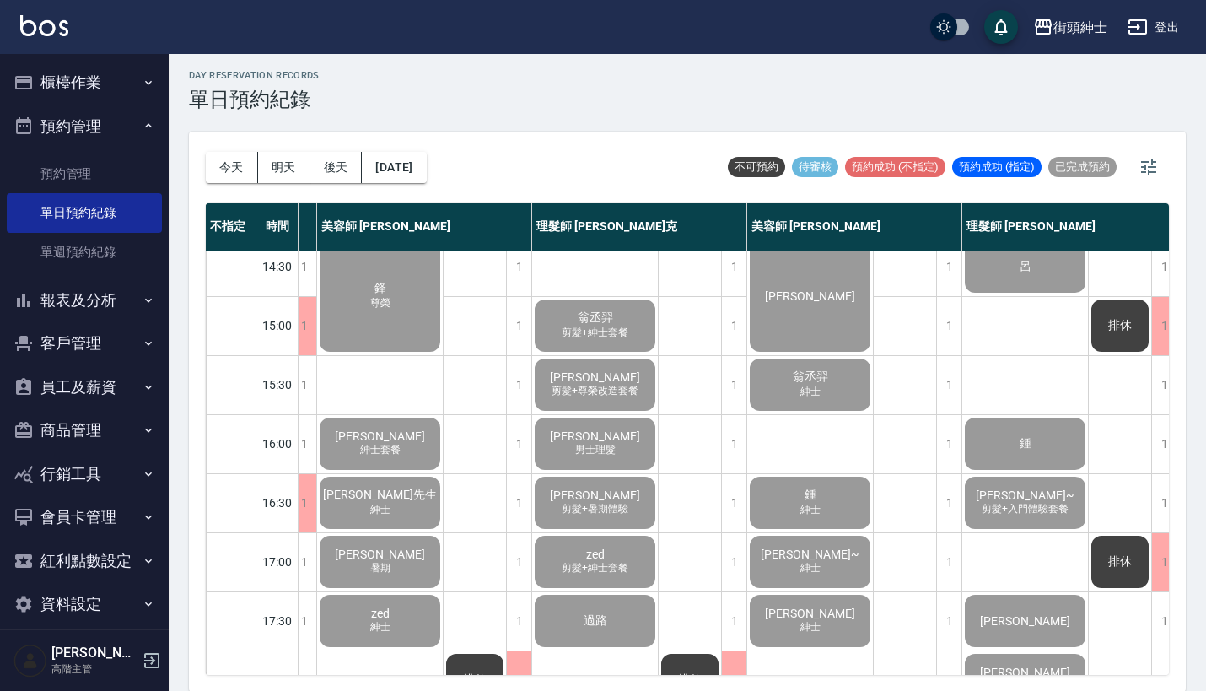
click at [799, 401] on div "翁丞羿 紳士" at bounding box center [810, 384] width 126 height 57
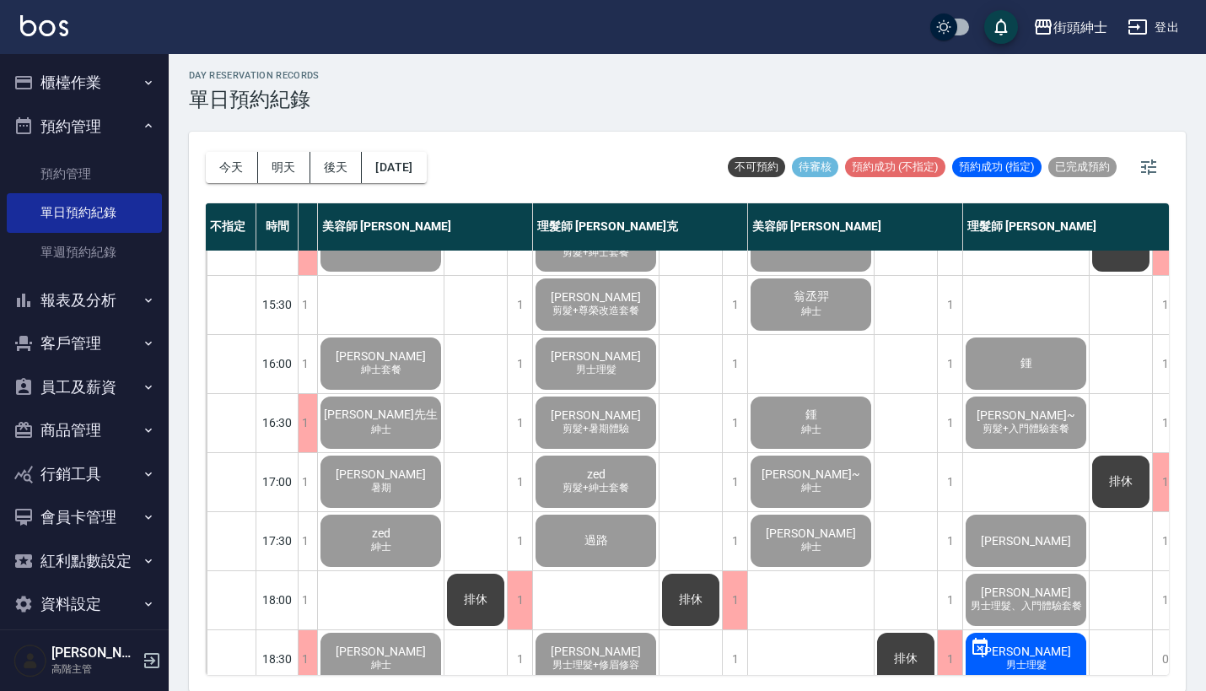
scroll to position [520, 196]
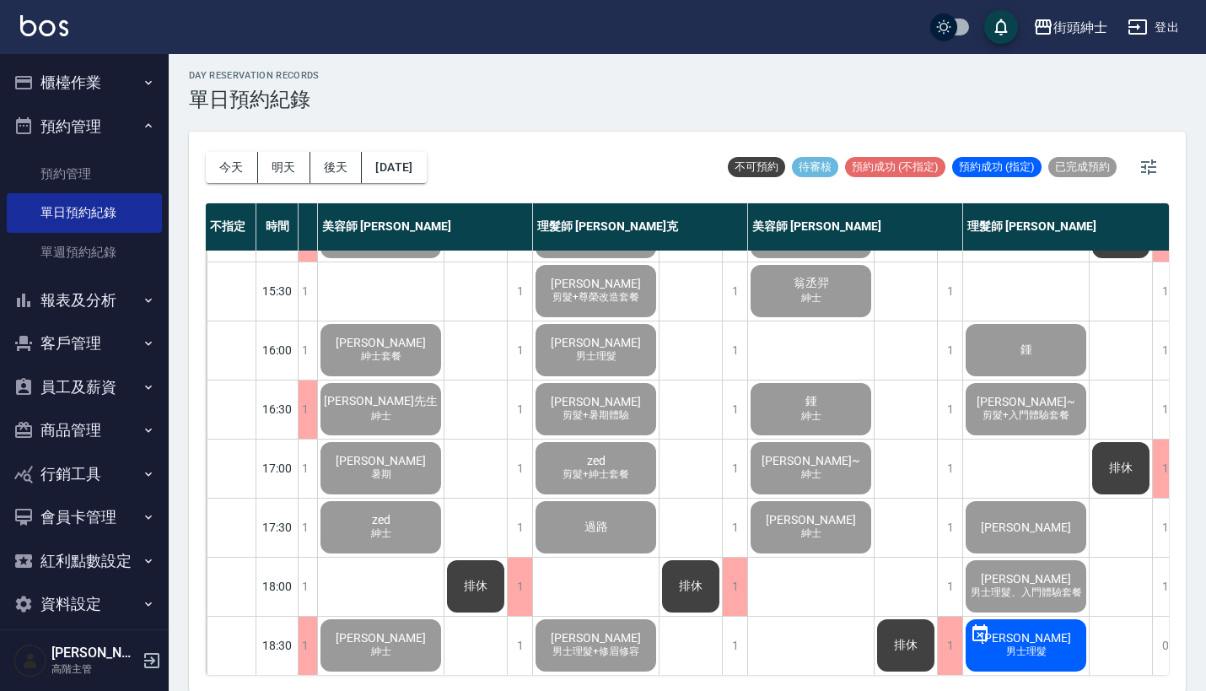
click at [815, 277] on span "翁丞羿" at bounding box center [811, 283] width 42 height 15
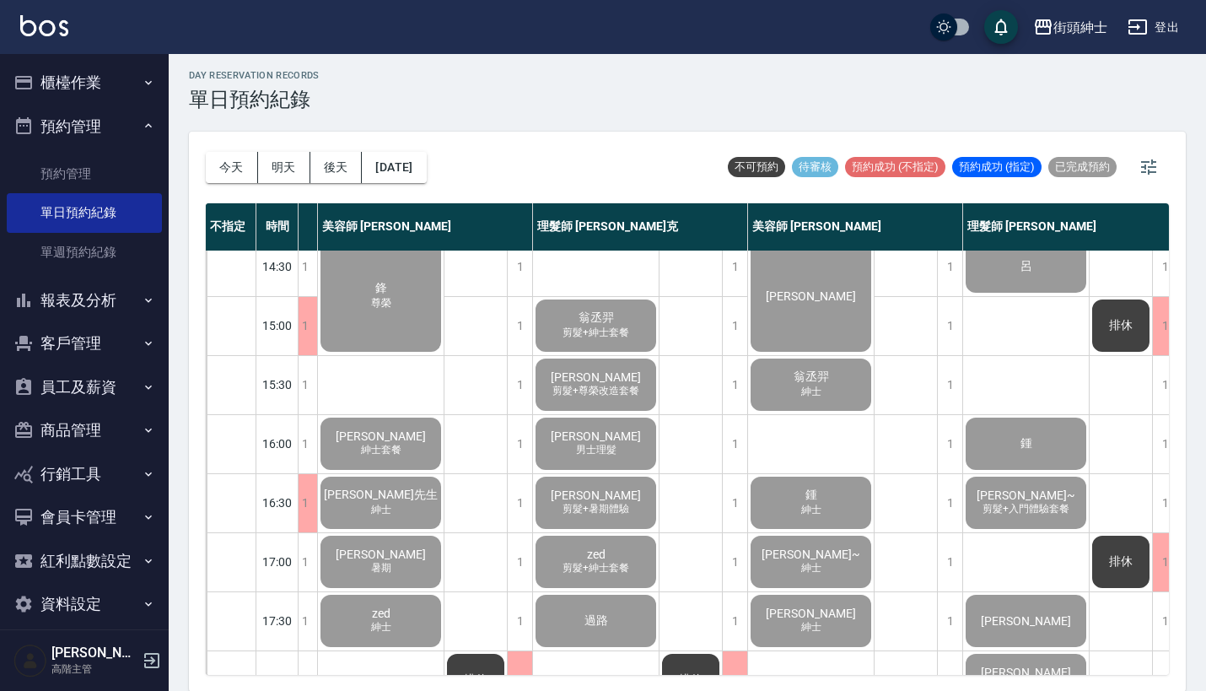
scroll to position [393, 196]
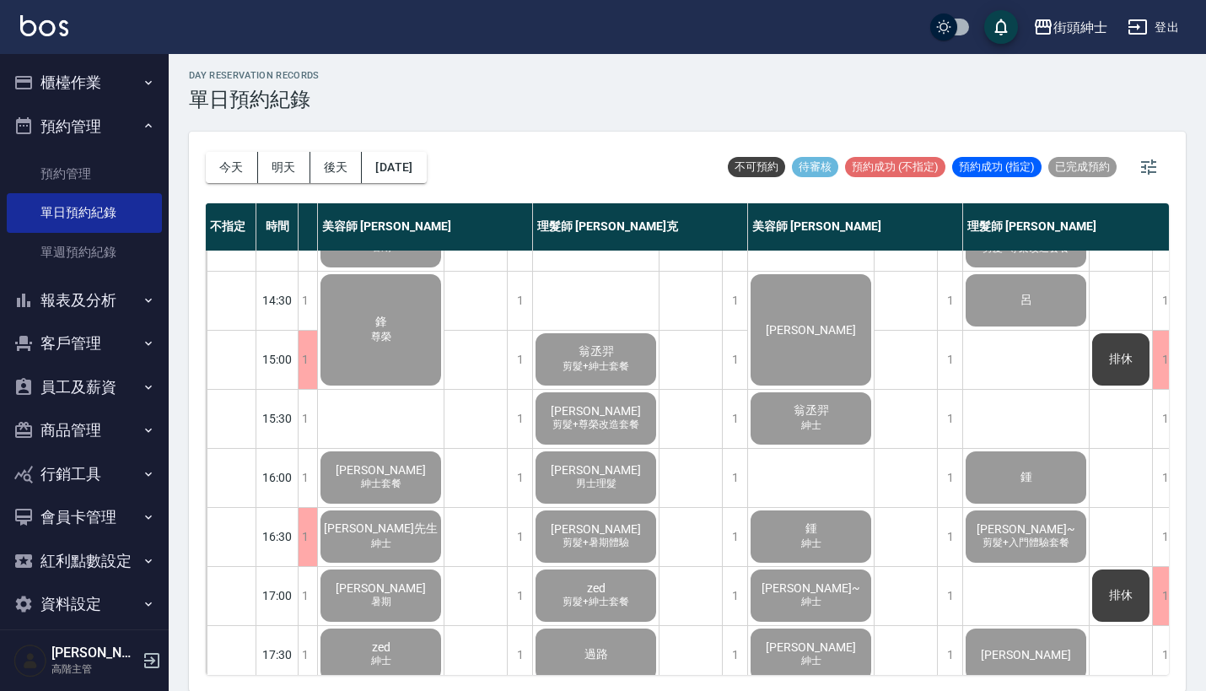
click at [821, 405] on span "翁丞羿" at bounding box center [811, 410] width 42 height 15
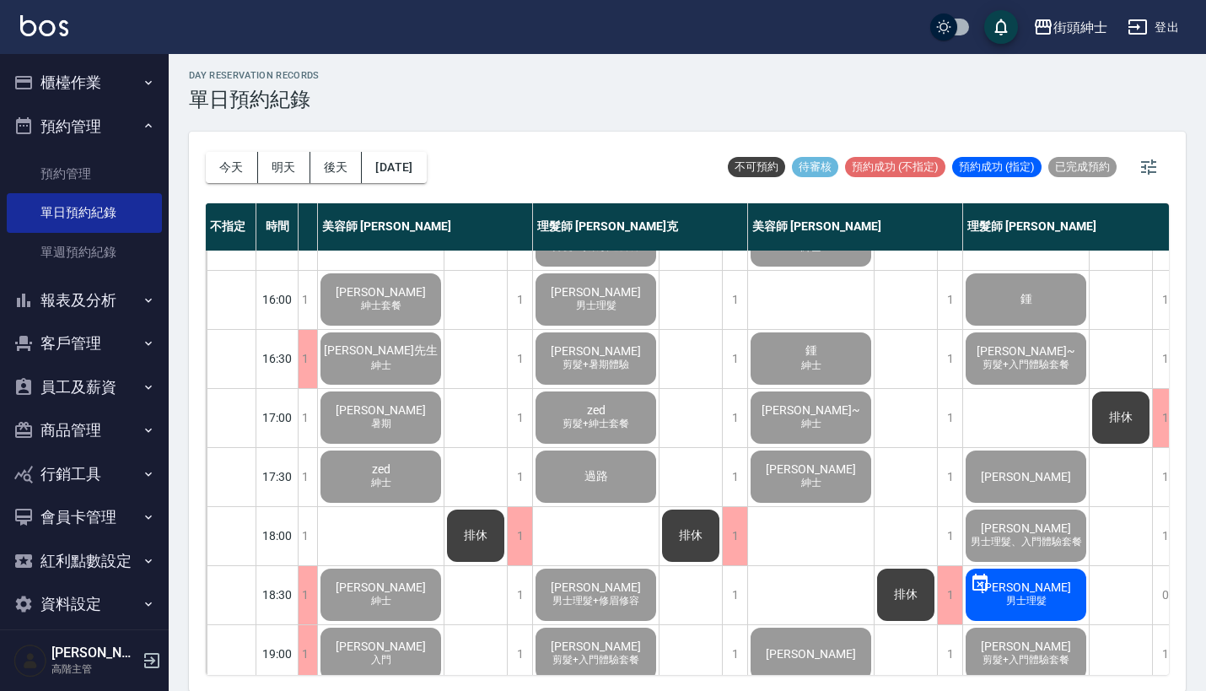
scroll to position [409, 196]
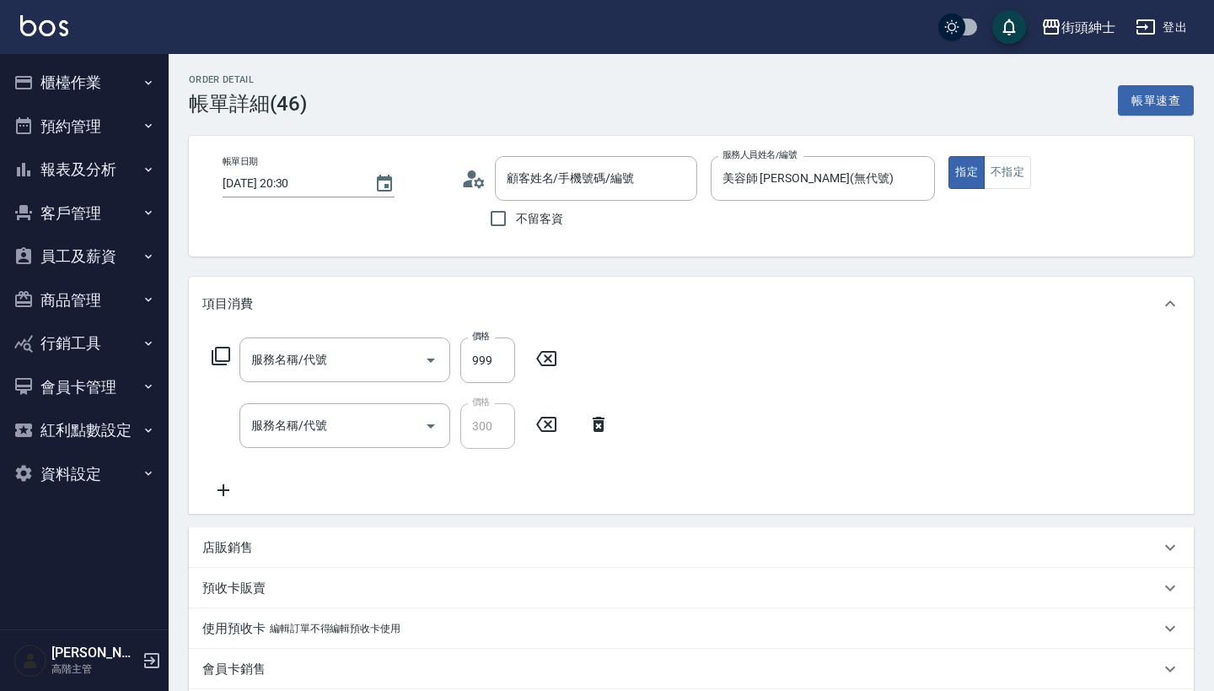
type input "[PERSON_NAME]/0909062327/null"
type input "紳士[PERSON_NAME]膚"
type input "修容(A03)"
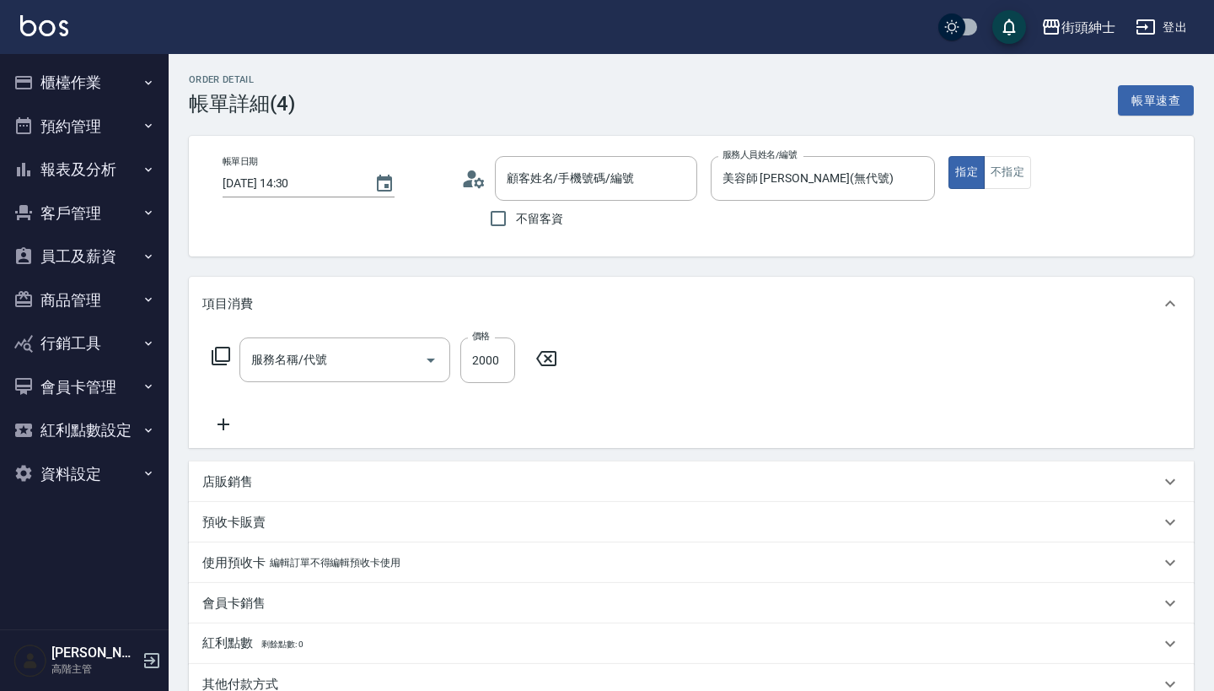
type input "[DATE] 14:30"
type input "美容師 [PERSON_NAME](無代號)"
type input "尊榮"
type input "[PERSON_NAME]/0912075713/null"
type input "鋒/0939909214/null"
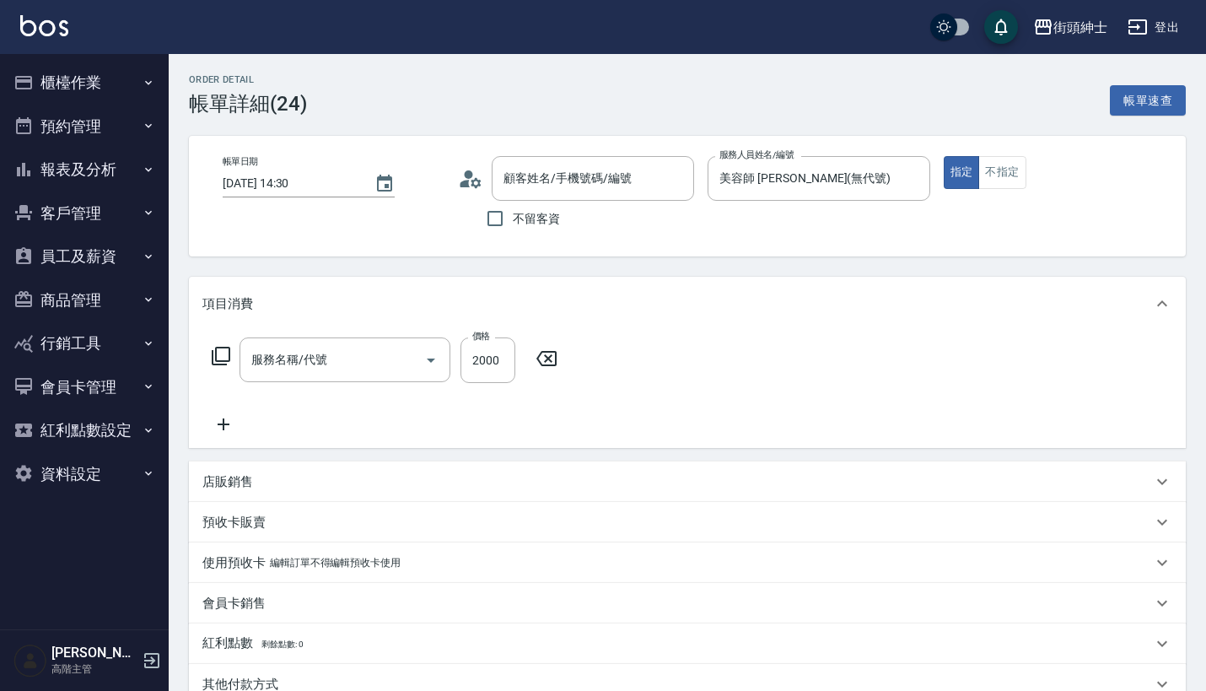
type input "尊榮"
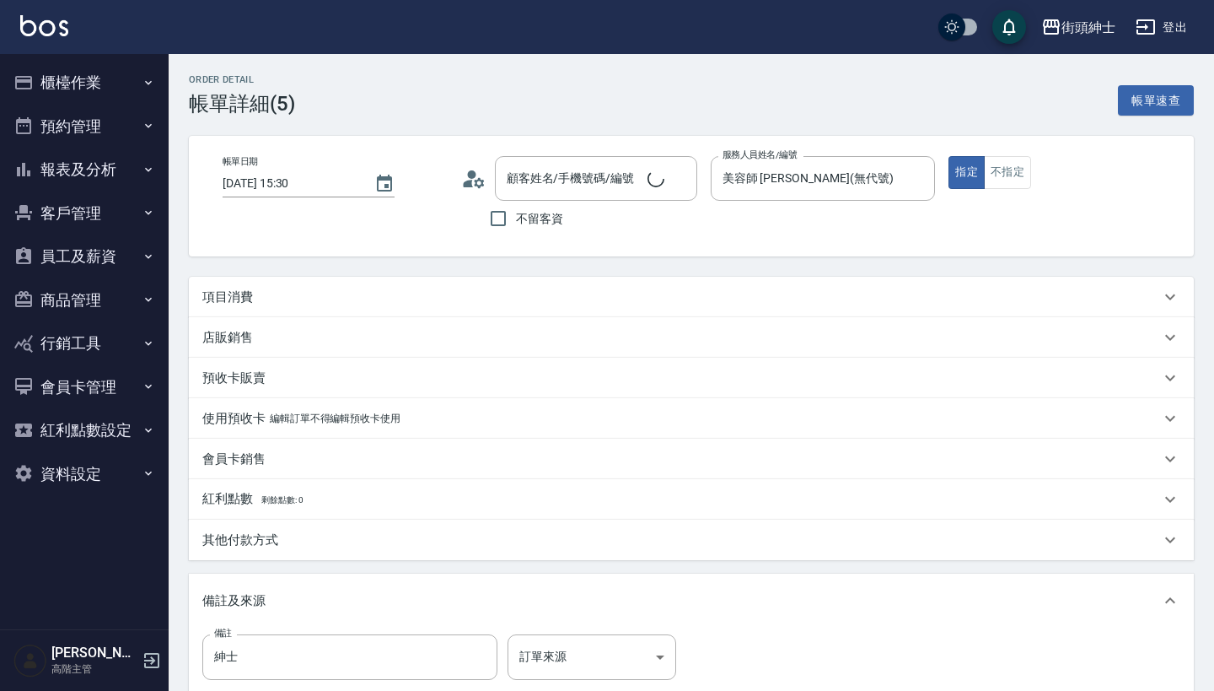
type input "[DATE] 15:30"
type input "美容師 [PERSON_NAME](無代號)"
type input "紳士"
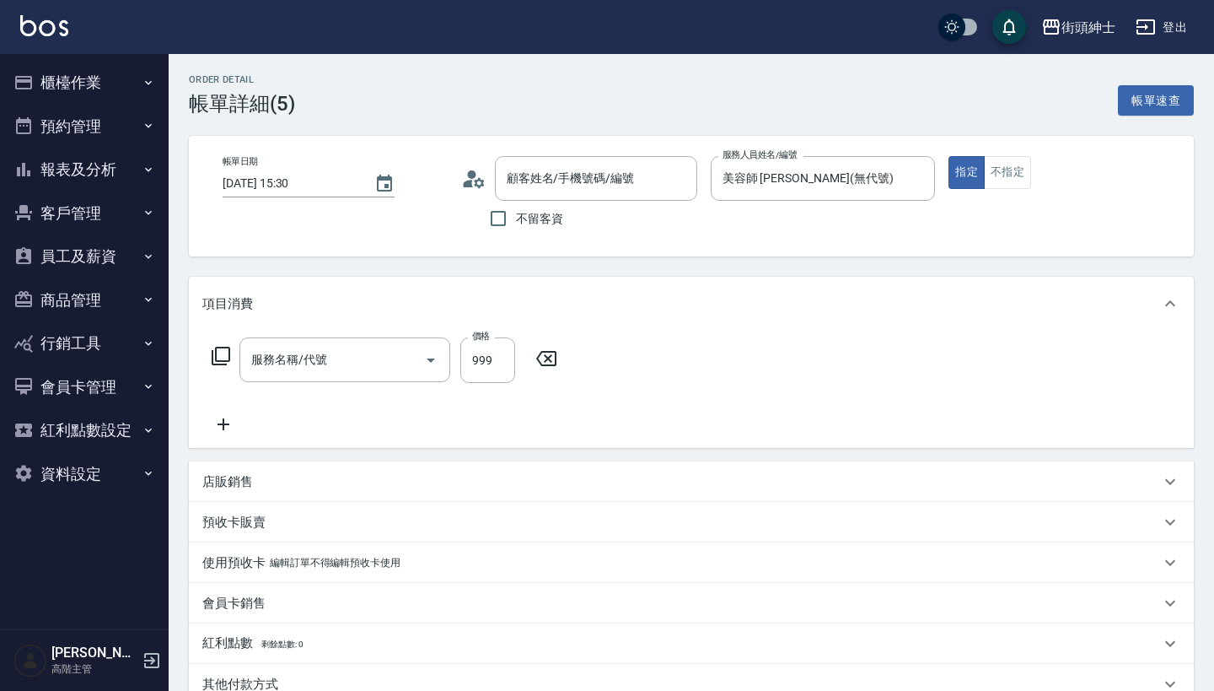
type input "翁丞羿/0930543531/null"
type input "紳士[PERSON_NAME]膚"
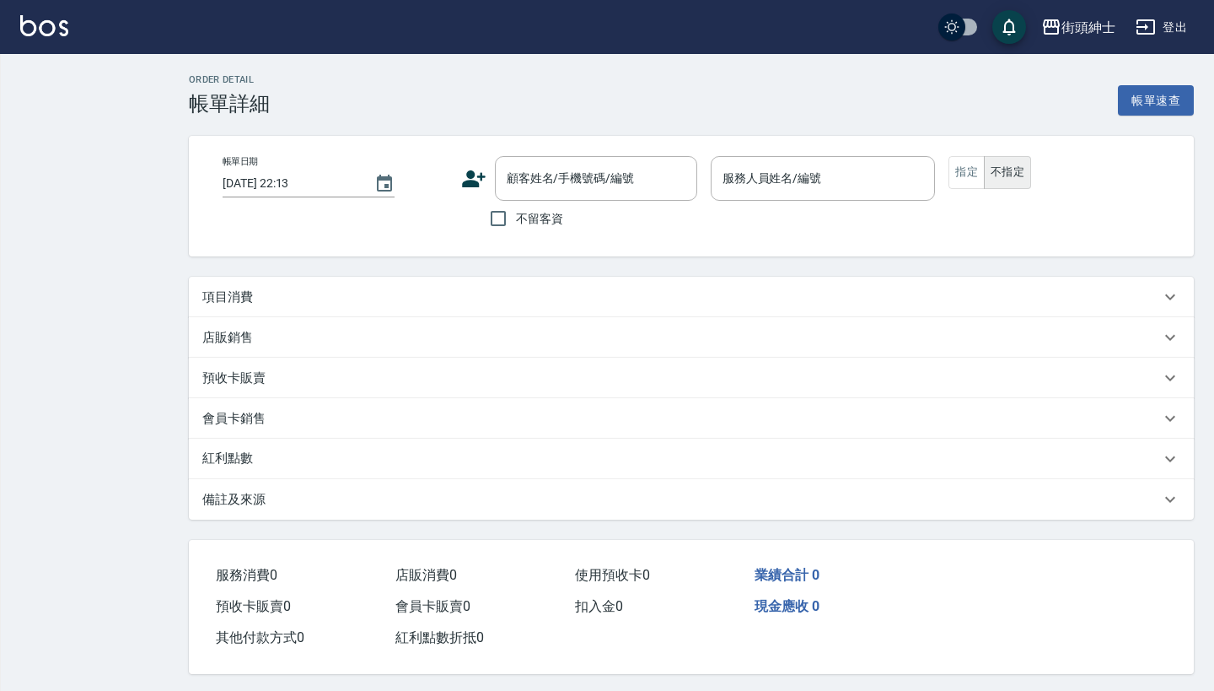
type input "[DATE] 16:30"
type input "美容師 [PERSON_NAME](無代號)"
type input "紳士"
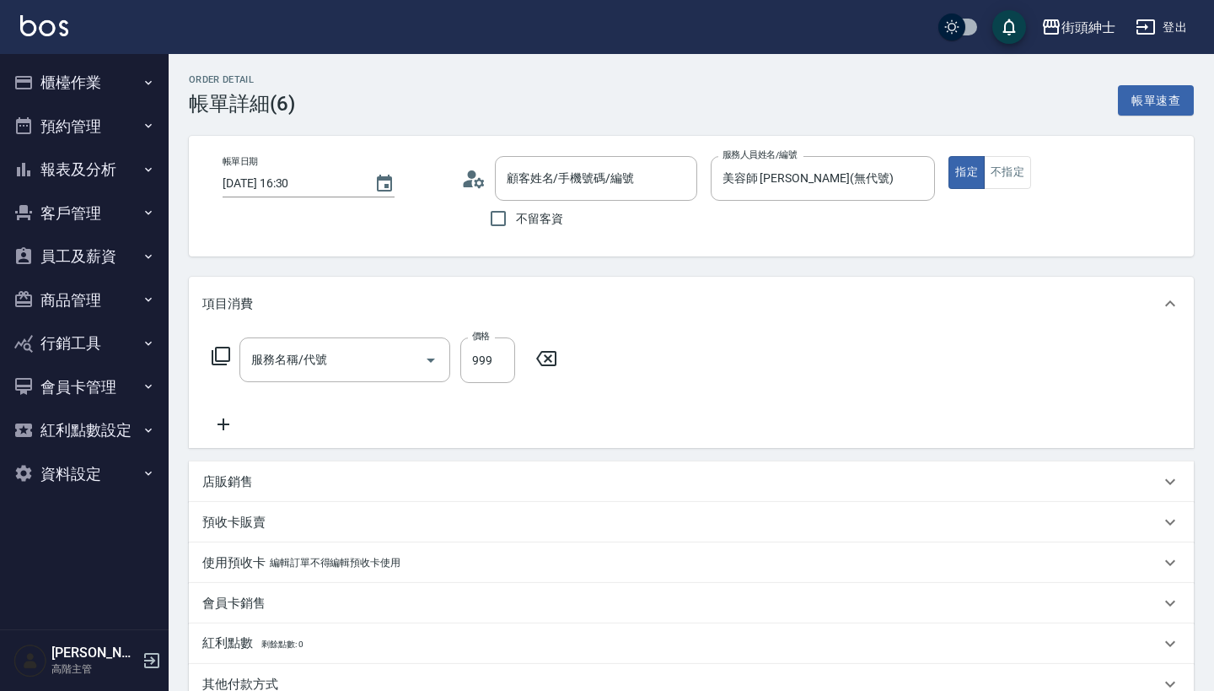
type input "紳士[PERSON_NAME]膚"
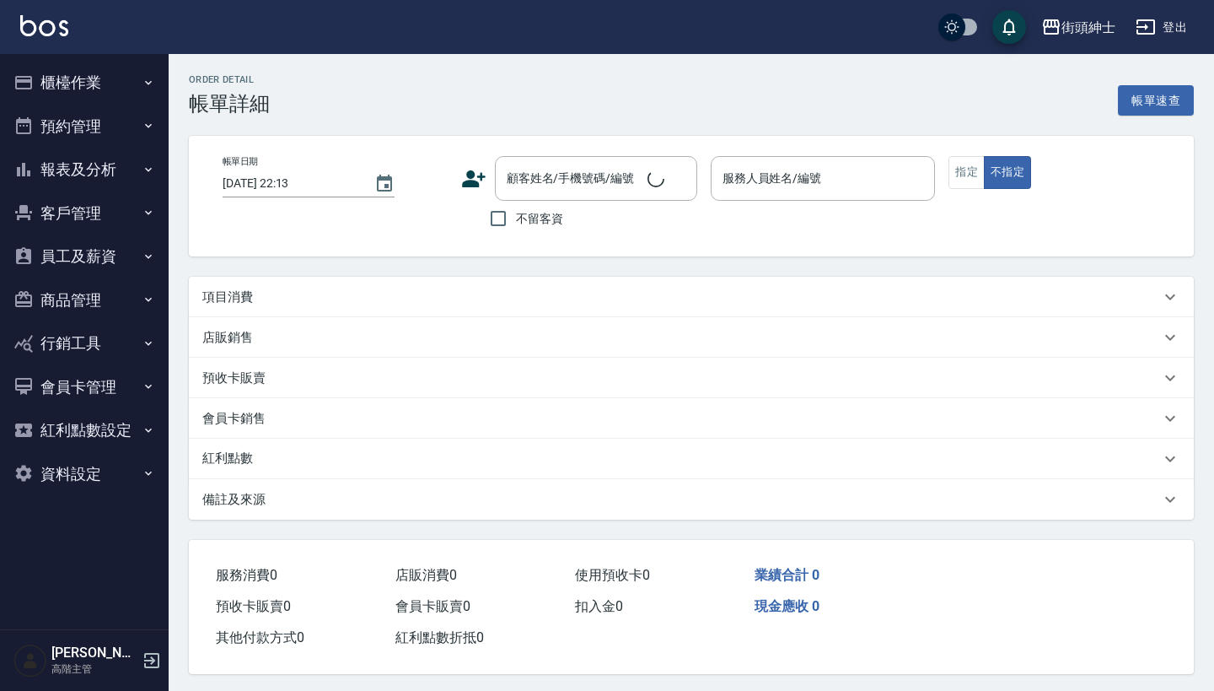
type input "[DATE] 17:00"
type input "美容師 [PERSON_NAME](無代號)"
type input "紳士"
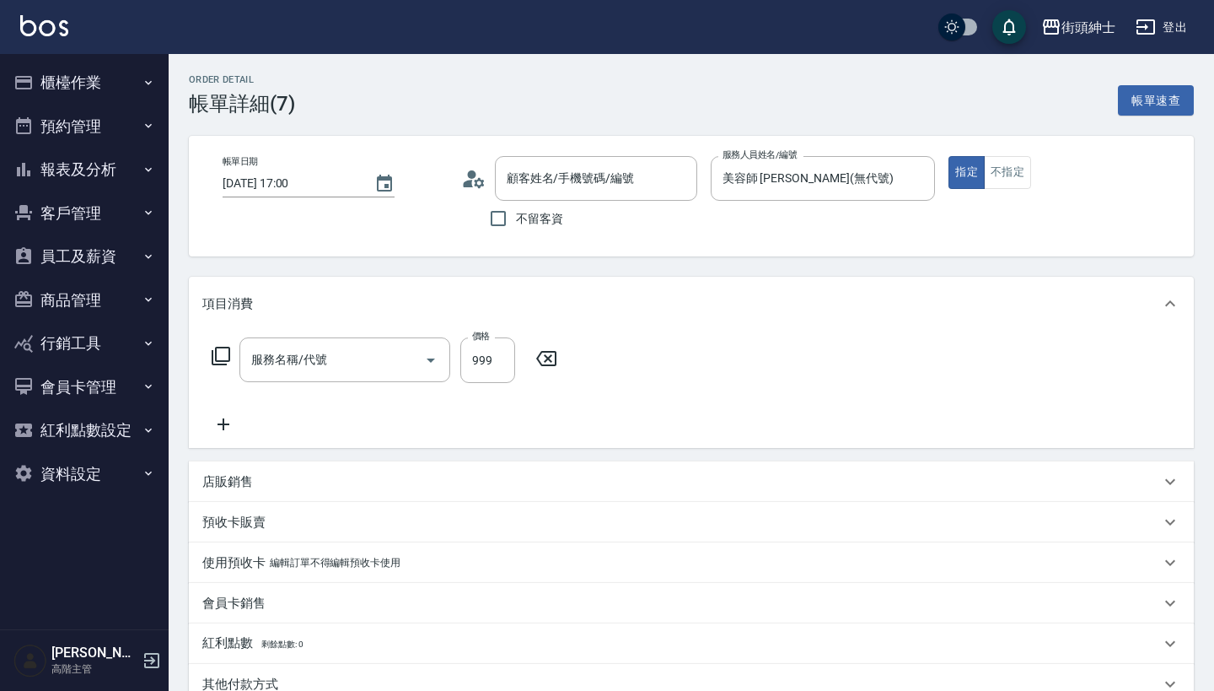
type input "[PERSON_NAME]~/0919381652/null"
type input "紳士[PERSON_NAME]膚"
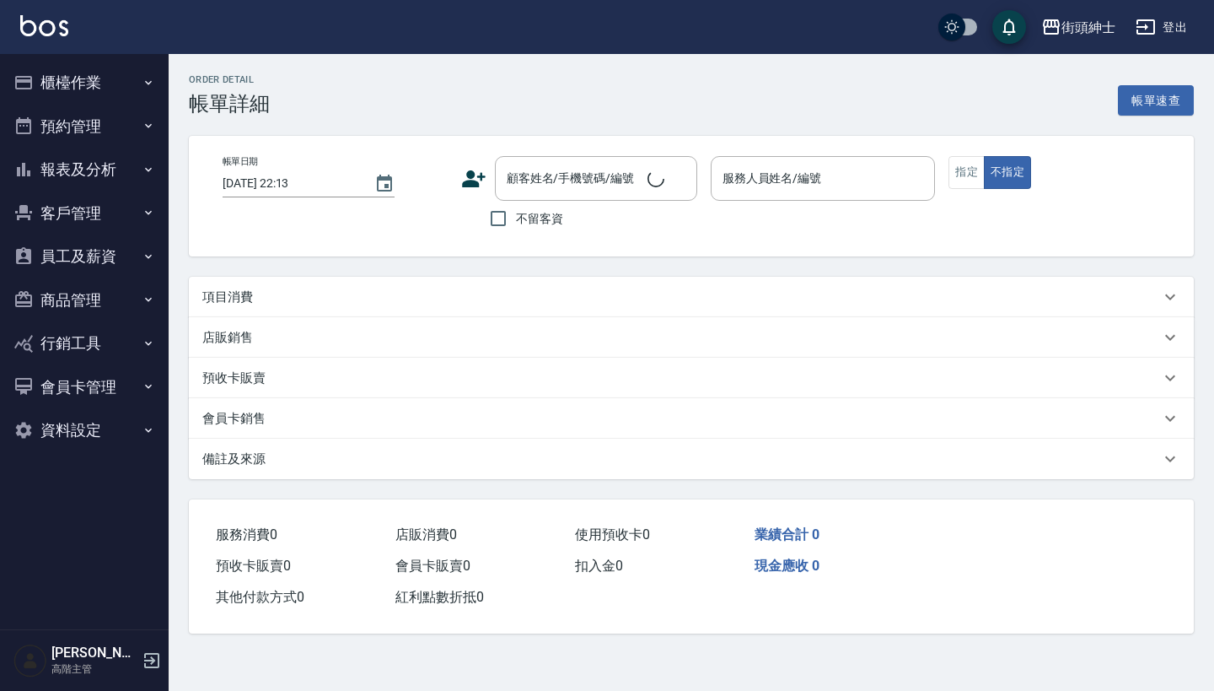
type input "[DATE] 17:30"
type input "美容師 [PERSON_NAME](無代號)"
type input "紳士"
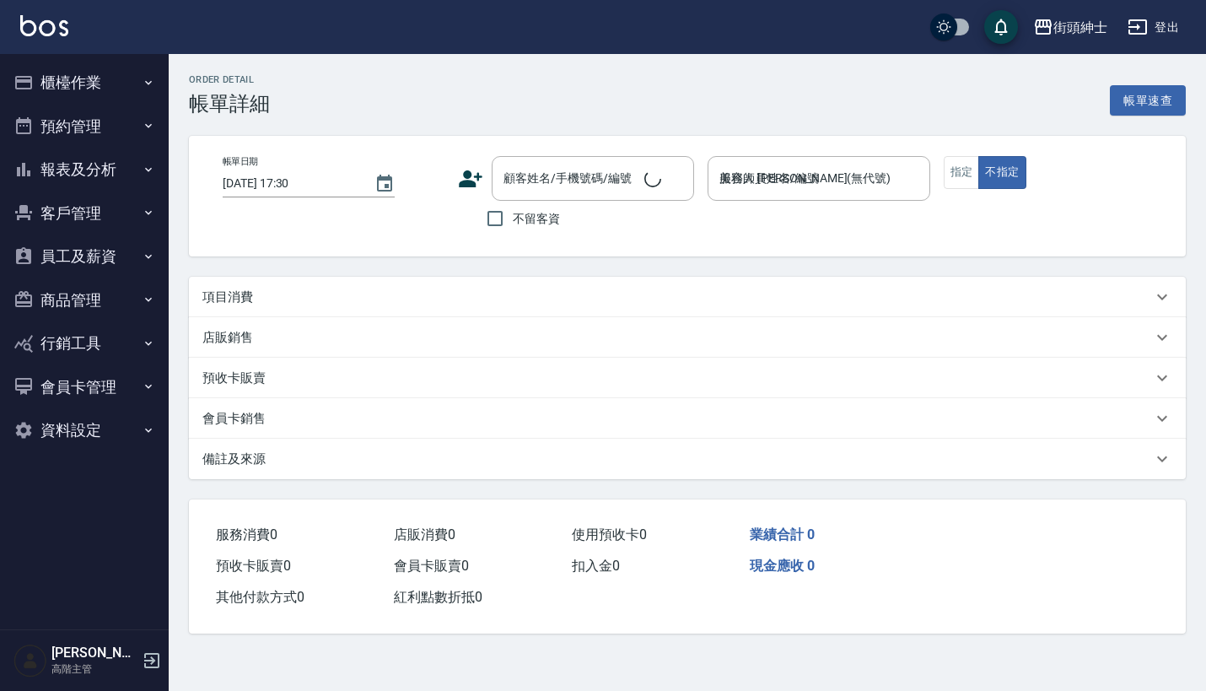
type input "[PERSON_NAME]/0932017007/null"
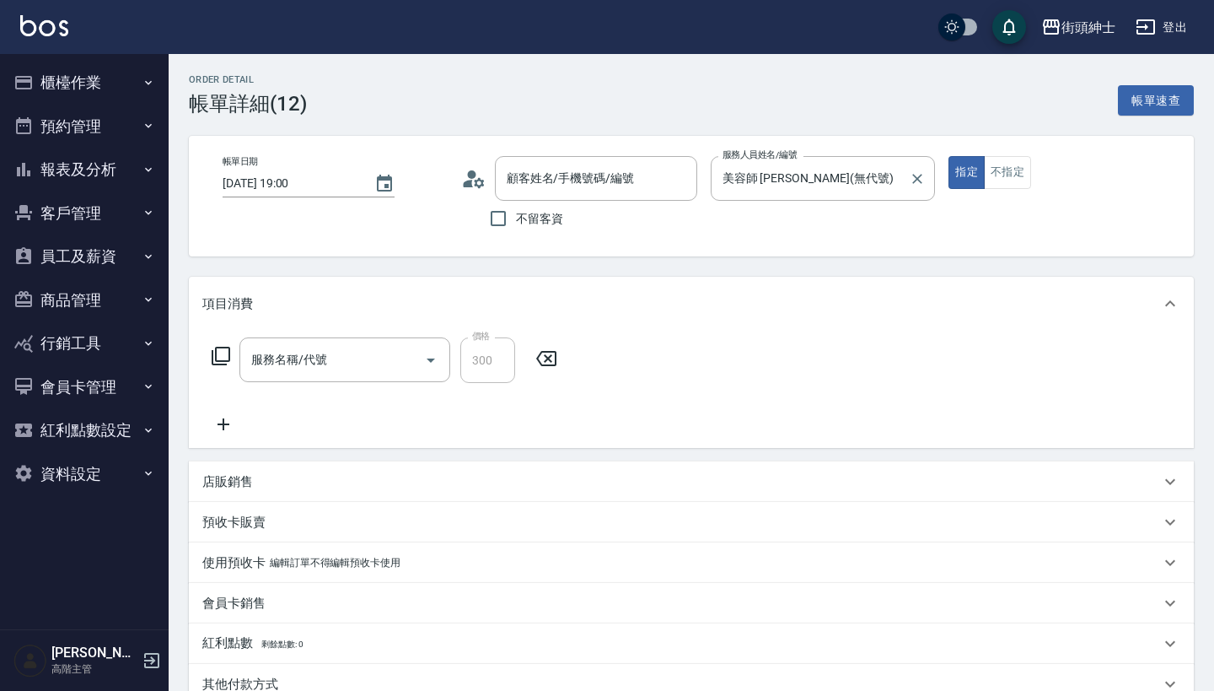
type input "[DATE] 19:00"
type input "美容師 [PERSON_NAME](無代號)"
type input "修容(A03)"
type input "[PERSON_NAME]/0932683087/null"
type input "[DATE] 19:30"
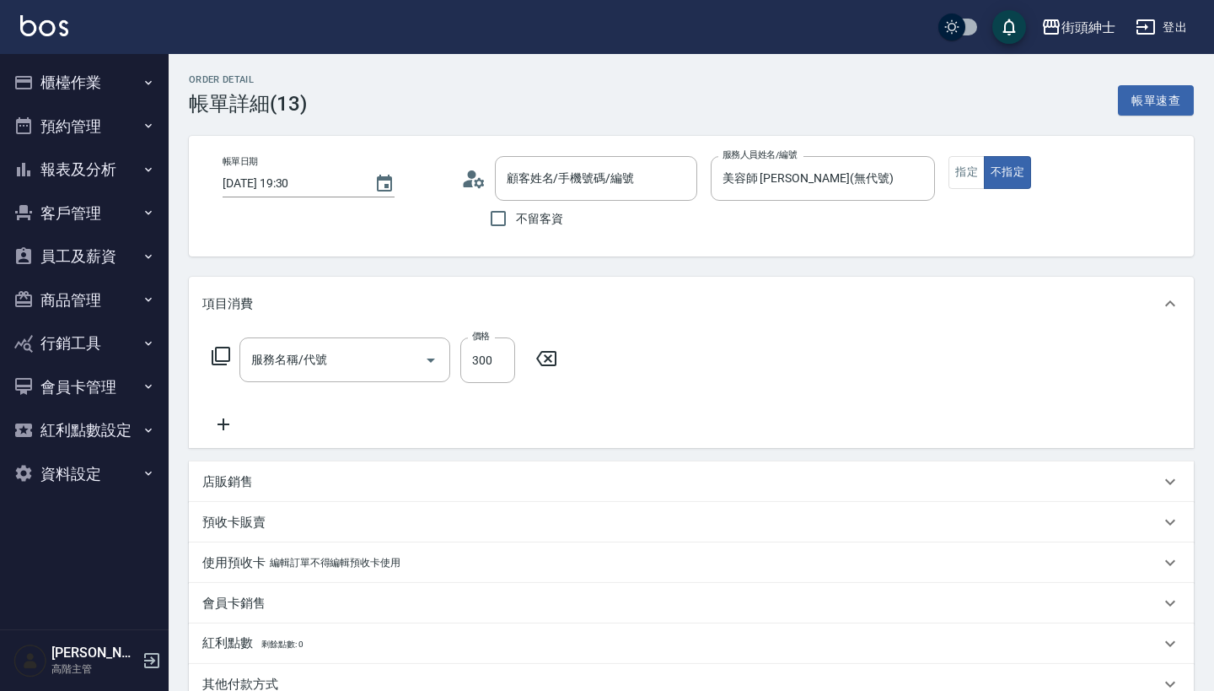
type input "美容師 [PERSON_NAME](無代號)"
type input "入門"
type input "入門體驗"
type input "[PERSON_NAME]/0958076857/null"
type input "2025/09/05 20:00"
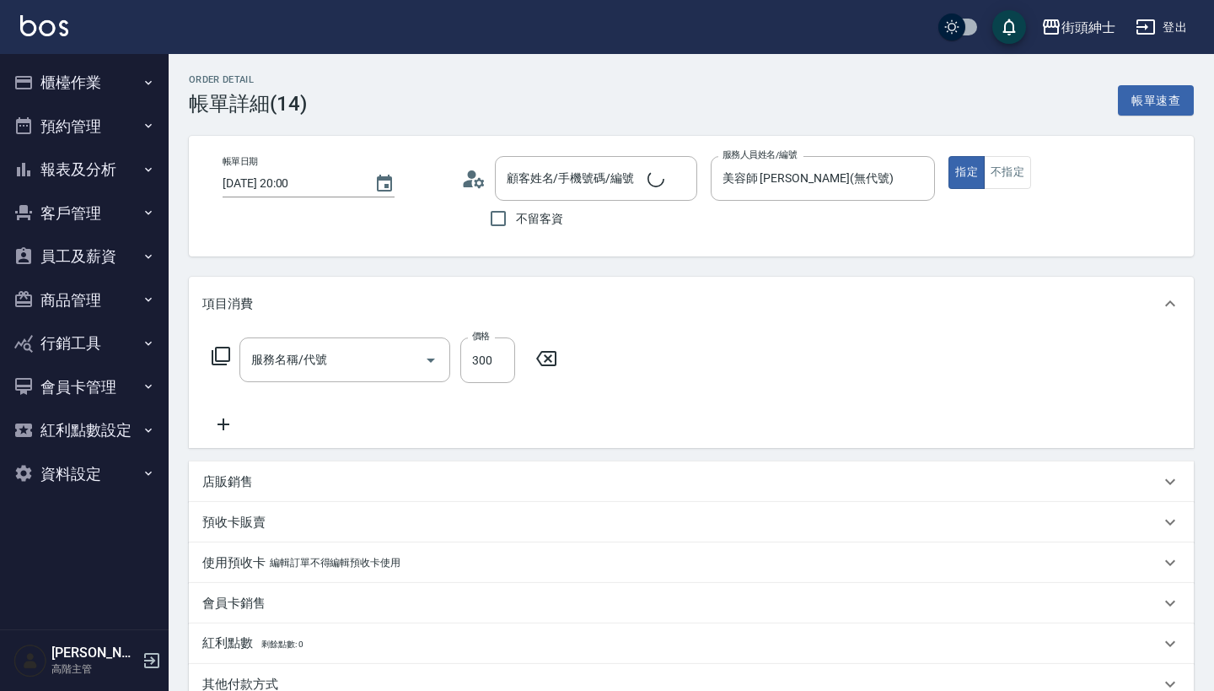
type input "美容師 [PERSON_NAME](無代號)"
type input "入門"
type input "入門體驗"
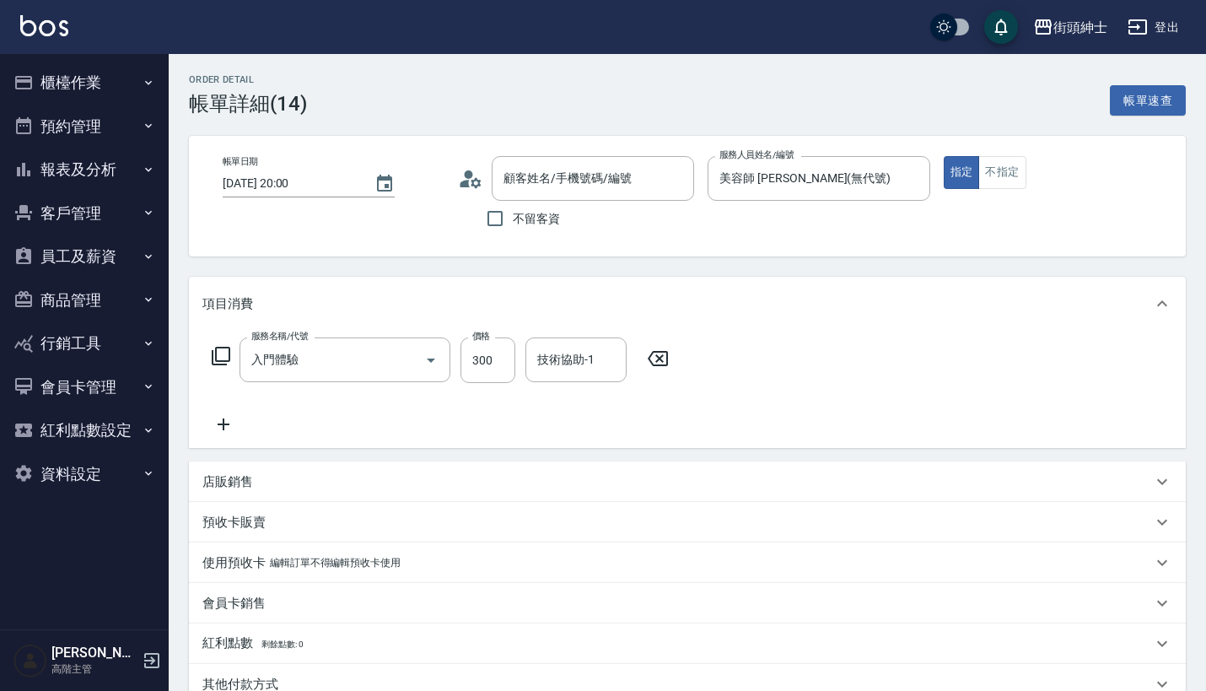
type input "yochen /0937857193/null"
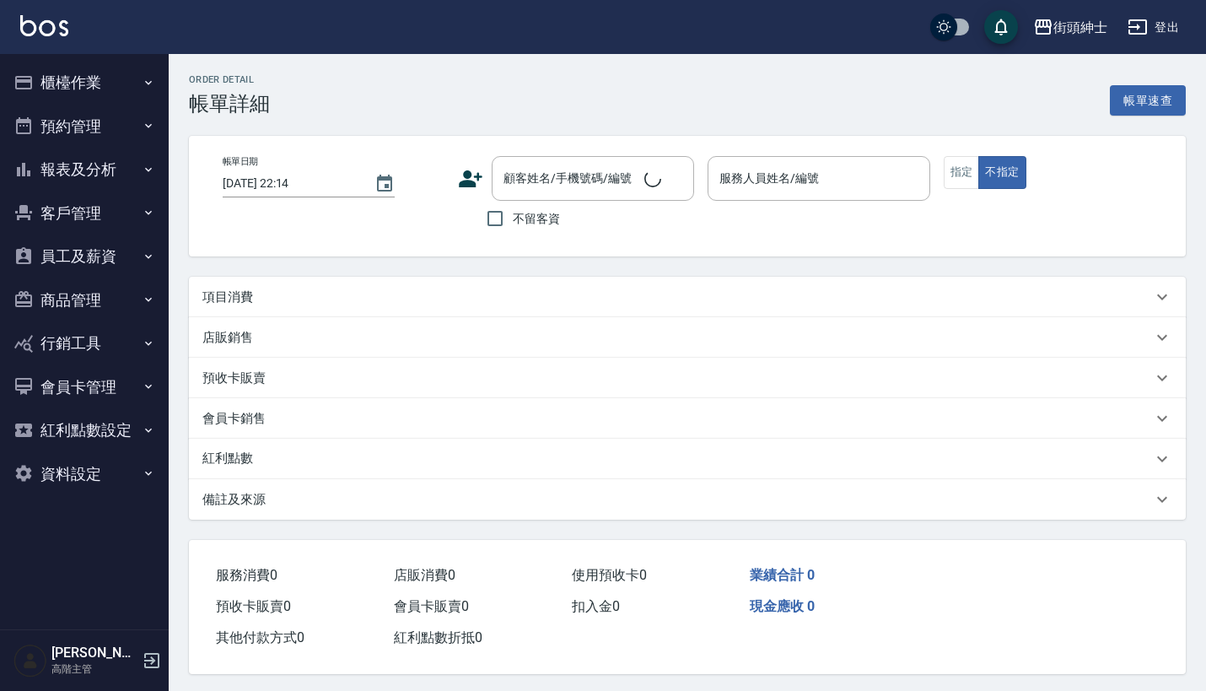
type input "[DATE] 20:30"
type input "美容師 [PERSON_NAME](無代號)"
type input "暑期"
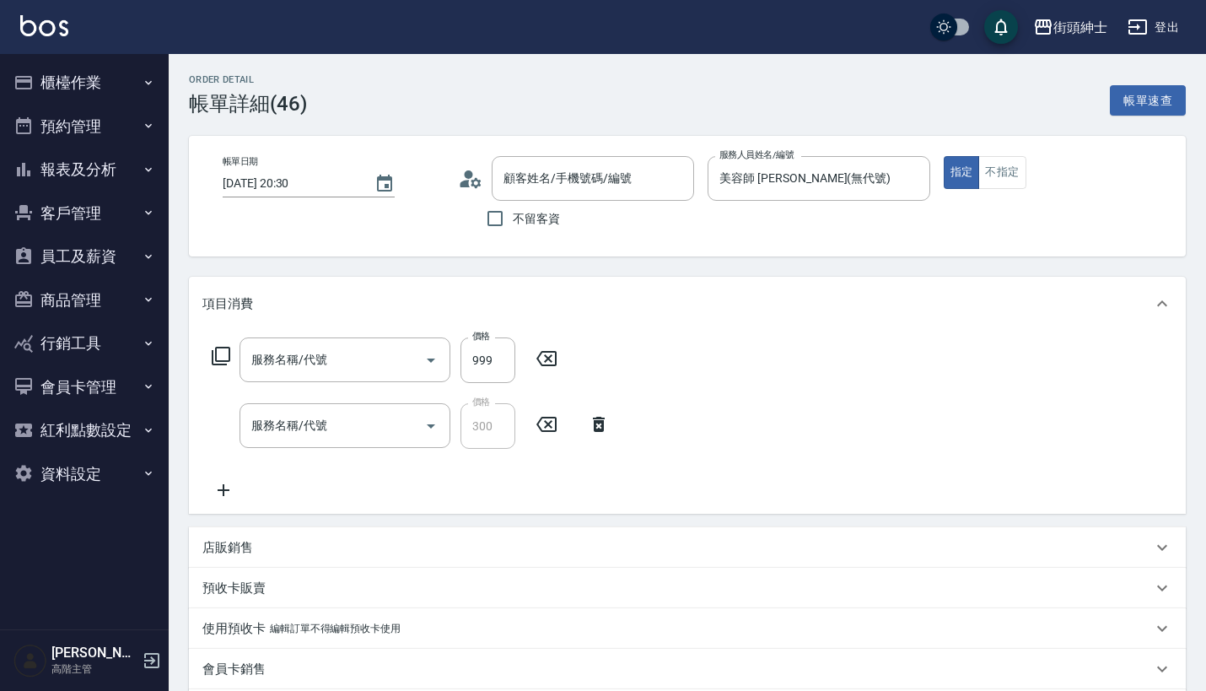
type input "[PERSON_NAME]/0909062327/null"
type input "紳士[PERSON_NAME]膚"
type input "修容(A03)"
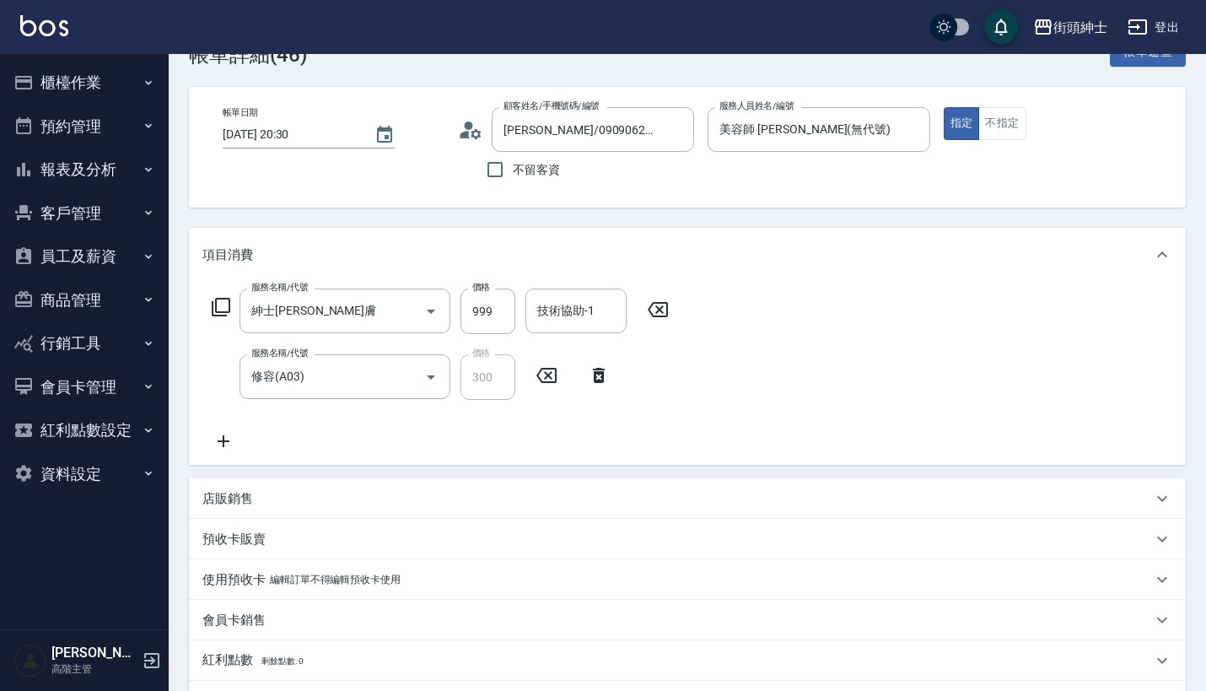
scroll to position [49, 0]
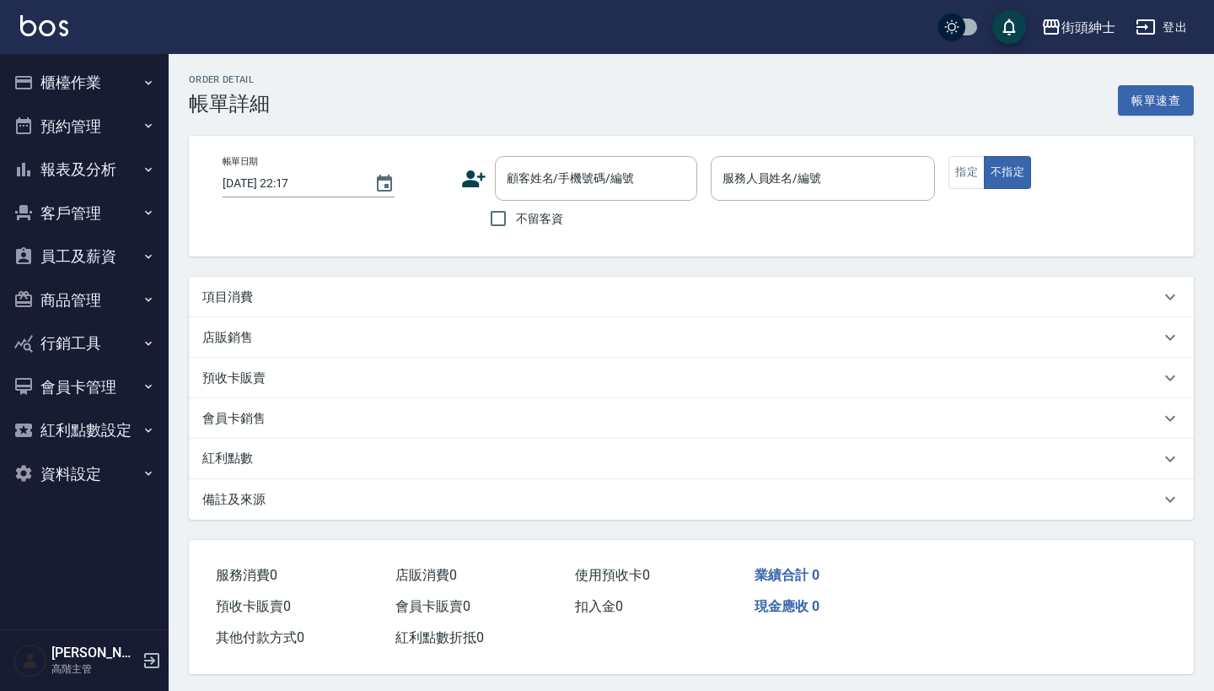
type input "2025/09/05 14:00"
type input "理髮師 知樂(無代號)"
type input "Google地圖/搜尋"
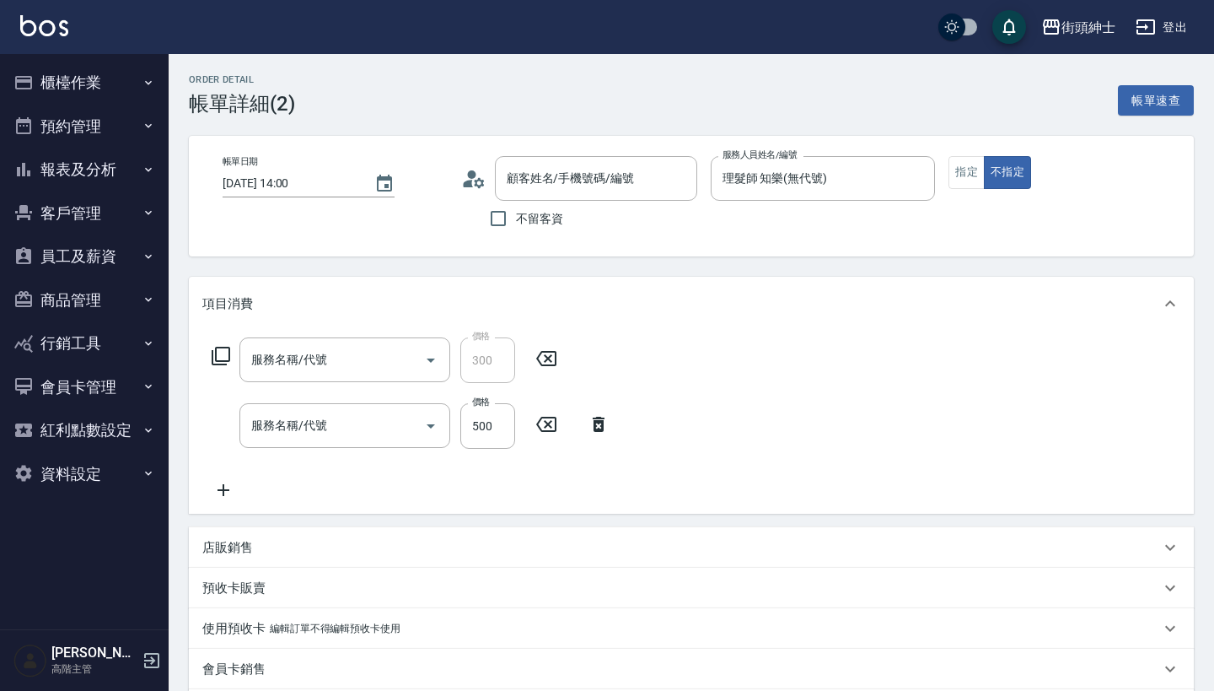
type input "何柏毅/0919457912/null"
type input "修容(A03)"
type input "理髮(A02)"
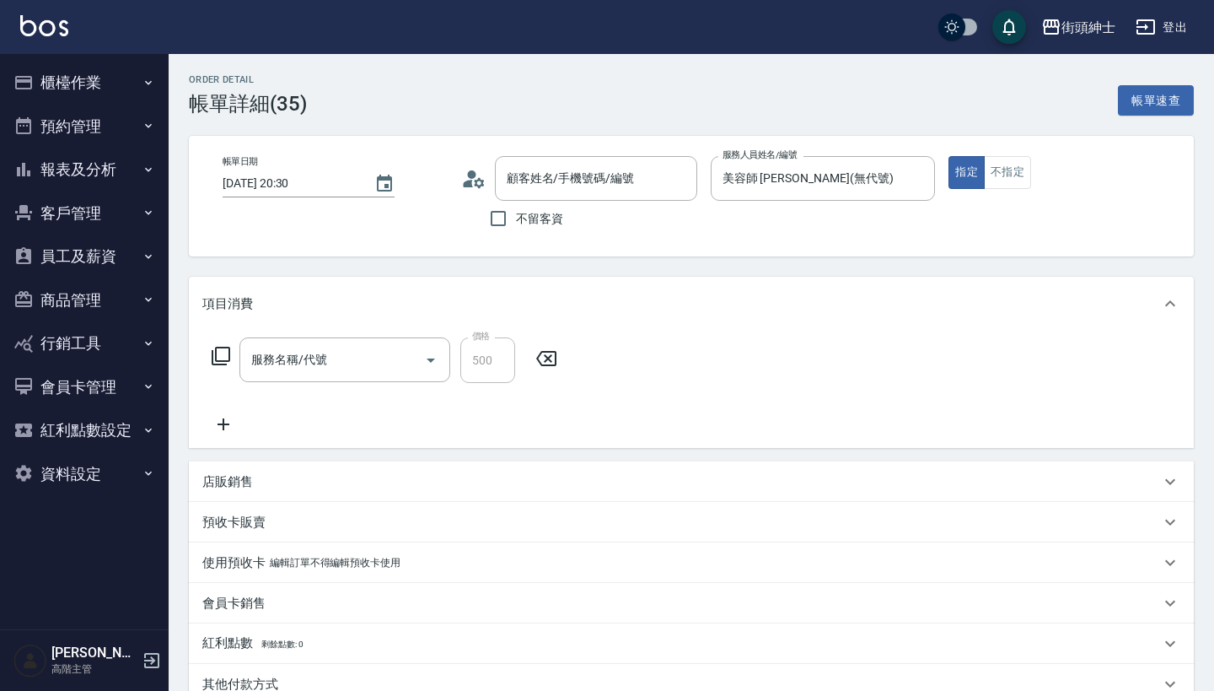
type input "[PERSON_NAME]/0978607292/null"
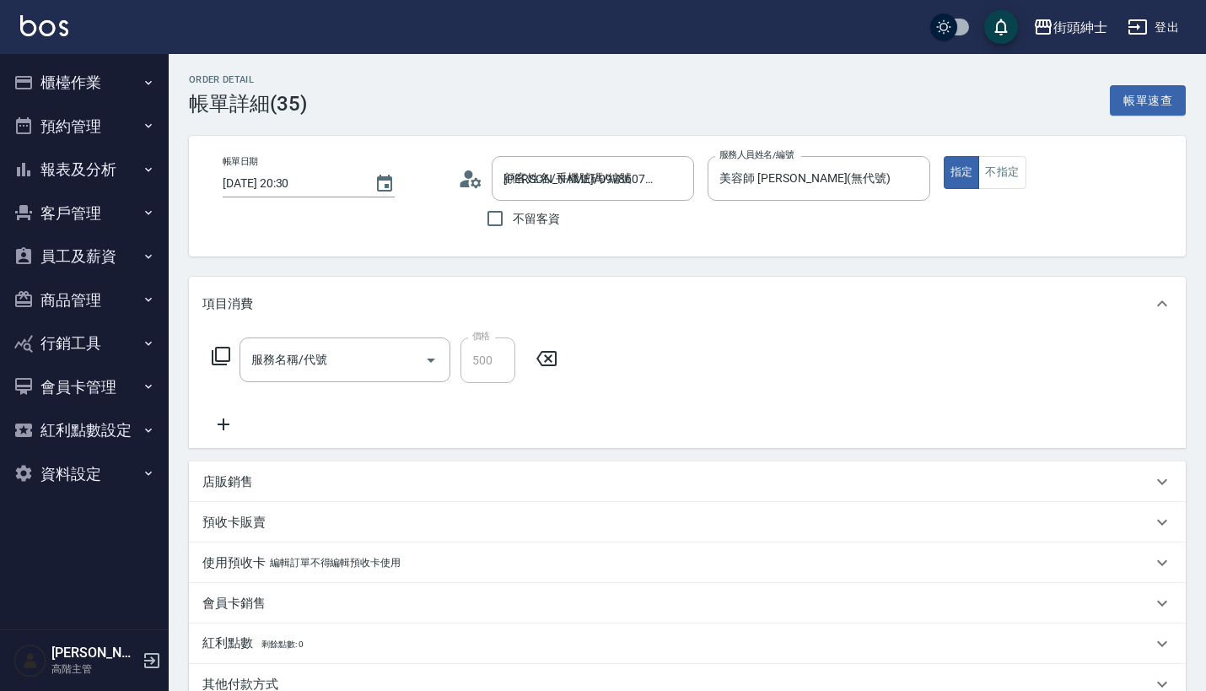
type input "暑期體驗"
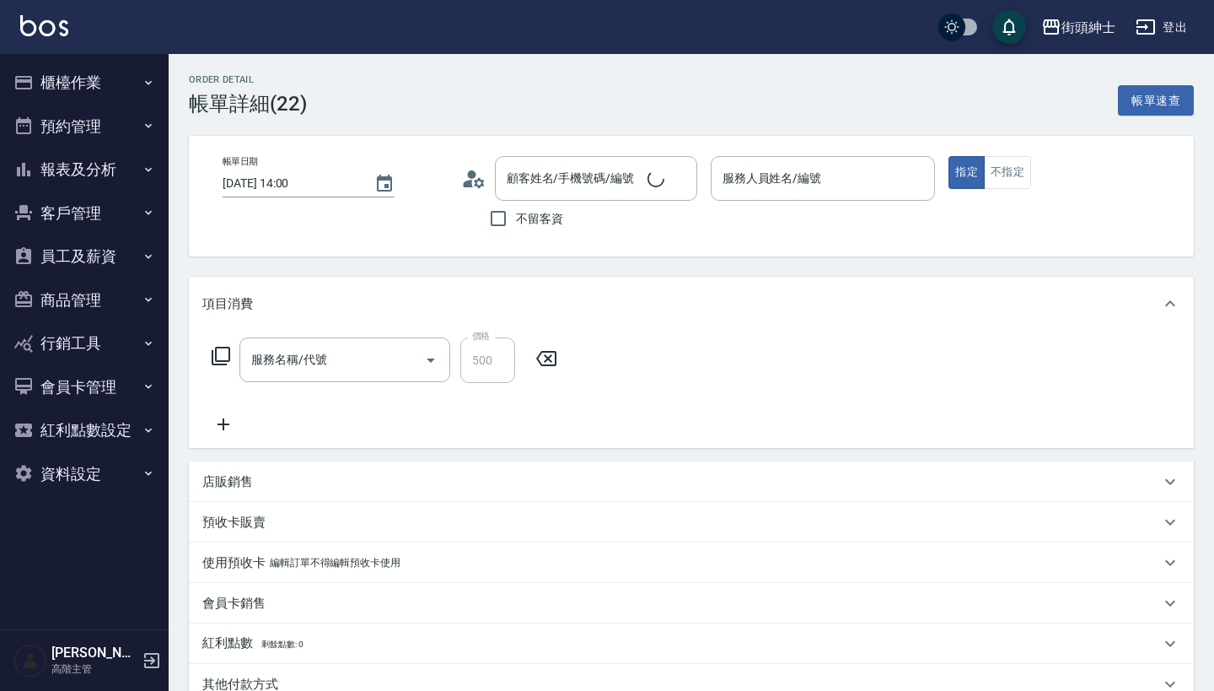
type input "[DATE] 14:00"
type input "暑期"
type input "美容師 Cherry(無代號)"
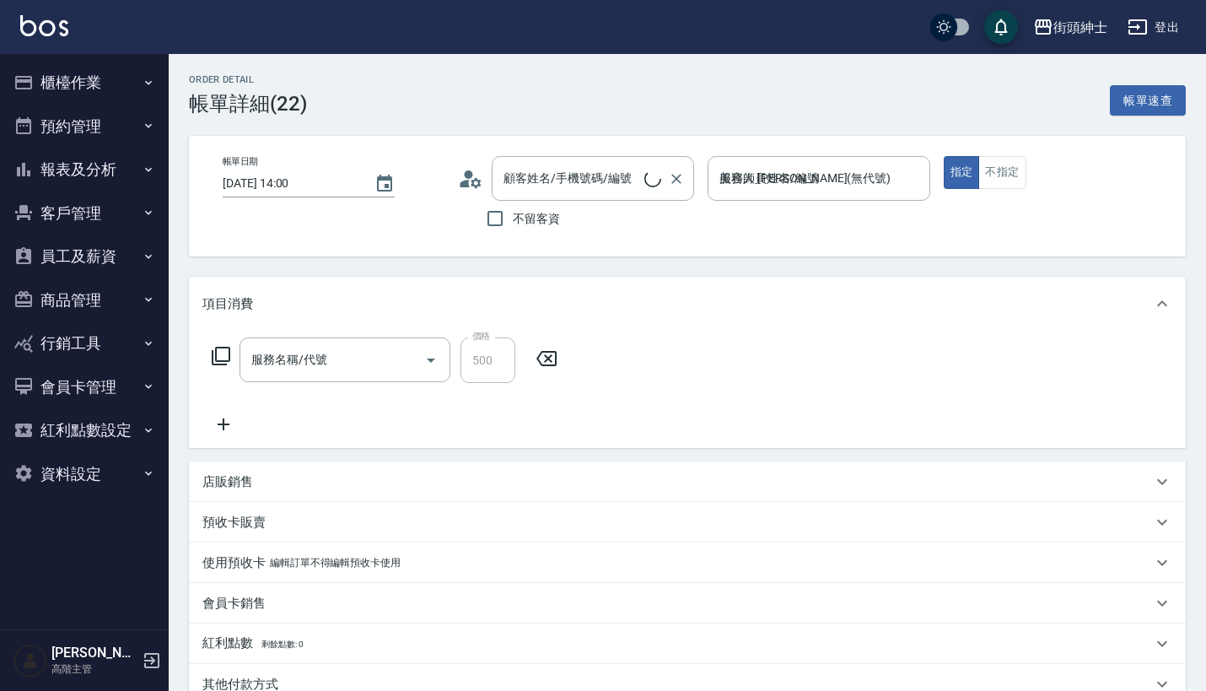
type input "AN/0989199053/null"
type input "暑期體驗"
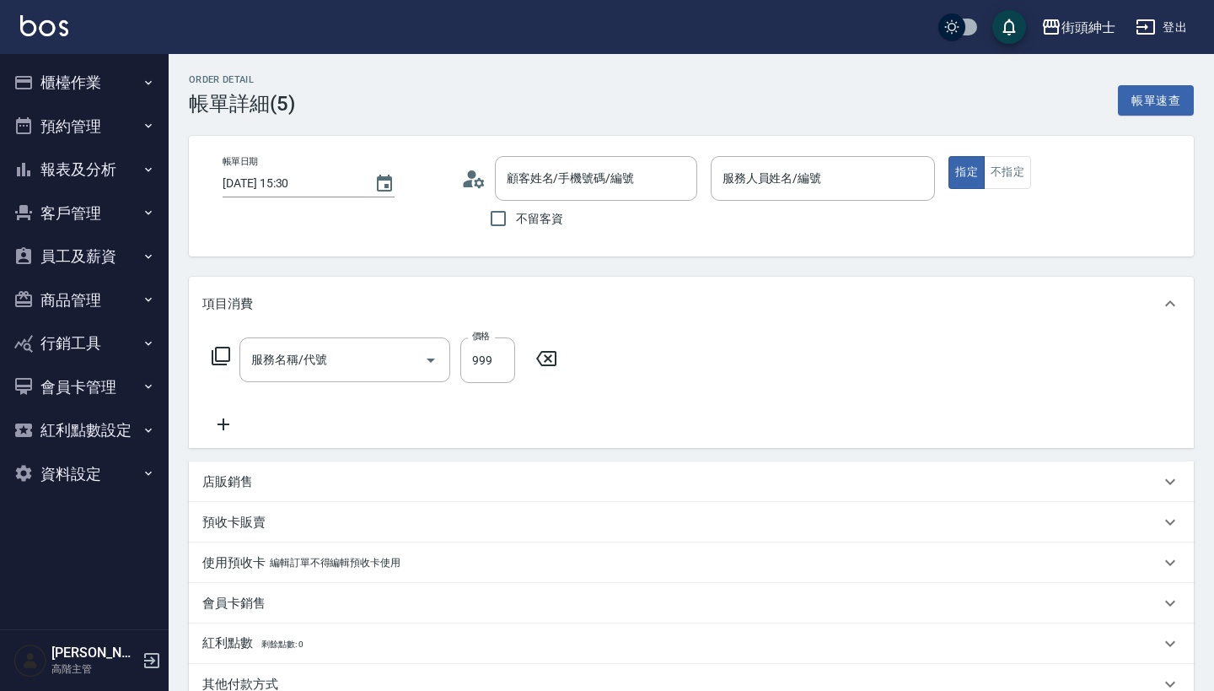
type input "[DATE] 15:30"
type input "美容師 [PERSON_NAME](無代號)"
type input "紳士"
type input "紳士[PERSON_NAME]膚"
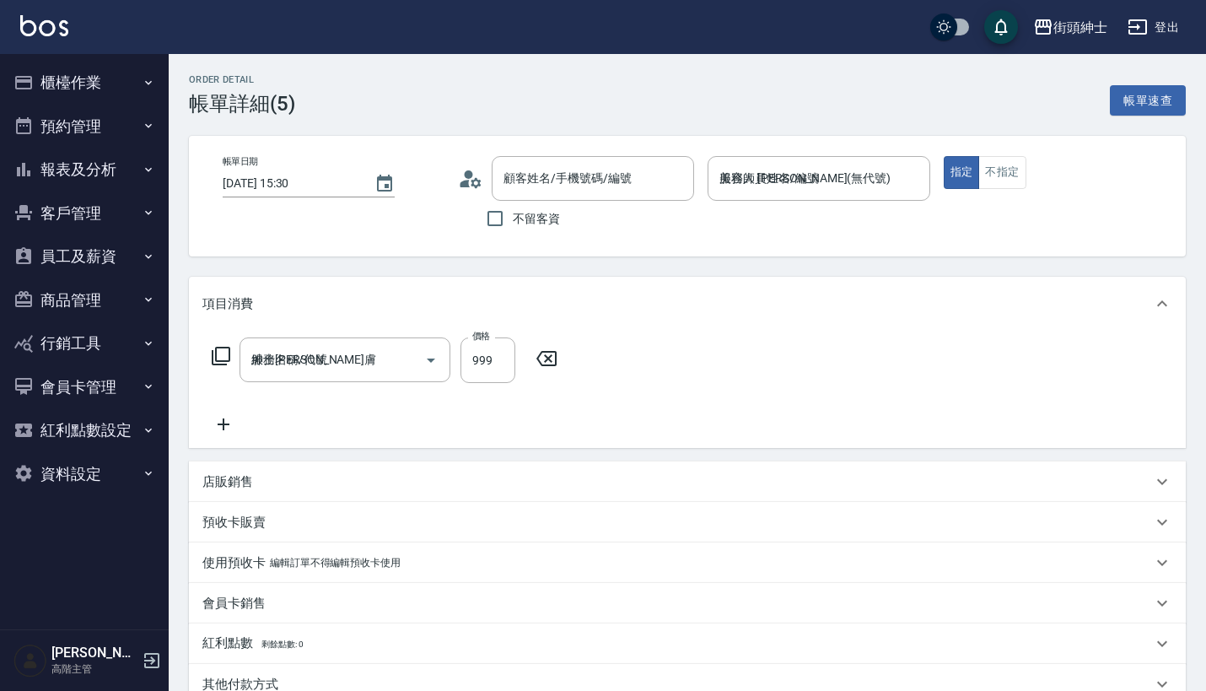
type input "翁丞羿/0930543531/null"
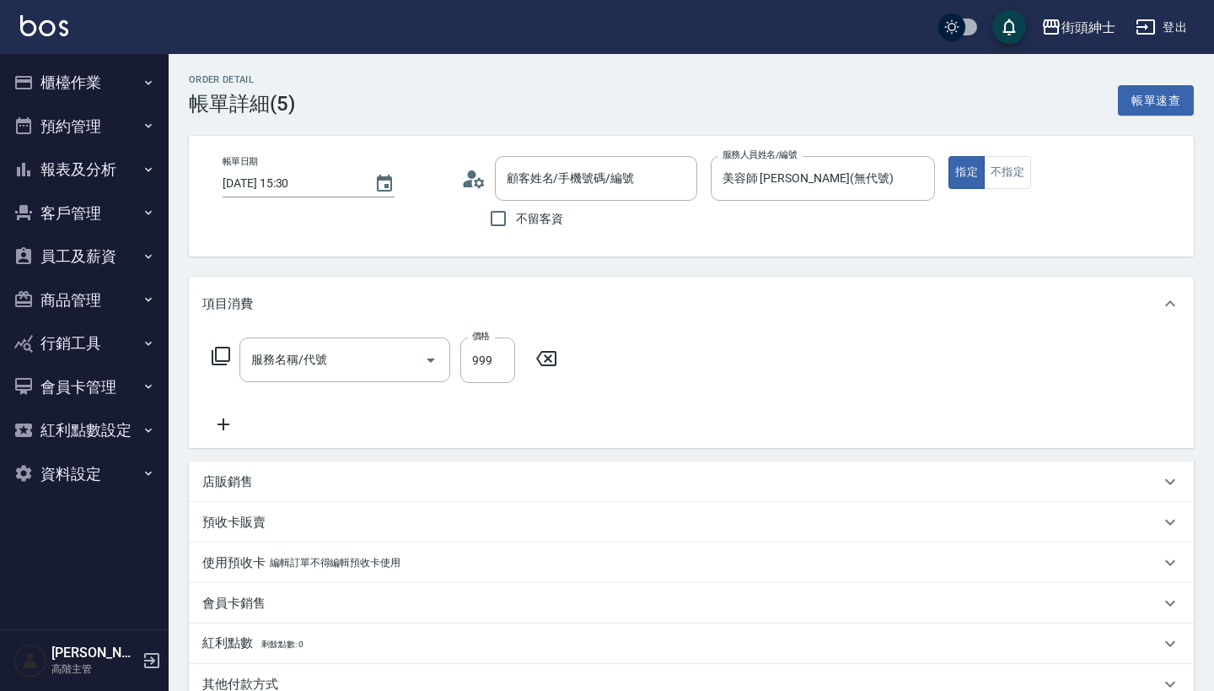
type input "紳士[PERSON_NAME]膚"
type input "翁丞羿/0930543531/null"
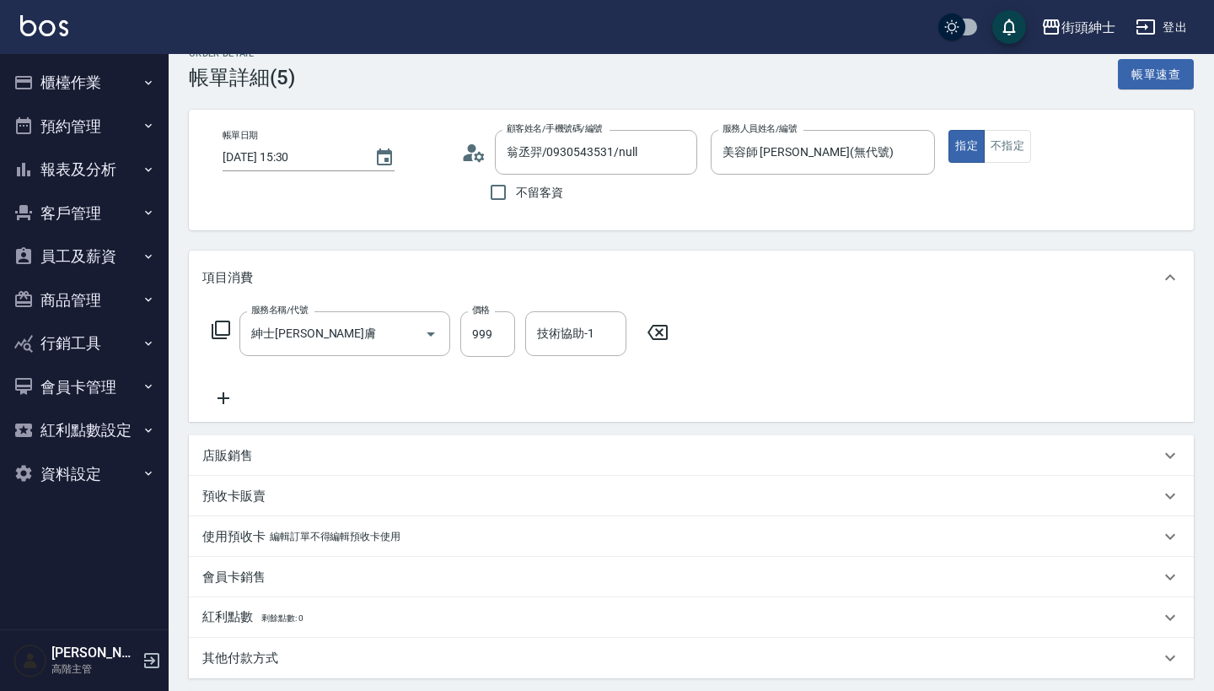
scroll to position [27, 0]
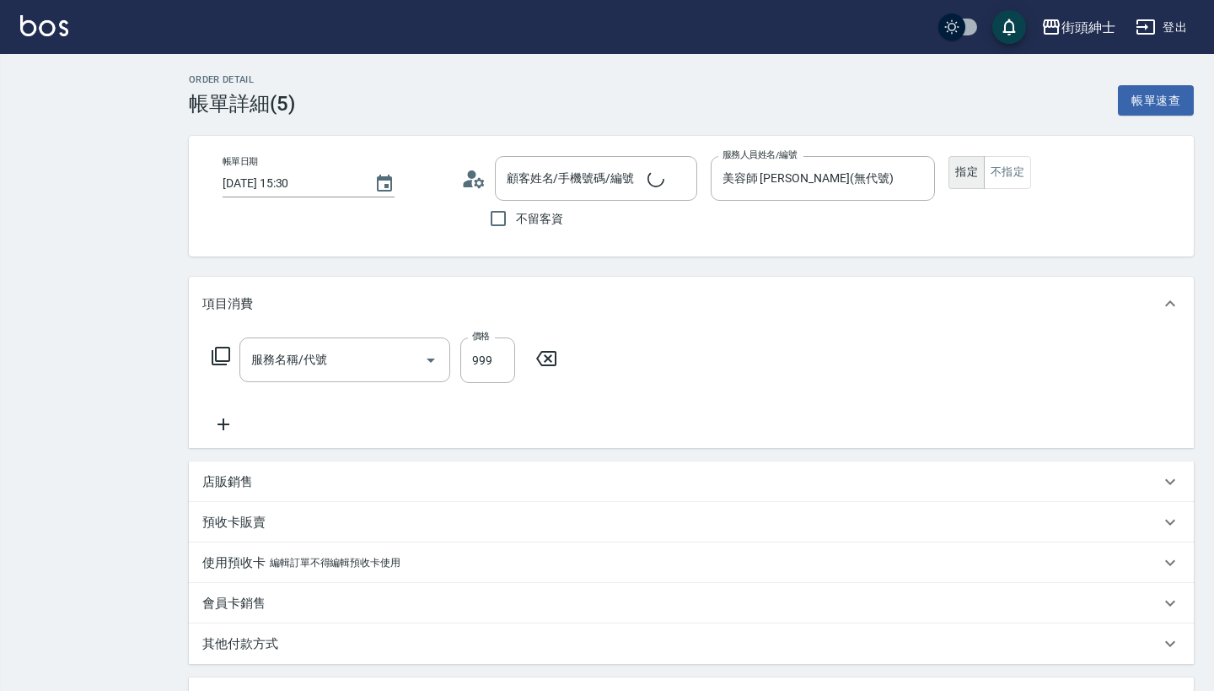
type input "[DATE] 15:30"
type input "美容師 [PERSON_NAME](無代號)"
type input "紳士"
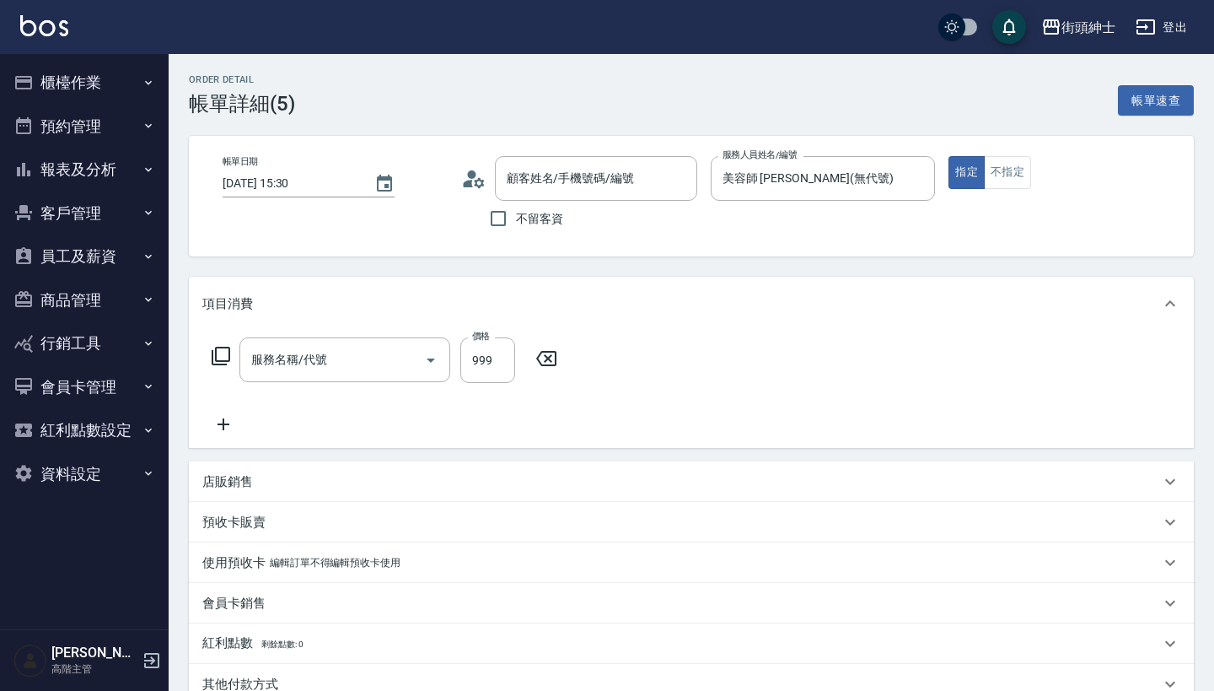
type input "紳士[PERSON_NAME]膚"
type input "翁丞羿/0930543531/null"
click at [224, 429] on icon at bounding box center [224, 424] width 12 height 12
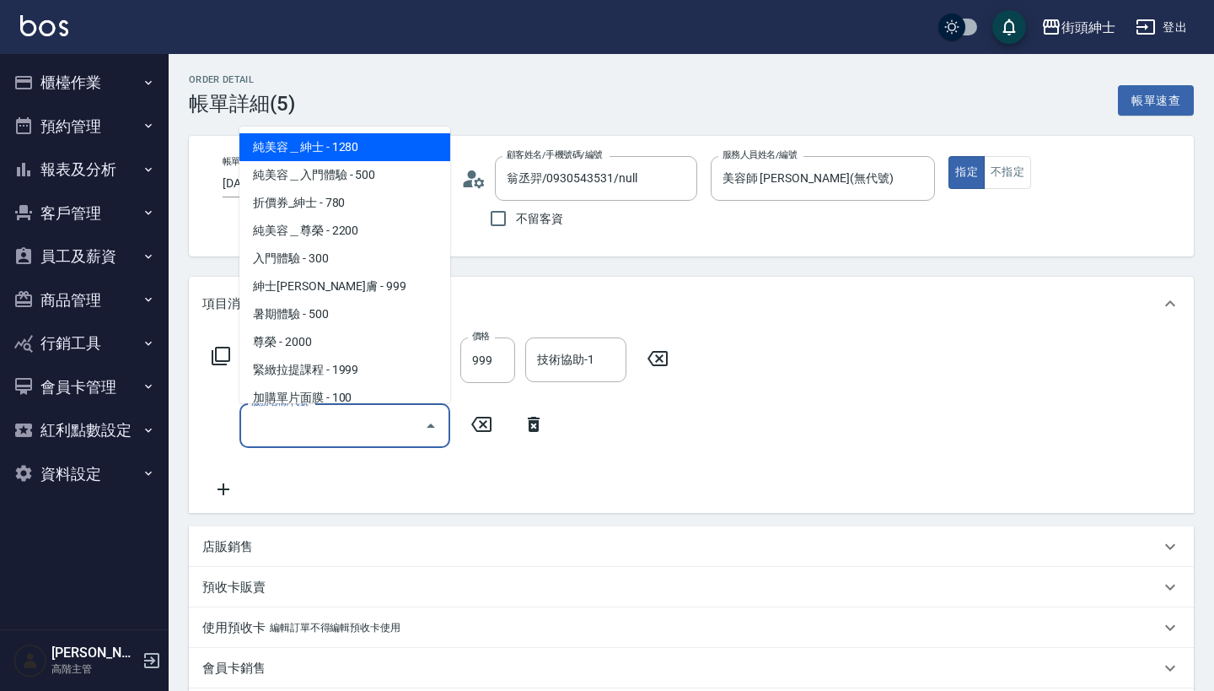
click at [309, 432] on input "服務名稱/代號" at bounding box center [332, 426] width 170 height 30
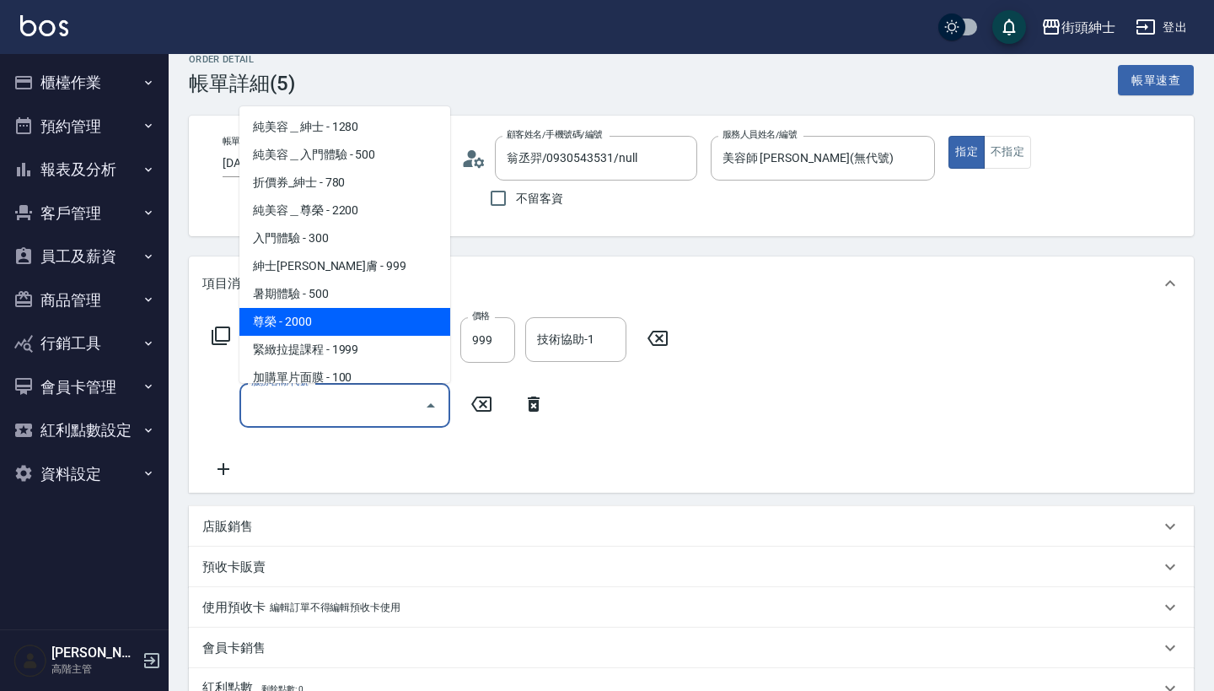
scroll to position [60, 0]
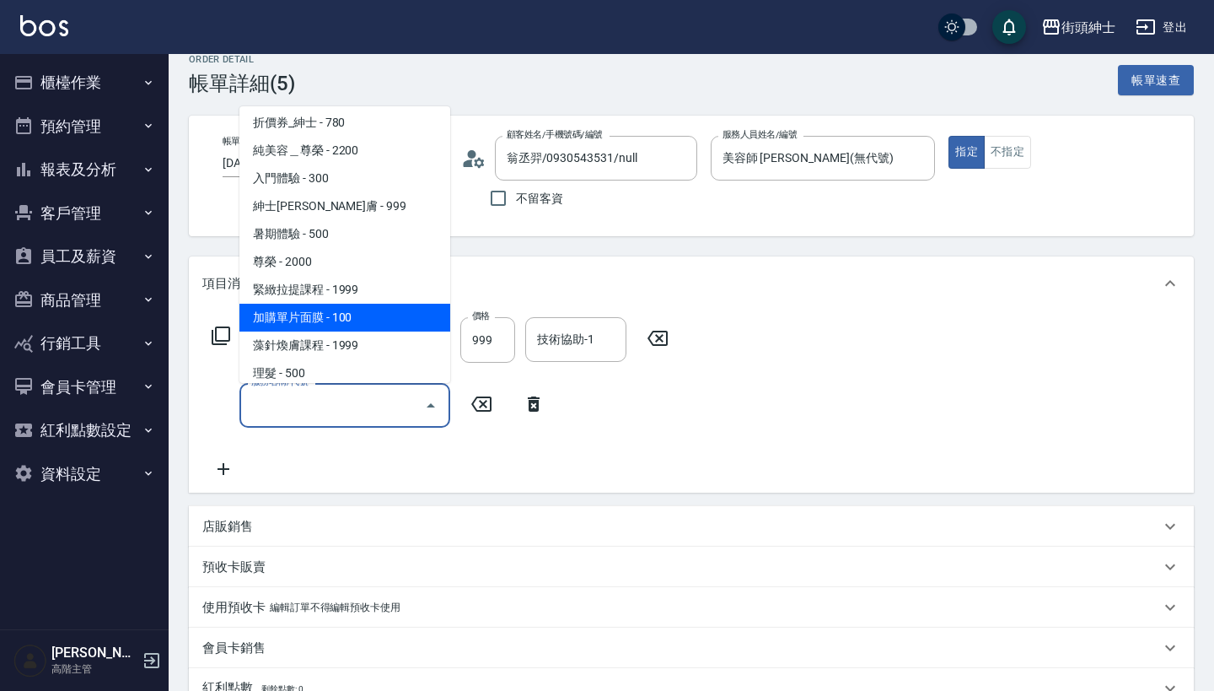
click at [371, 322] on span "加購單片面膜 - 100" at bounding box center [344, 318] width 211 height 28
type input "加購單片面膜"
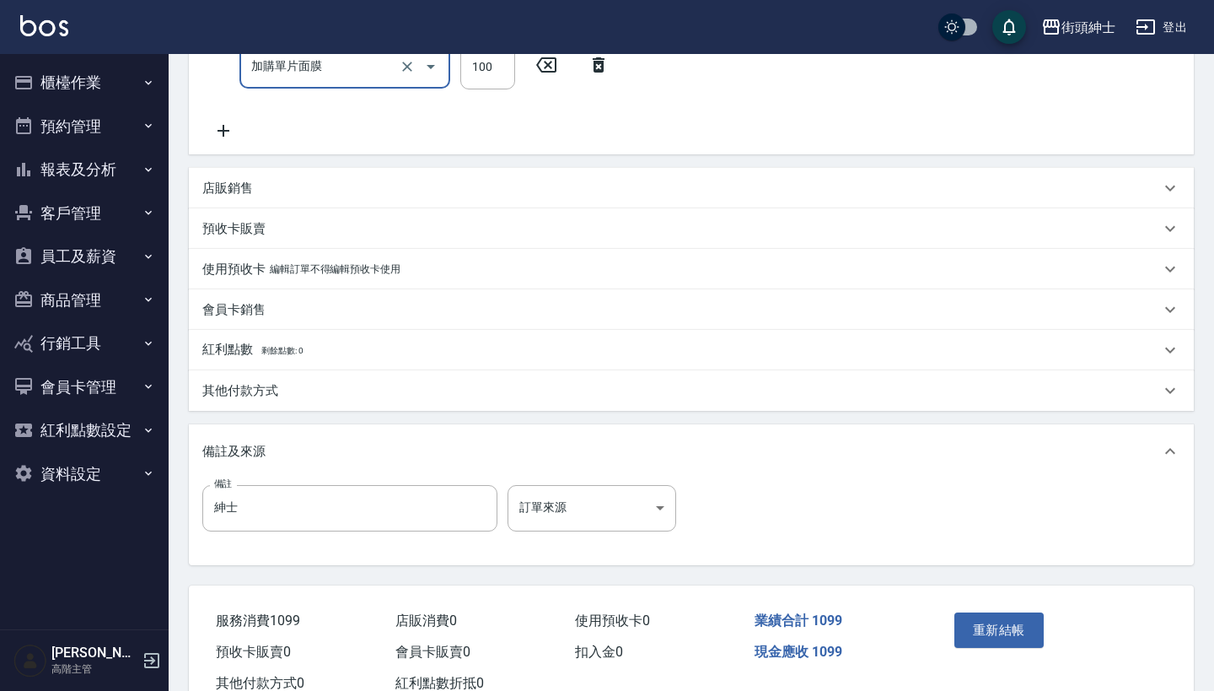
scroll to position [415, 0]
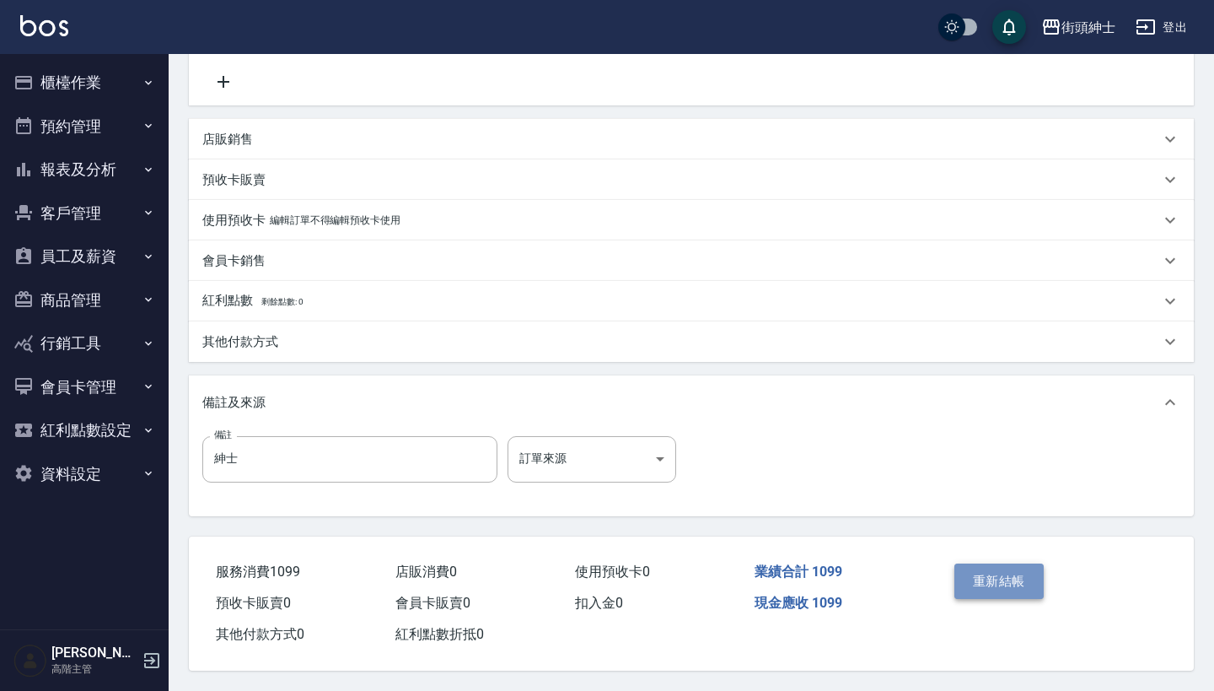
click at [999, 580] on button "重新結帳" at bounding box center [999, 580] width 89 height 35
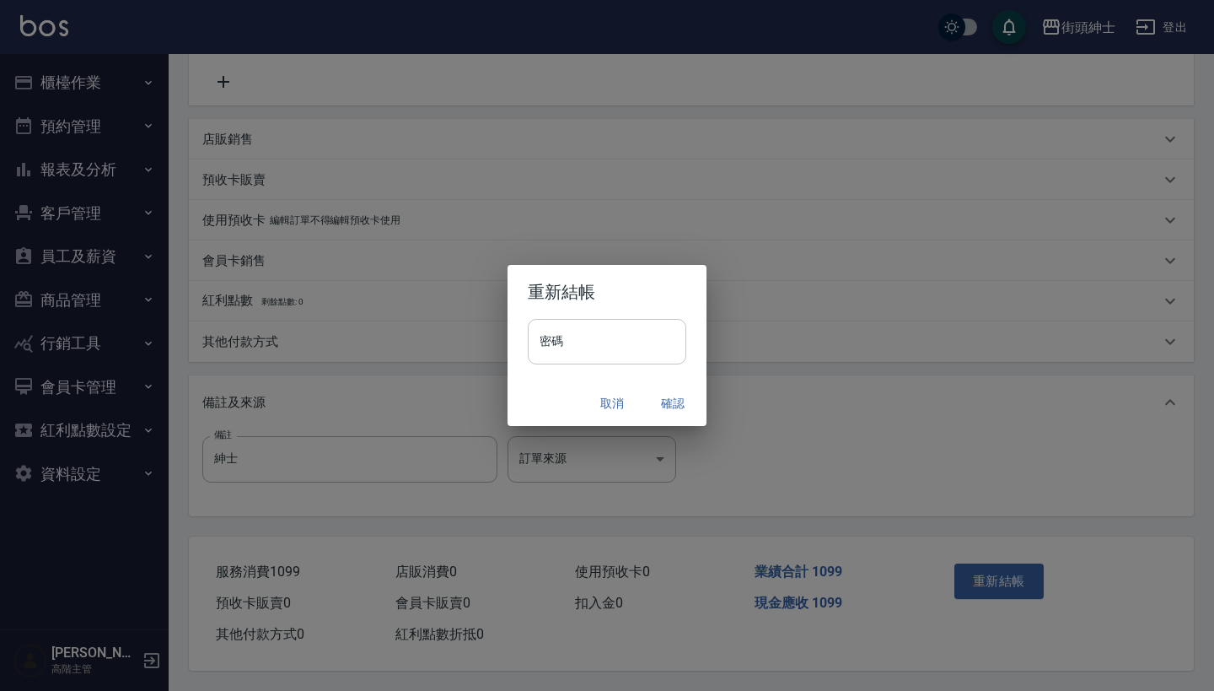
click at [583, 343] on input "密碼" at bounding box center [607, 342] width 159 height 46
type input "*"
type input "********"
click at [666, 402] on button "確認" at bounding box center [673, 403] width 54 height 31
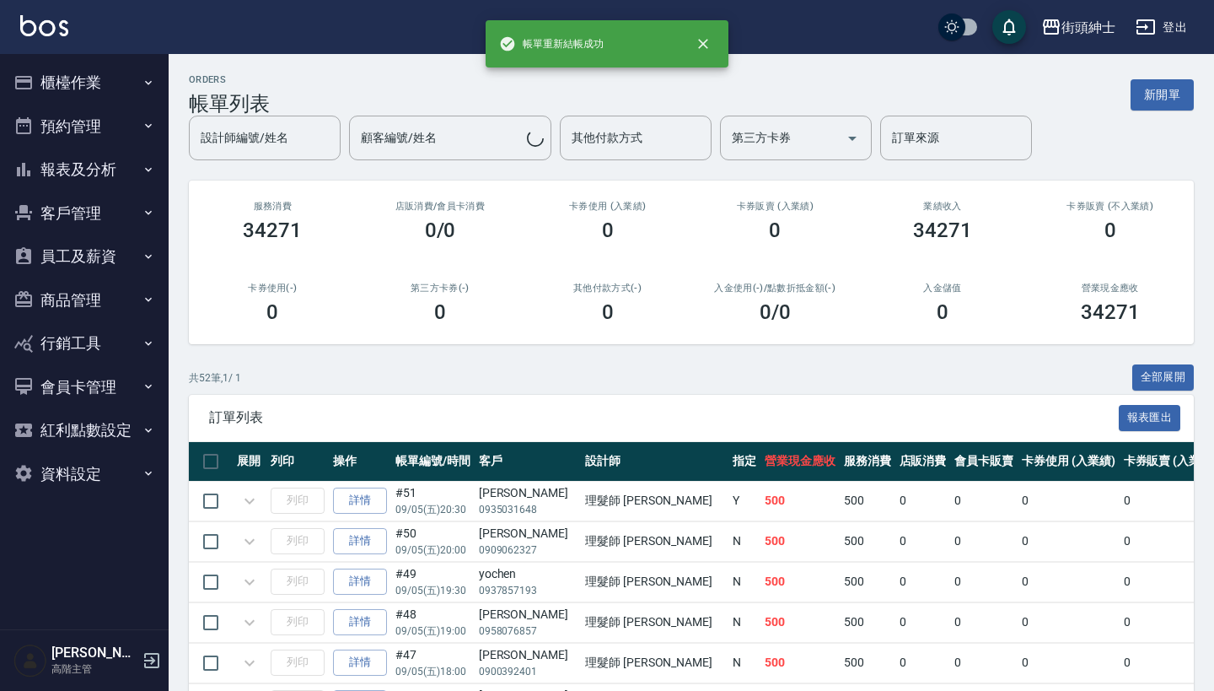
click at [121, 120] on button "預約管理" at bounding box center [84, 127] width 155 height 44
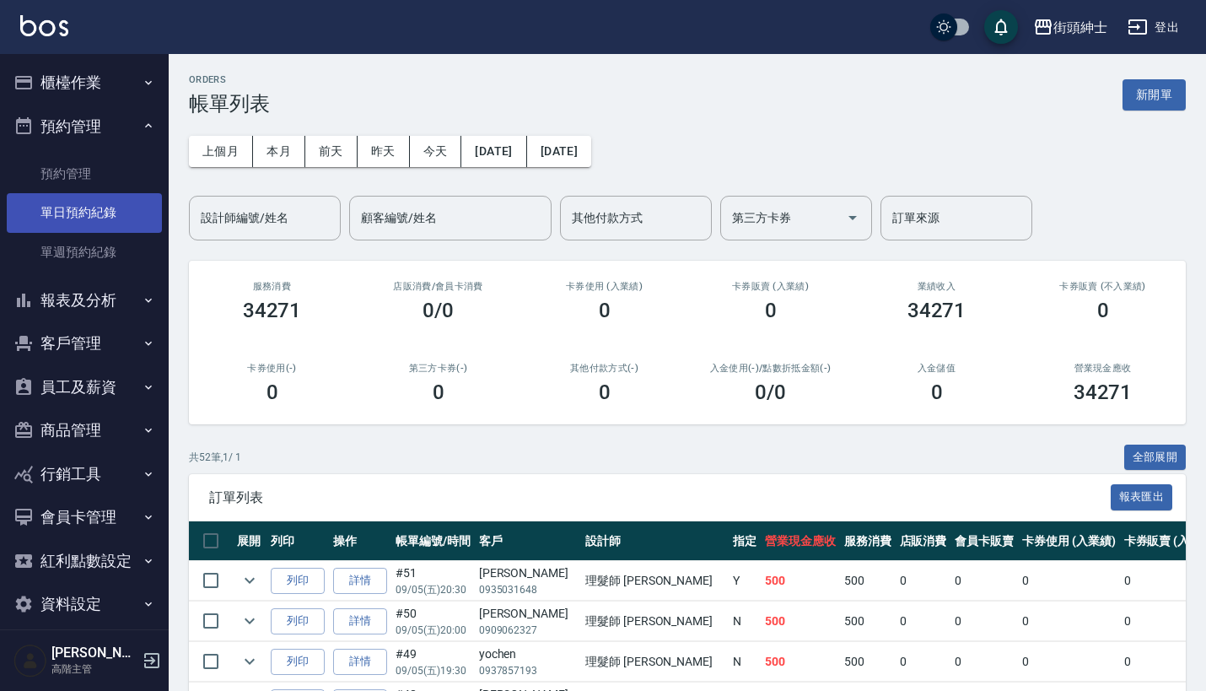
click at [113, 220] on link "單日預約紀錄" at bounding box center [84, 212] width 155 height 39
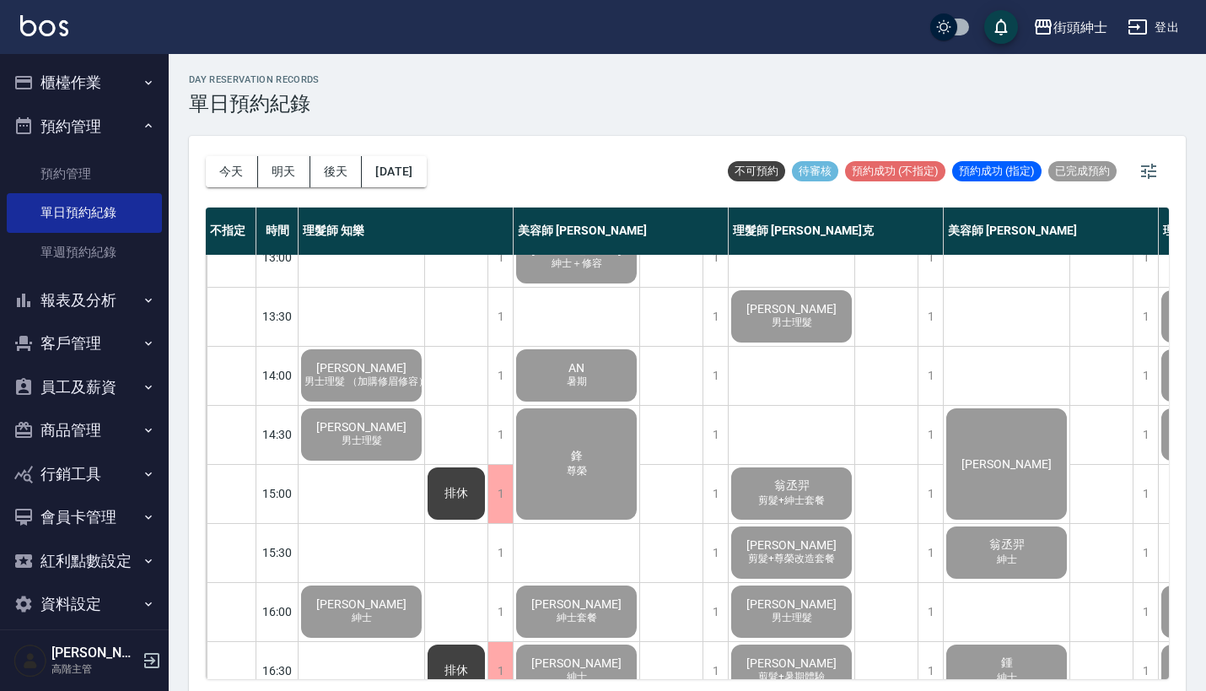
scroll to position [265, 0]
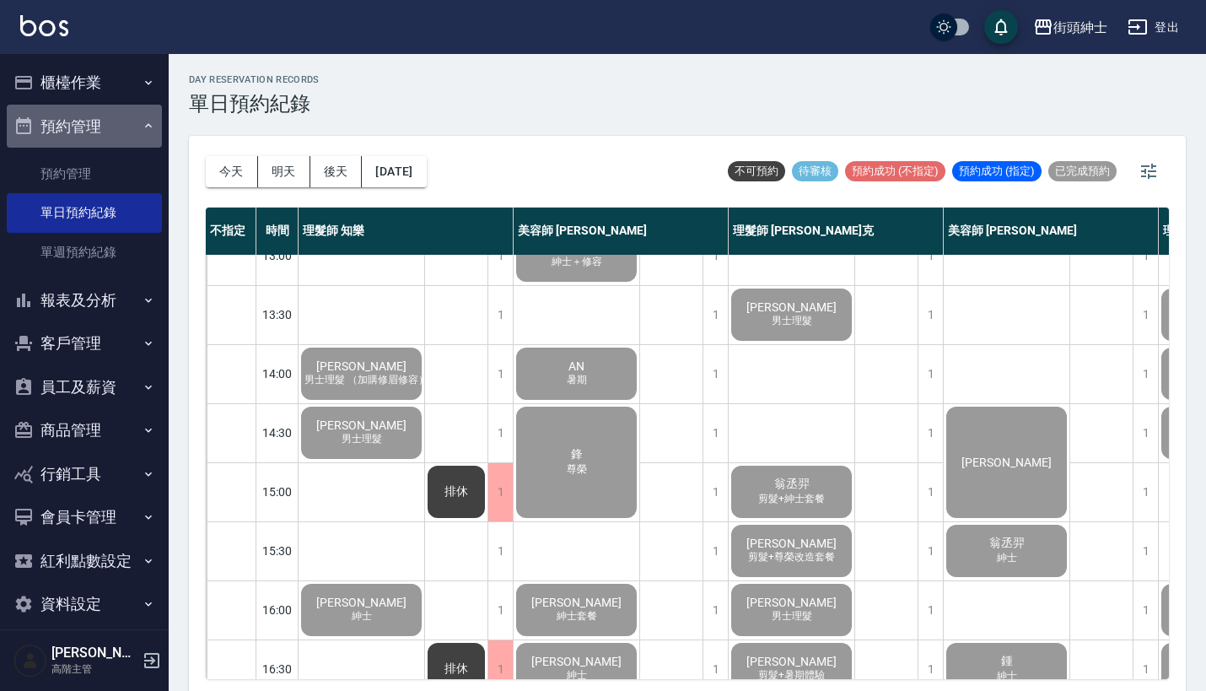
click at [116, 143] on button "預約管理" at bounding box center [84, 127] width 155 height 44
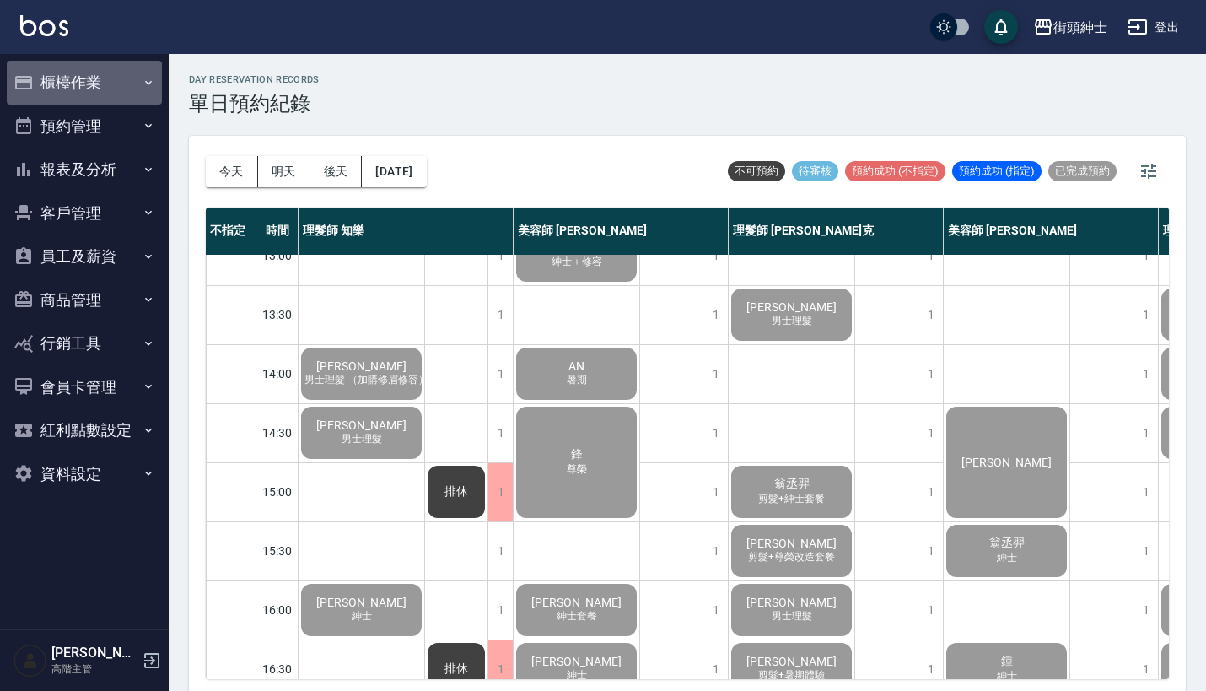
click at [108, 84] on button "櫃檯作業" at bounding box center [84, 83] width 155 height 44
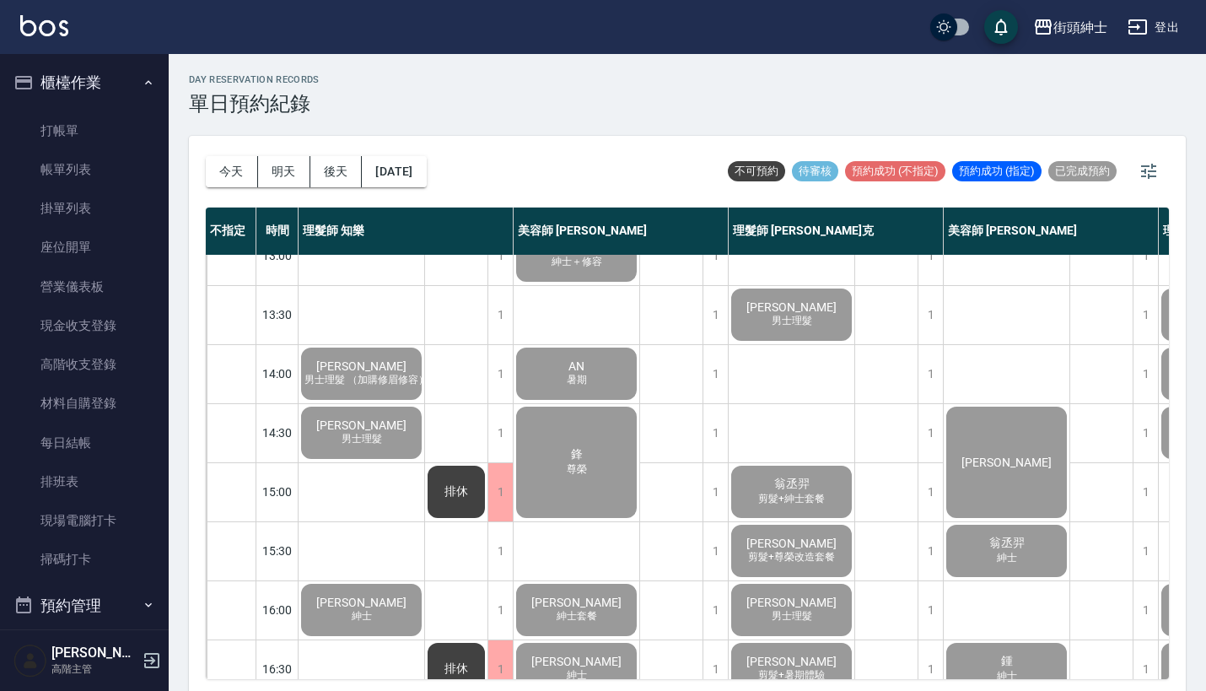
click at [108, 84] on button "櫃檯作業" at bounding box center [84, 83] width 155 height 44
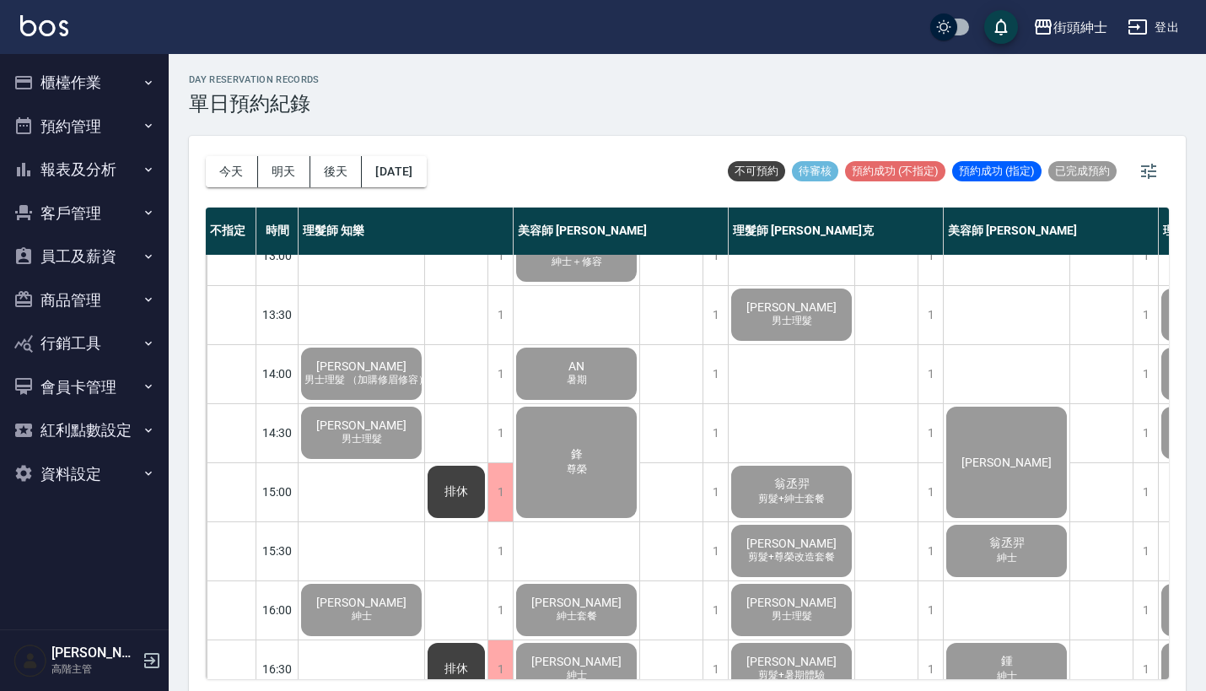
click at [108, 84] on button "櫃檯作業" at bounding box center [84, 83] width 155 height 44
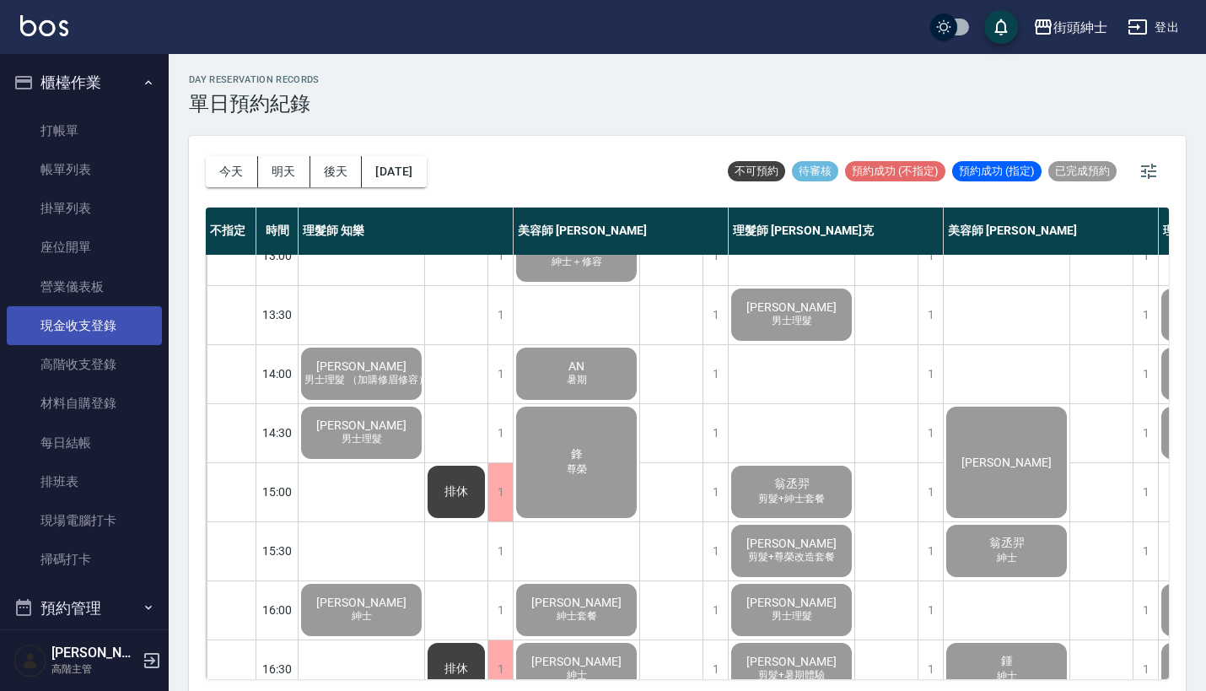
click at [105, 309] on link "現金收支登錄" at bounding box center [84, 325] width 155 height 39
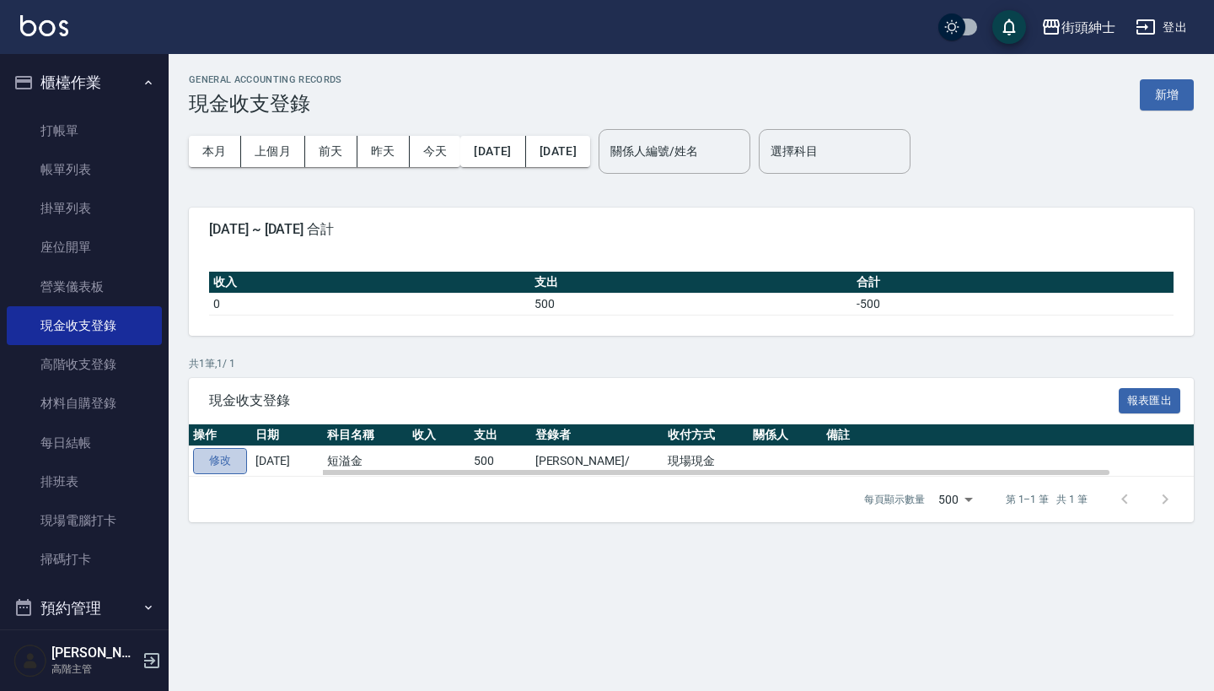
click at [220, 460] on link "修改" at bounding box center [220, 461] width 54 height 26
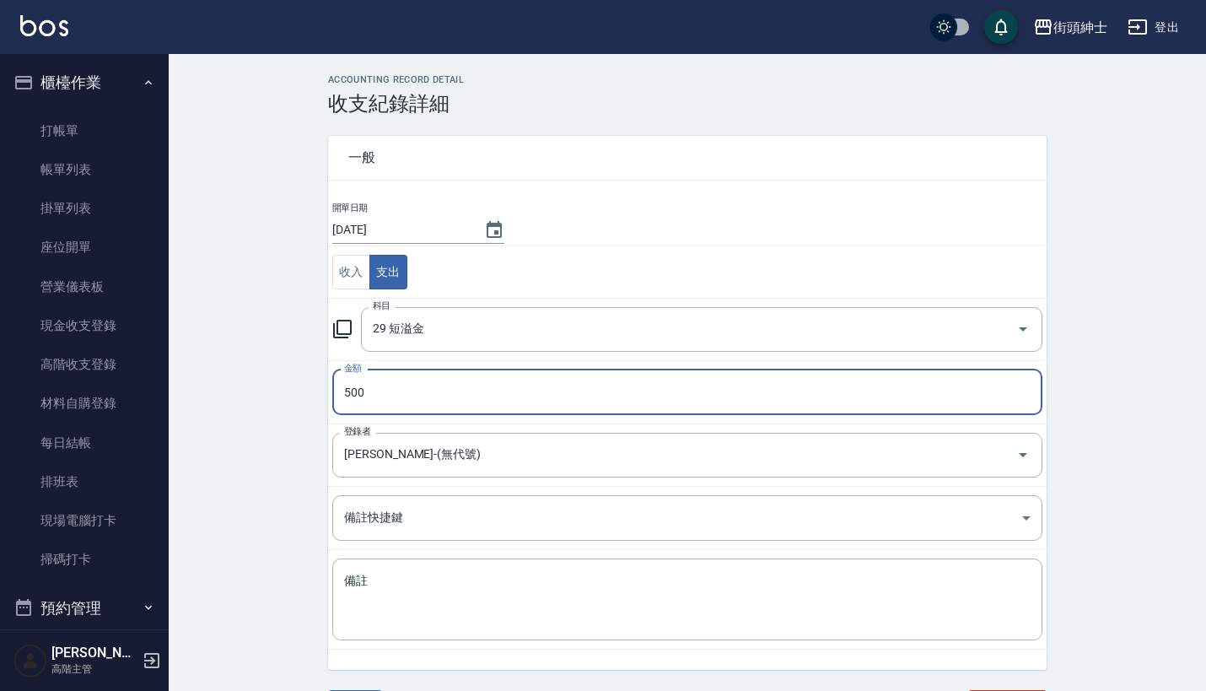
click at [546, 405] on input "500" at bounding box center [687, 392] width 710 height 46
type input "5"
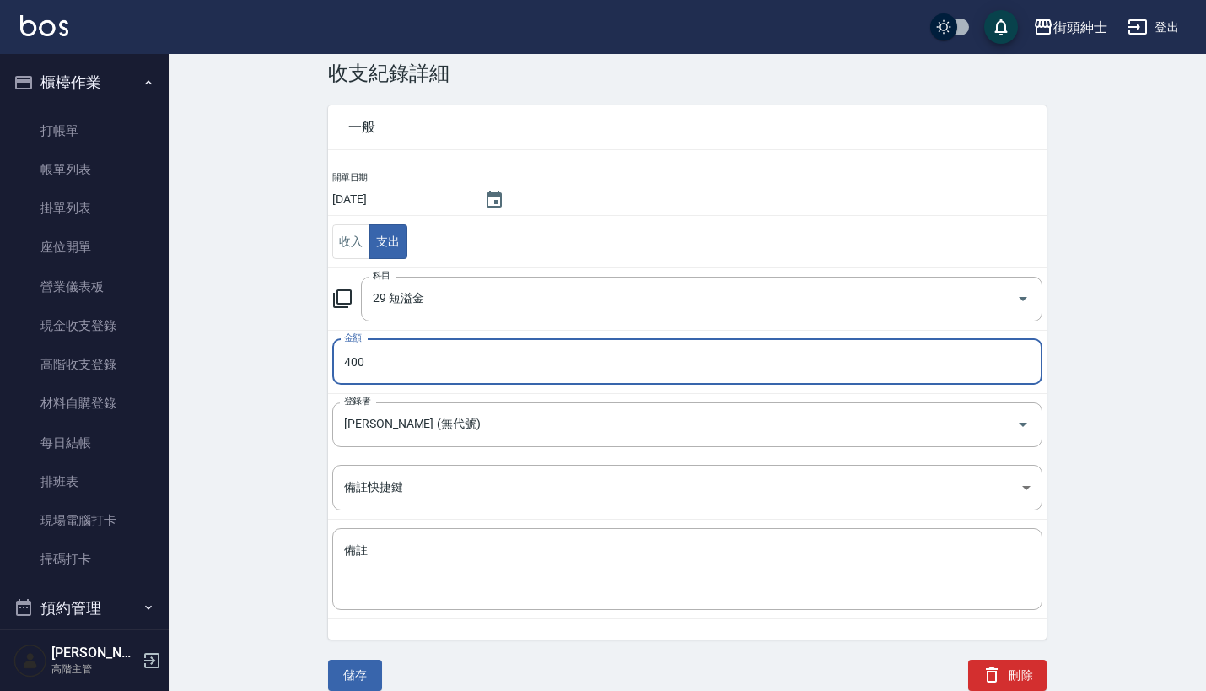
scroll to position [29, 0]
type input "400"
click at [356, 675] on button "儲存" at bounding box center [355, 676] width 54 height 31
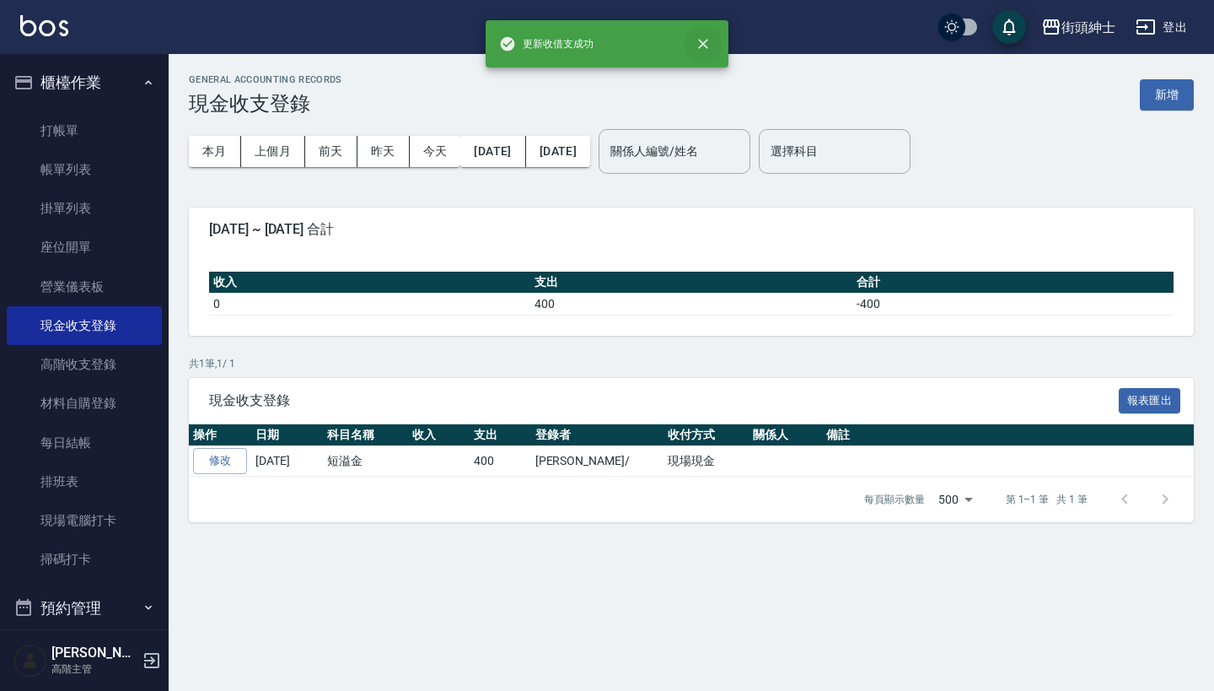
click at [708, 40] on icon "close" at bounding box center [703, 44] width 10 height 10
